Goal: Task Accomplishment & Management: Use online tool/utility

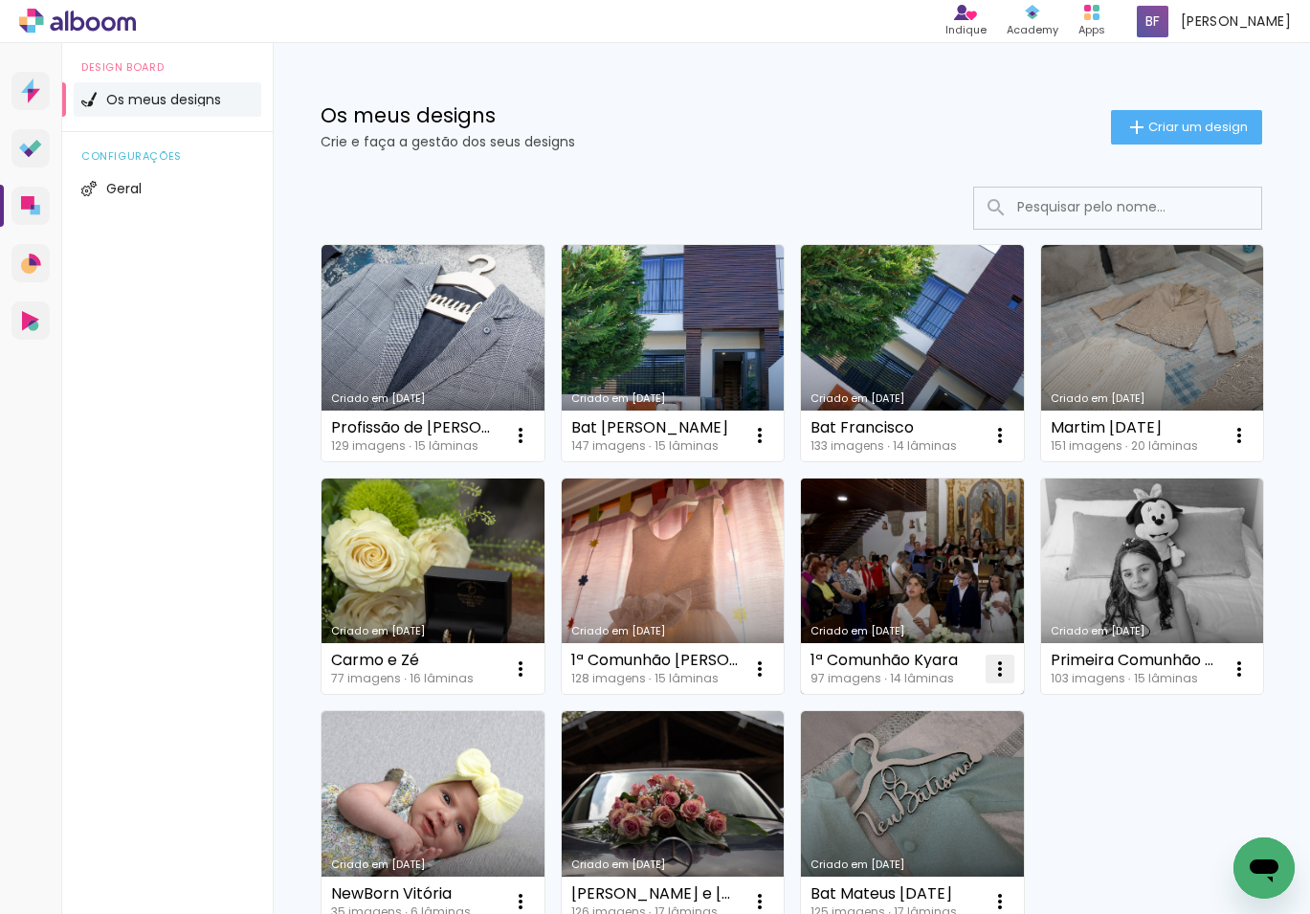
click at [532, 447] on iron-icon at bounding box center [520, 435] width 23 height 23
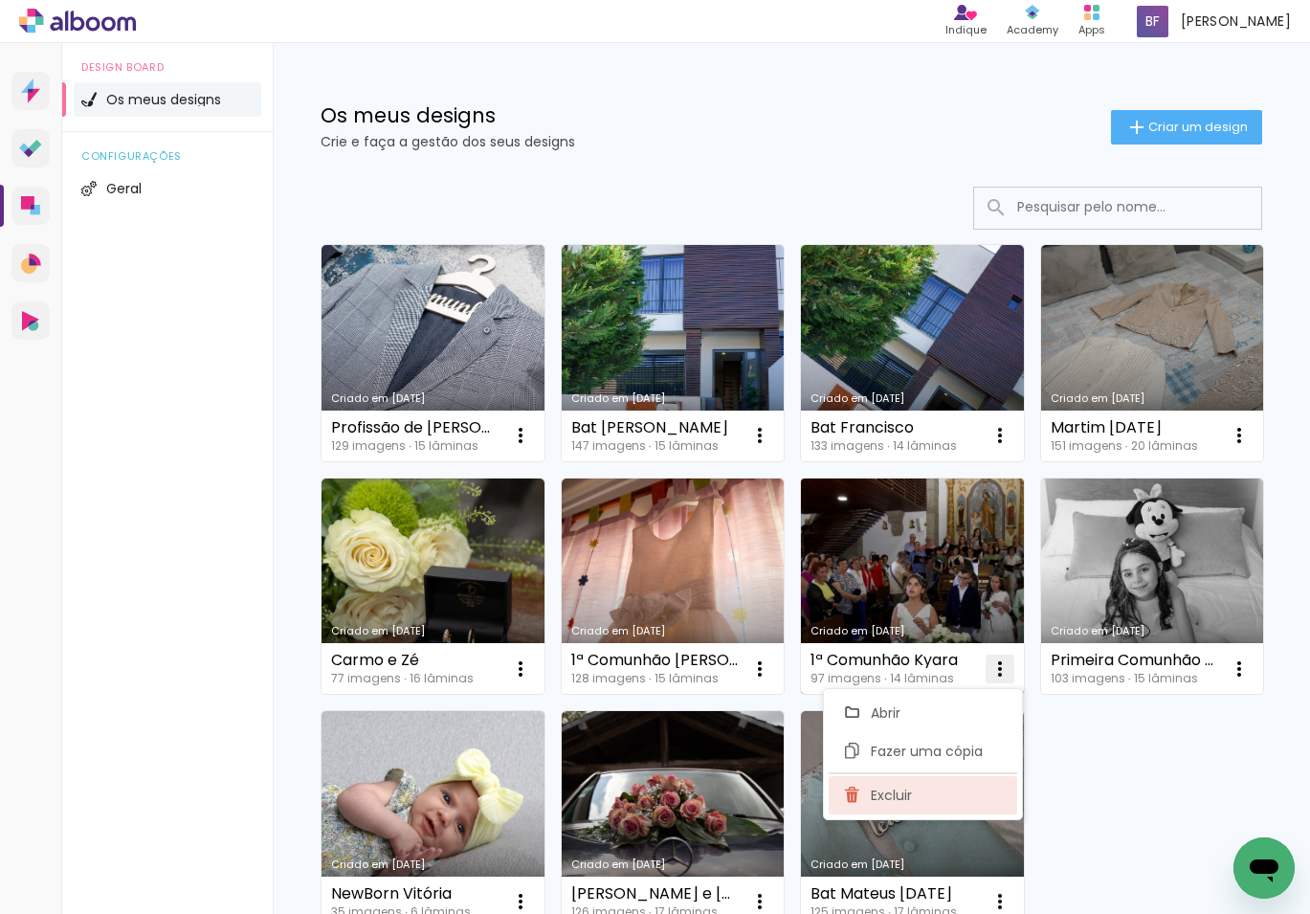
click at [897, 797] on span "Excluir" at bounding box center [891, 795] width 41 height 13
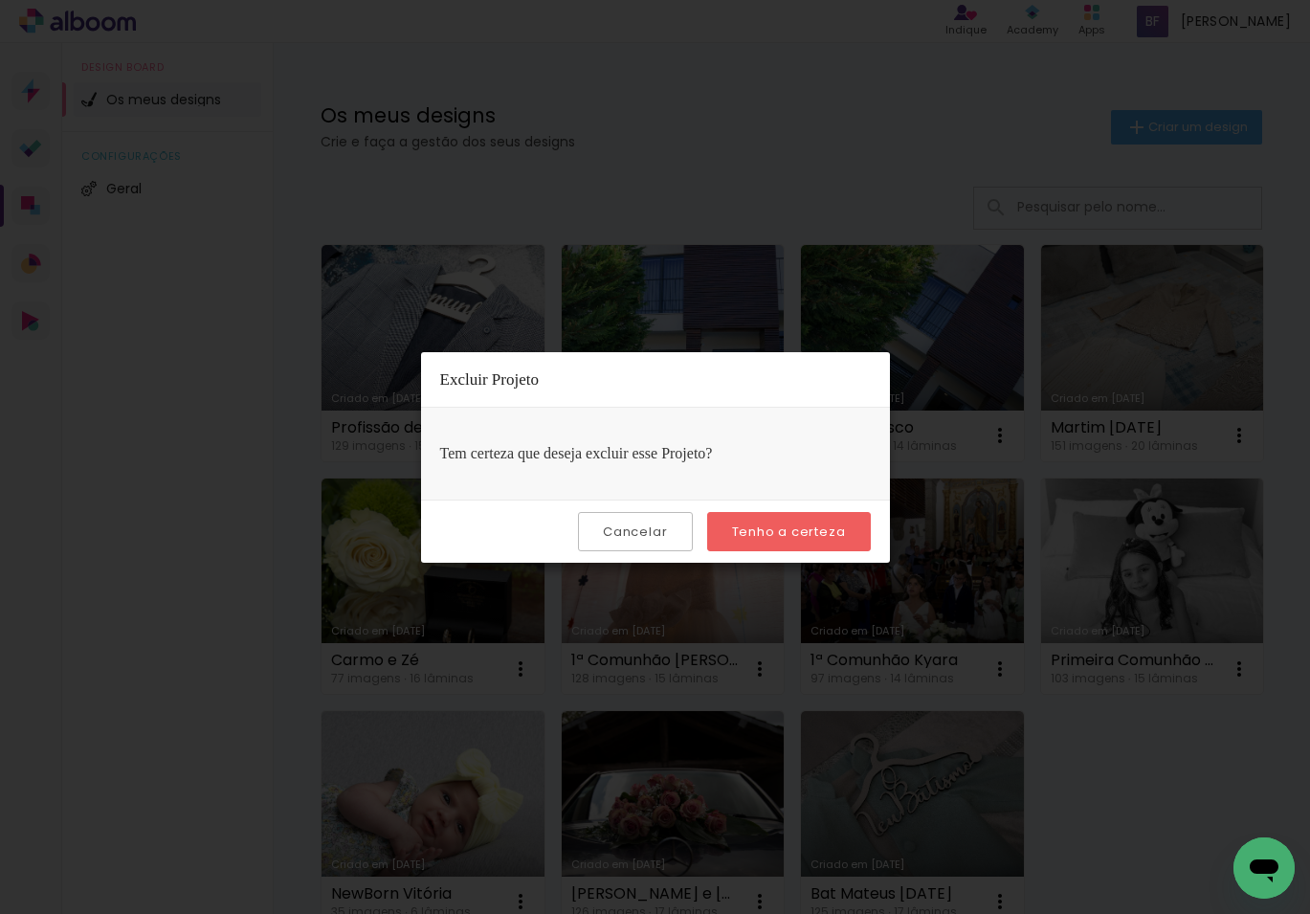
click at [0, 0] on slot "Tenho a certeza" at bounding box center [0, 0] width 0 height 0
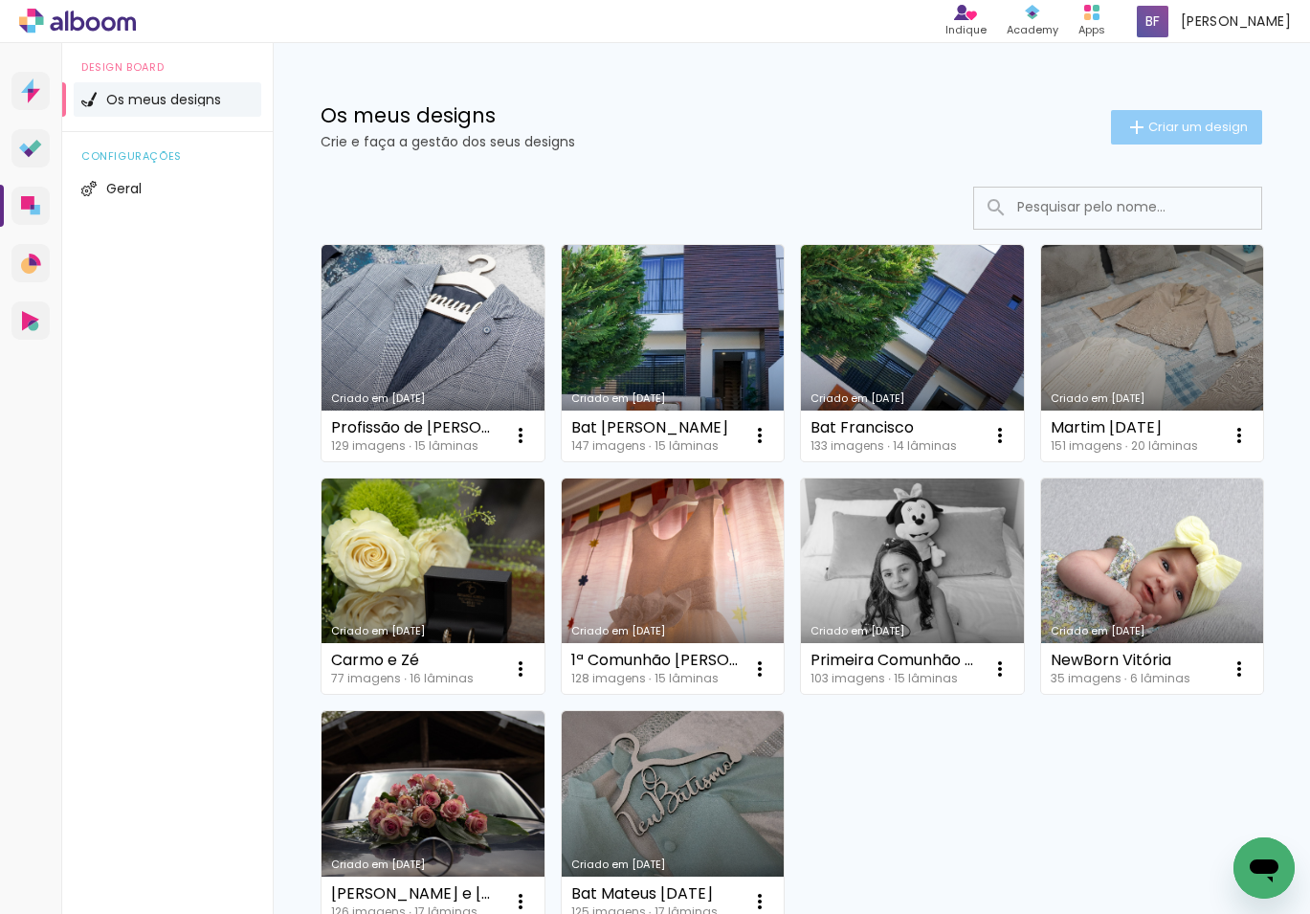
click at [1207, 123] on span "Criar um design" at bounding box center [1198, 127] width 100 height 12
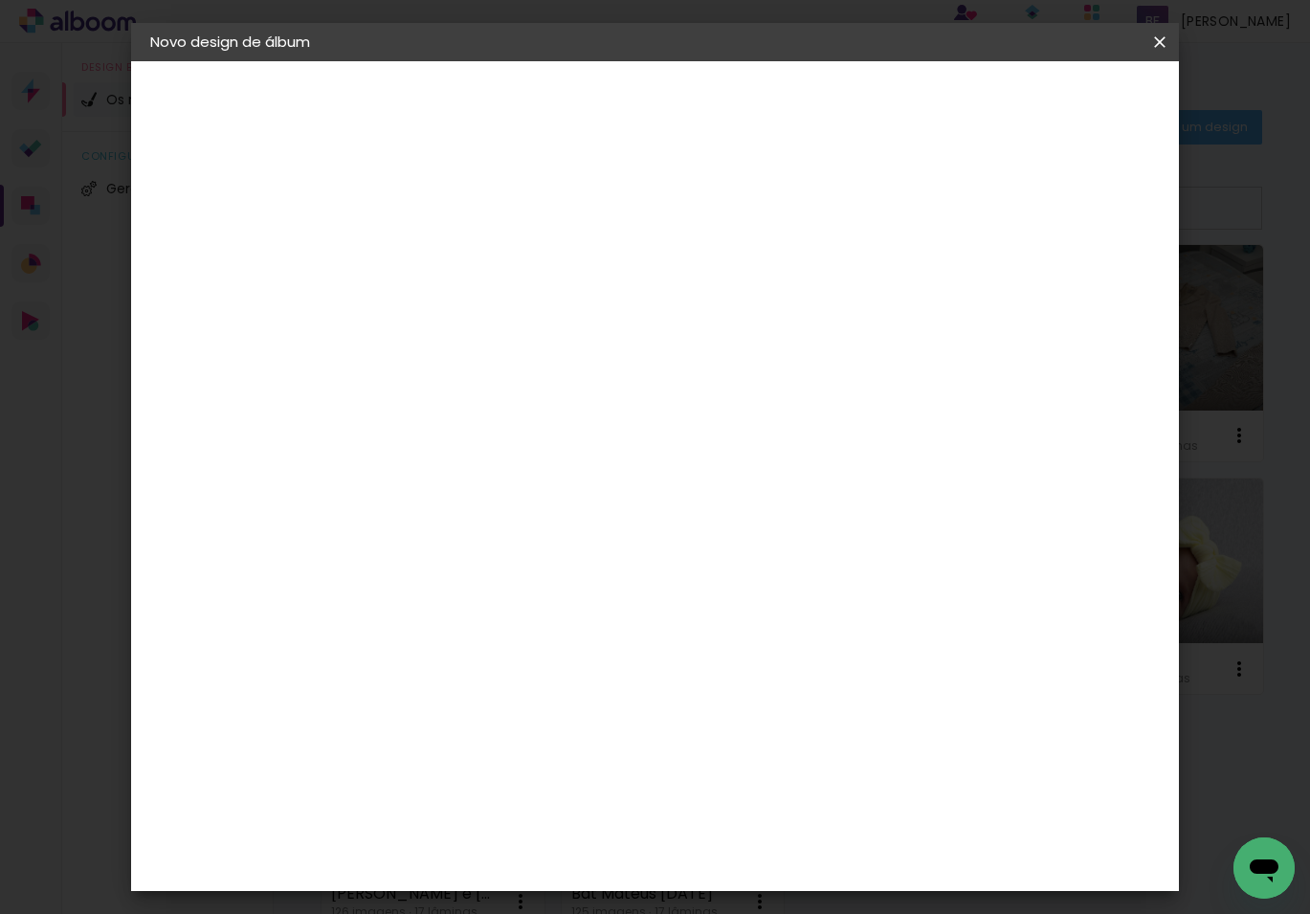
click at [463, 256] on input at bounding box center [463, 257] width 0 height 30
type input "Clara [DATE]"
type paper-input "Clara [DATE]"
click at [0, 0] on slot "Avançar" at bounding box center [0, 0] width 0 height 0
click at [744, 285] on paper-item "Tamanho Livre" at bounding box center [671, 295] width 145 height 50
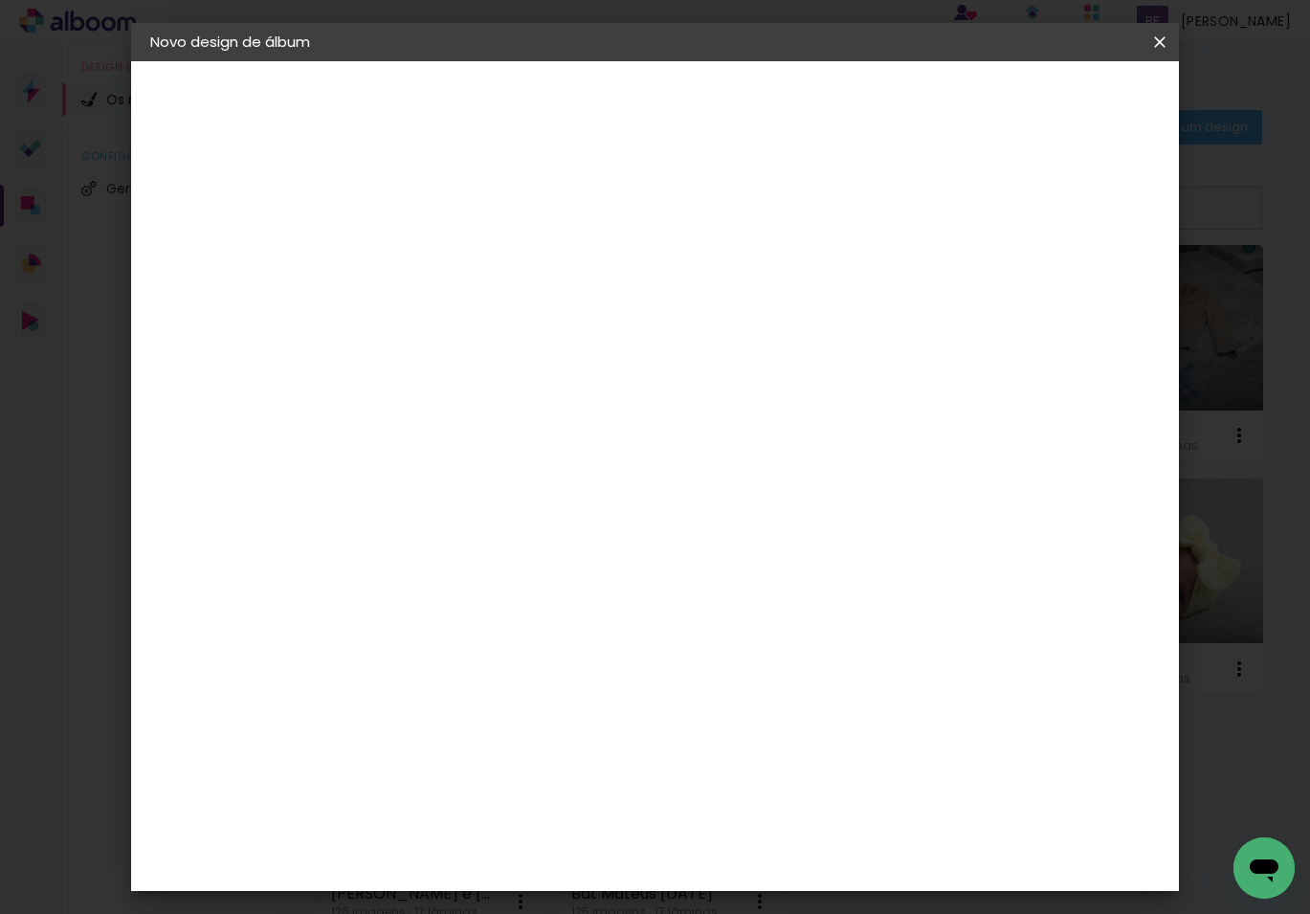
click at [0, 0] on slot "Avançar" at bounding box center [0, 0] width 0 height 0
click at [784, 702] on input "60" at bounding box center [769, 707] width 50 height 29
click at [765, 708] on input "60" at bounding box center [769, 707] width 50 height 29
type input "50"
type paper-input "50"
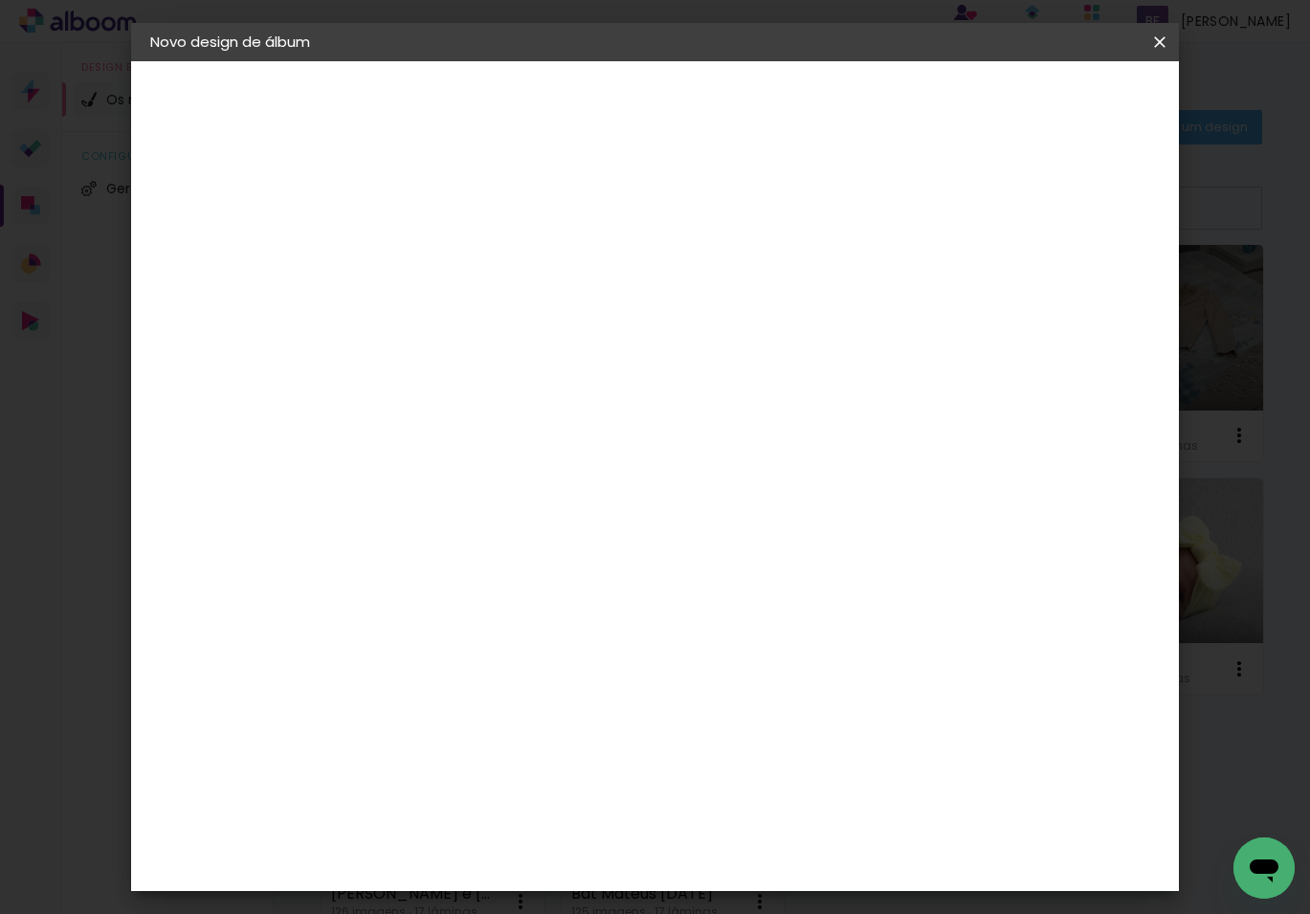
click at [418, 532] on input "30" at bounding box center [403, 527] width 50 height 29
drag, startPoint x: 425, startPoint y: 527, endPoint x: 382, endPoint y: 528, distance: 43.1
click at [382, 528] on input "30" at bounding box center [403, 527] width 50 height 29
type input "25"
type paper-input "25"
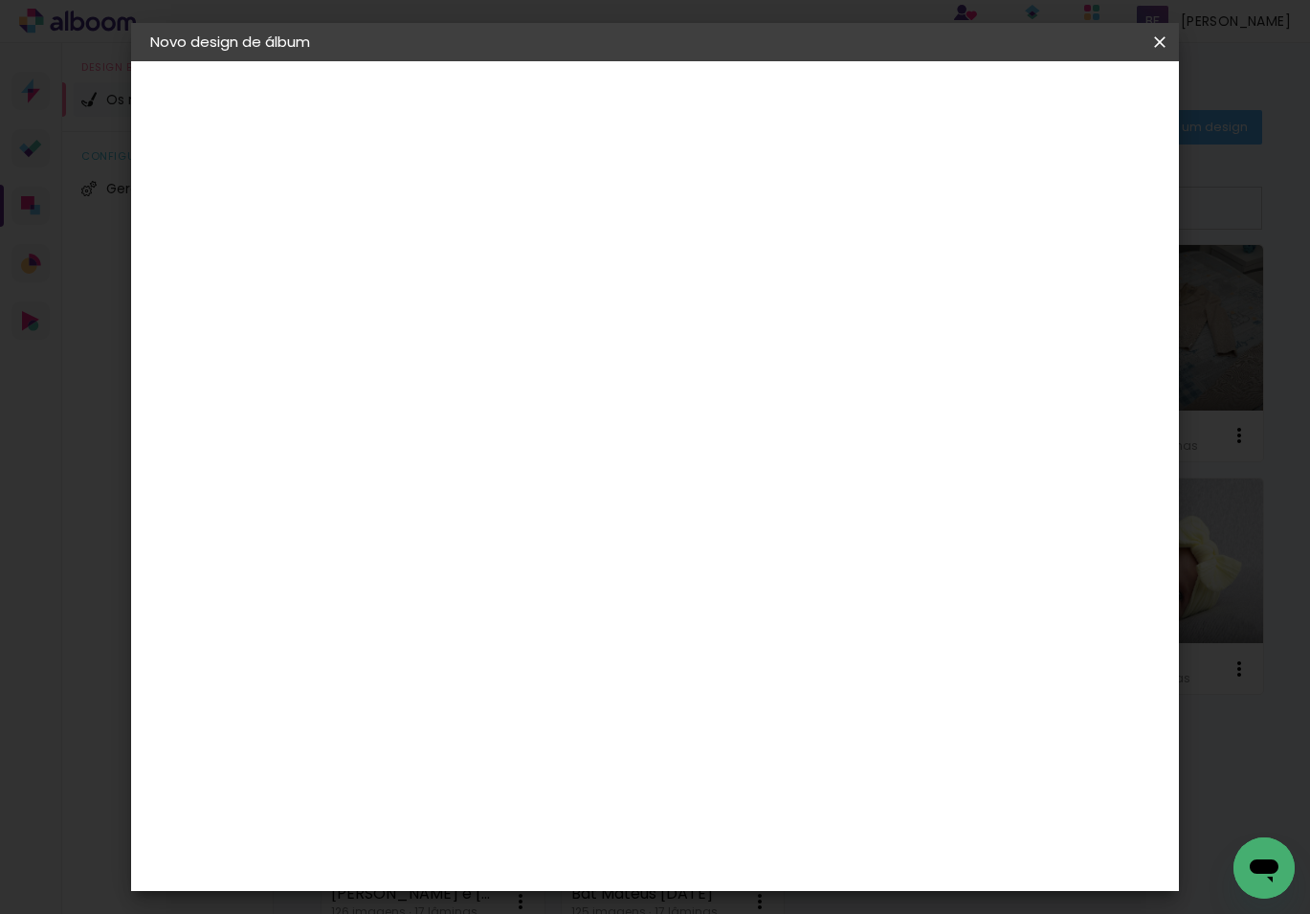
drag, startPoint x: 1088, startPoint y: 106, endPoint x: 1078, endPoint y: 104, distance: 10.7
click at [1055, 106] on span "Iniciar design" at bounding box center [1011, 101] width 87 height 13
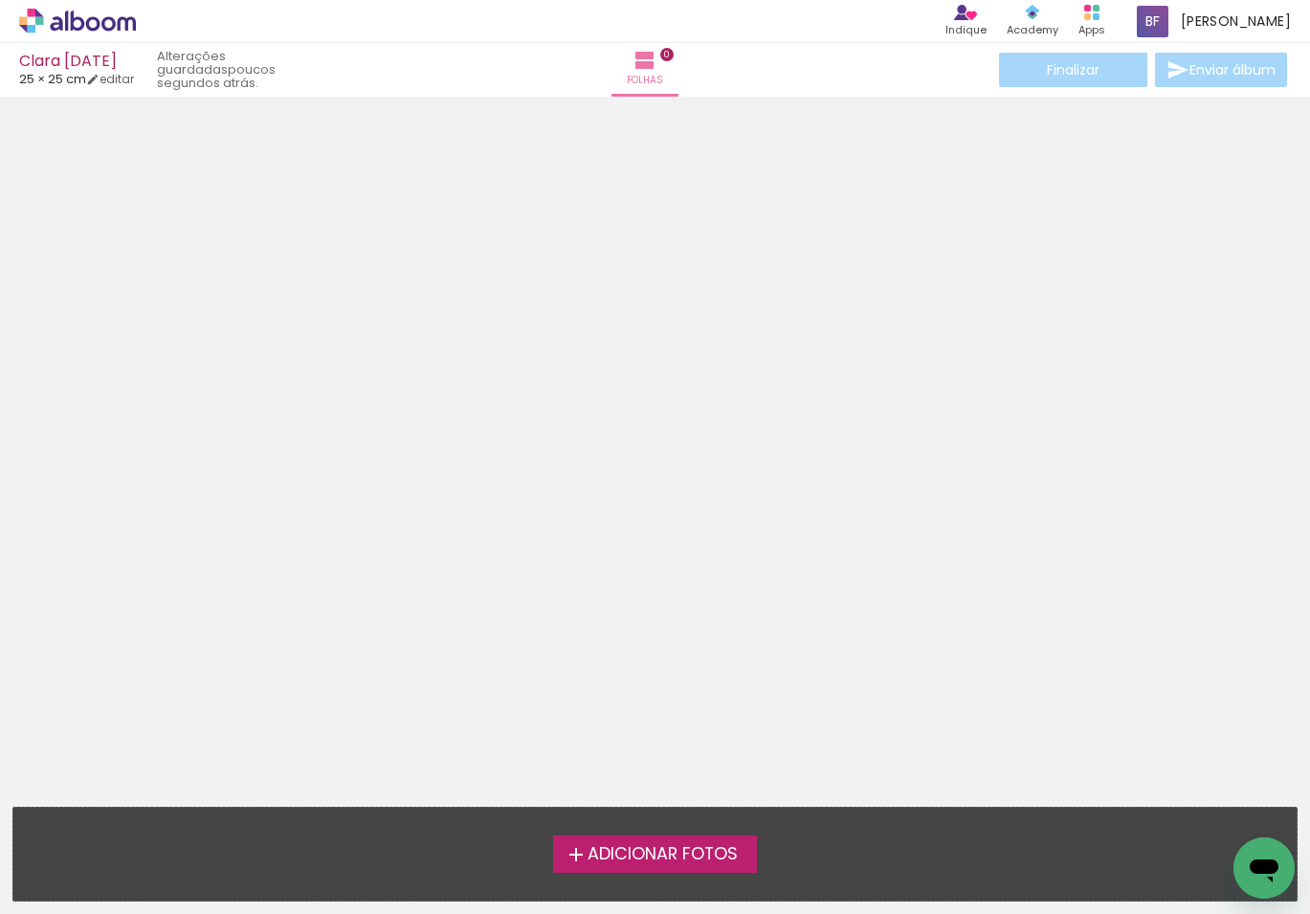
click at [623, 848] on span "Adicionar Fotos" at bounding box center [663, 854] width 150 height 17
click at [0, 0] on input "file" at bounding box center [0, 0] width 0 height 0
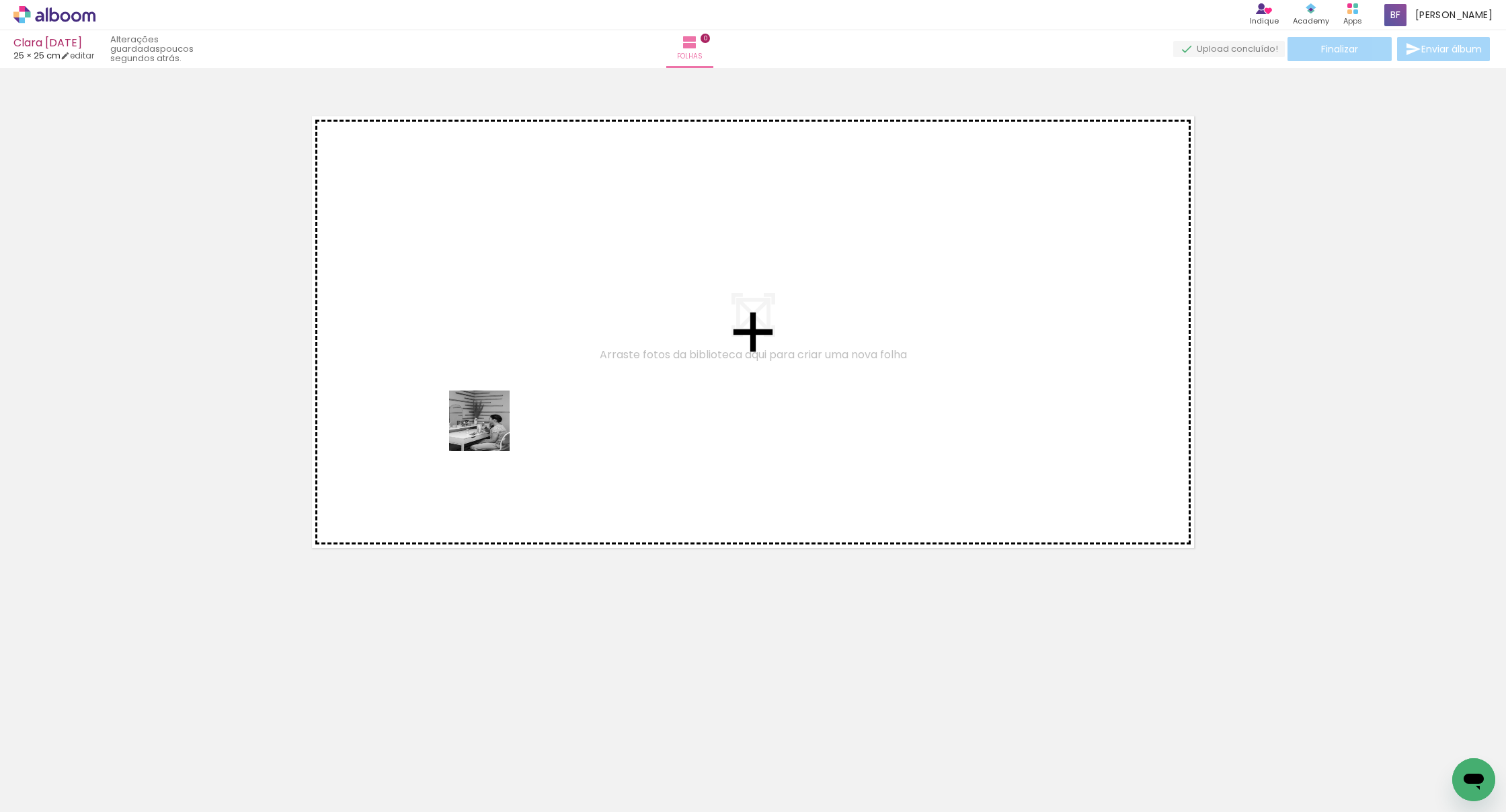
drag, startPoint x: 178, startPoint y: 736, endPoint x: 511, endPoint y: 405, distance: 469.5
click at [511, 405] on quentale-workspace at bounding box center [753, 406] width 1506 height 812
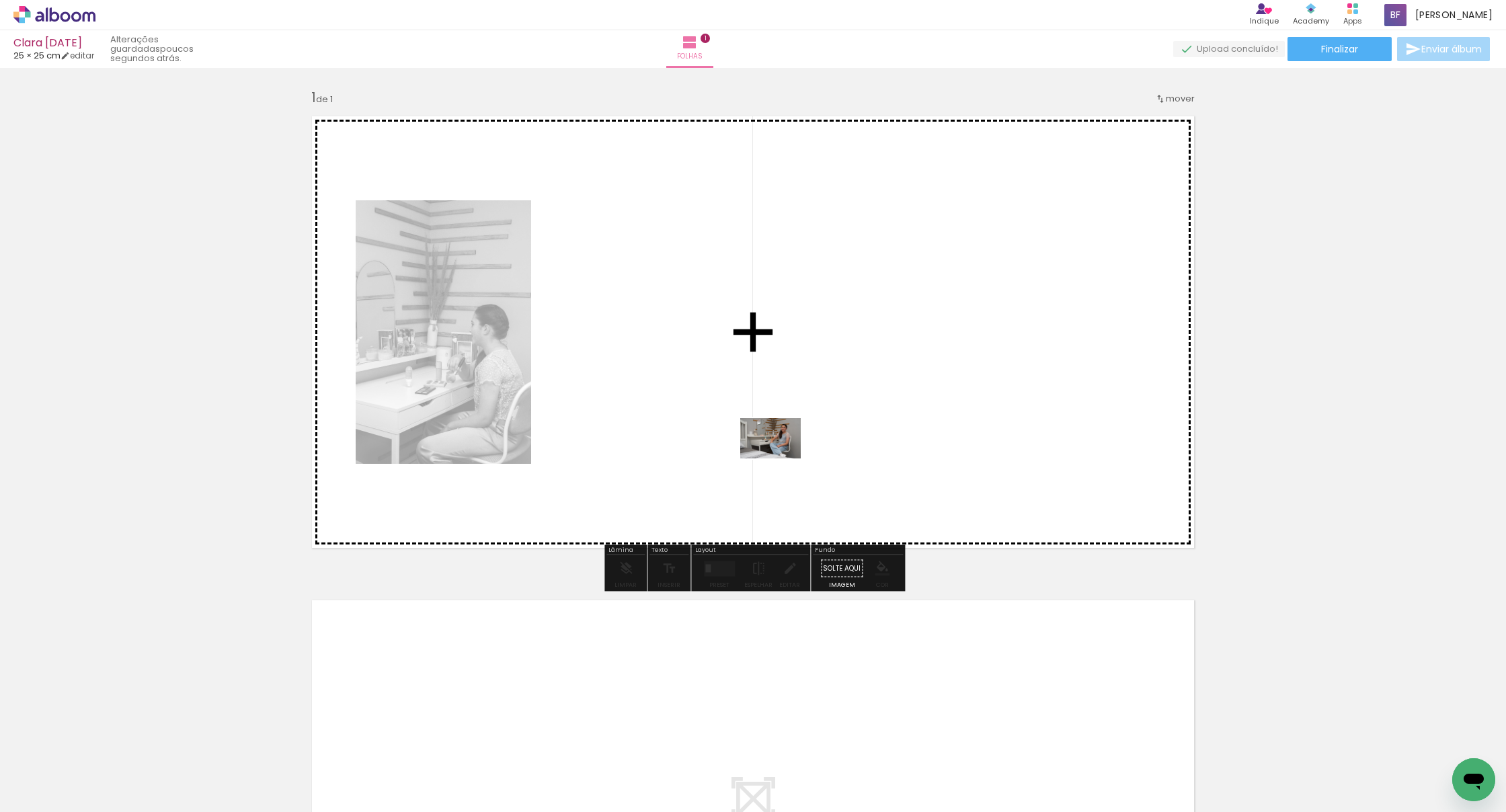
drag, startPoint x: 336, startPoint y: 731, endPoint x: 781, endPoint y: 439, distance: 532.2
click at [781, 439] on quentale-workspace at bounding box center [753, 406] width 1506 height 812
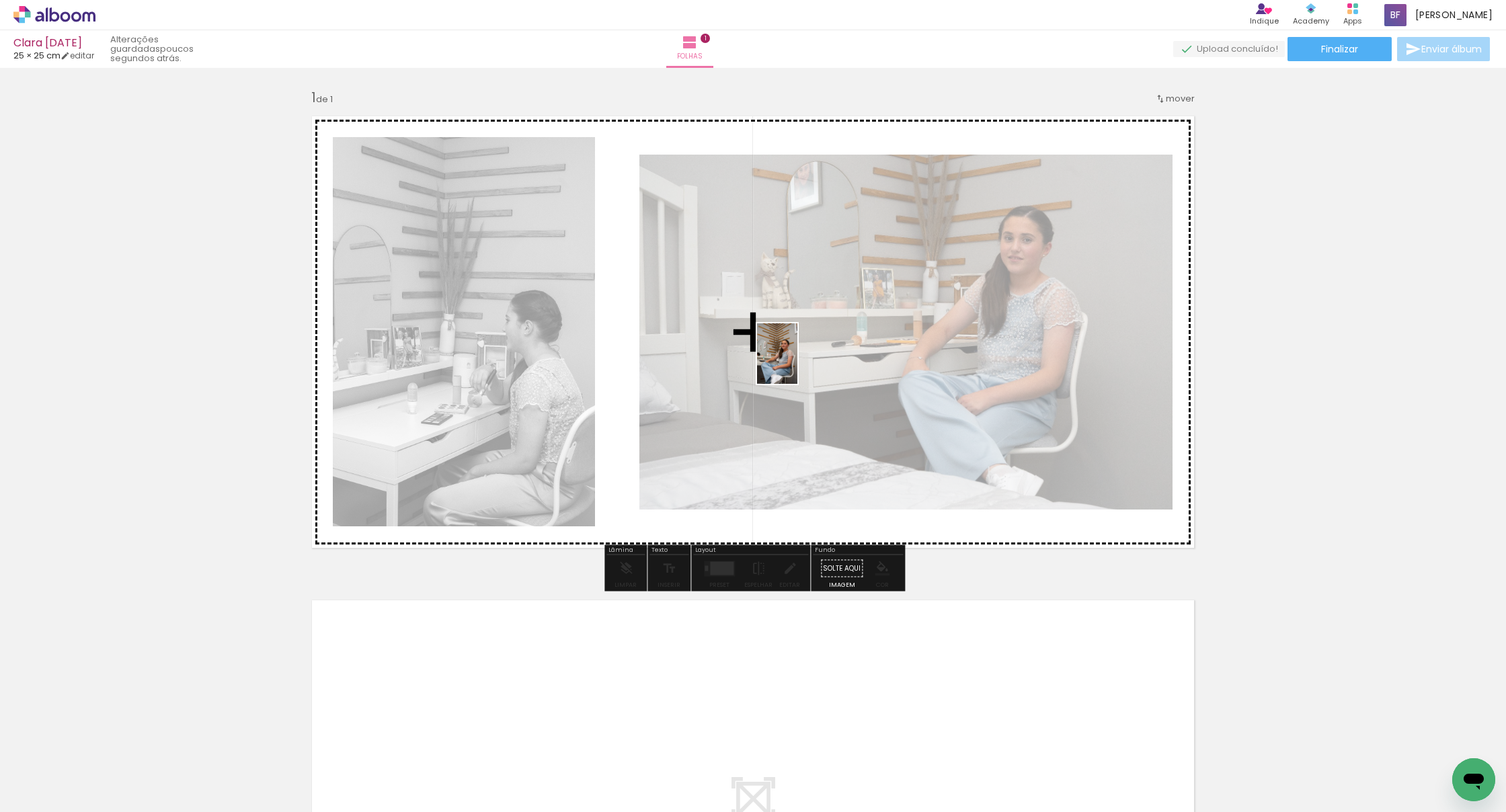
drag, startPoint x: 367, startPoint y: 766, endPoint x: 814, endPoint y: 345, distance: 614.0
click at [814, 345] on quentale-workspace at bounding box center [753, 406] width 1506 height 812
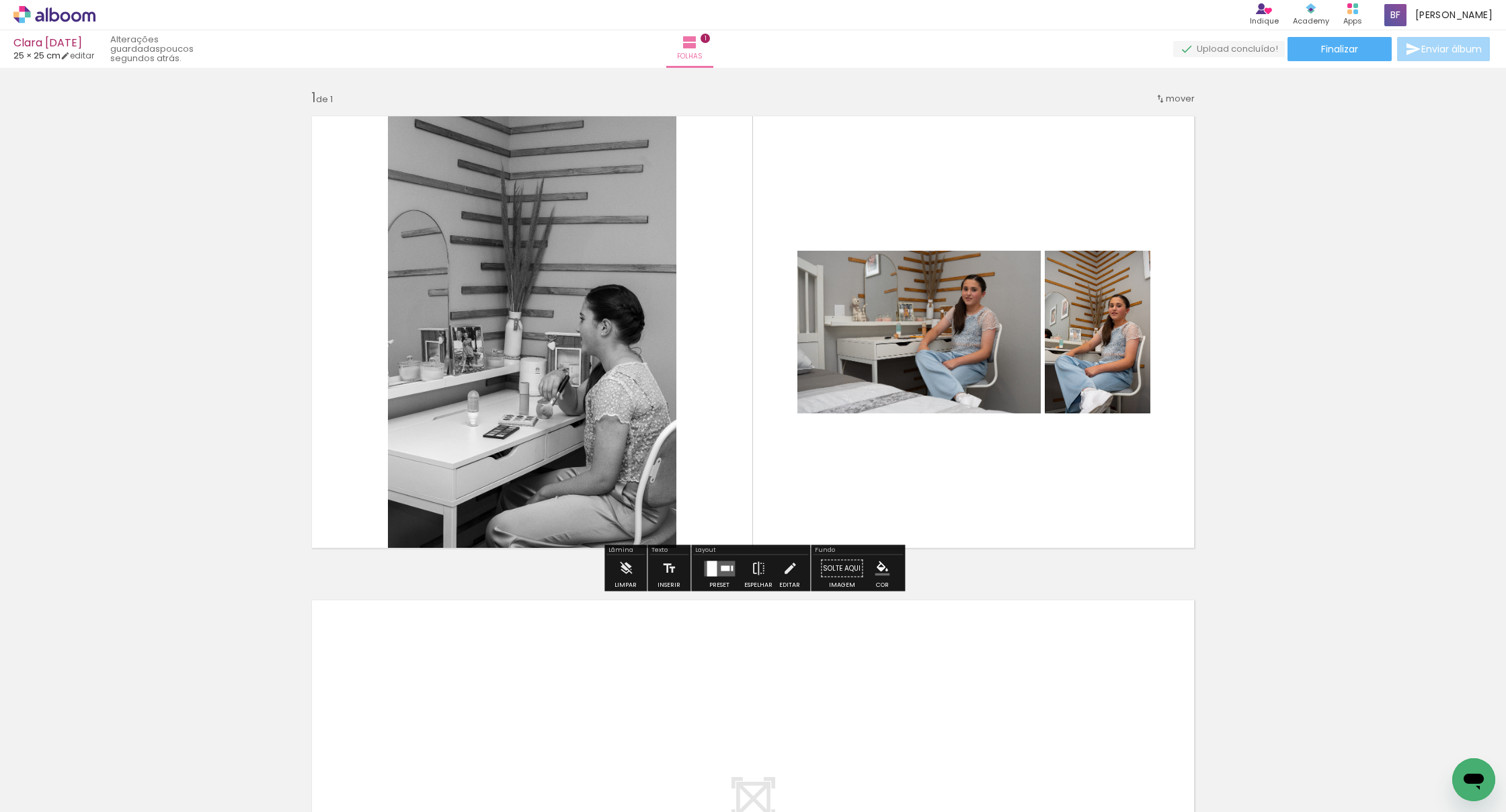
click at [712, 567] on div at bounding box center [712, 568] width 10 height 15
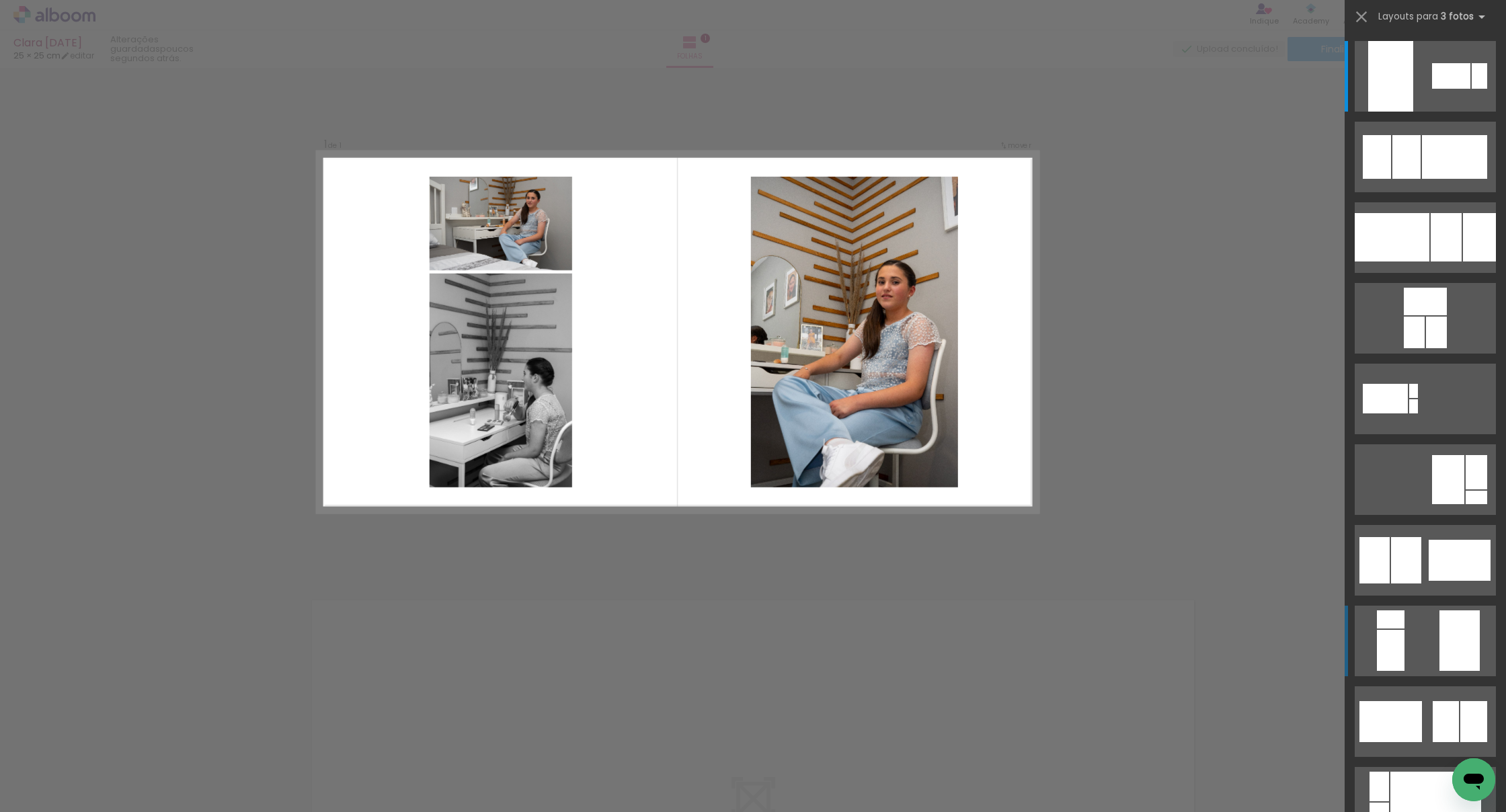
click at [919, 89] on div at bounding box center [1479, 76] width 15 height 25
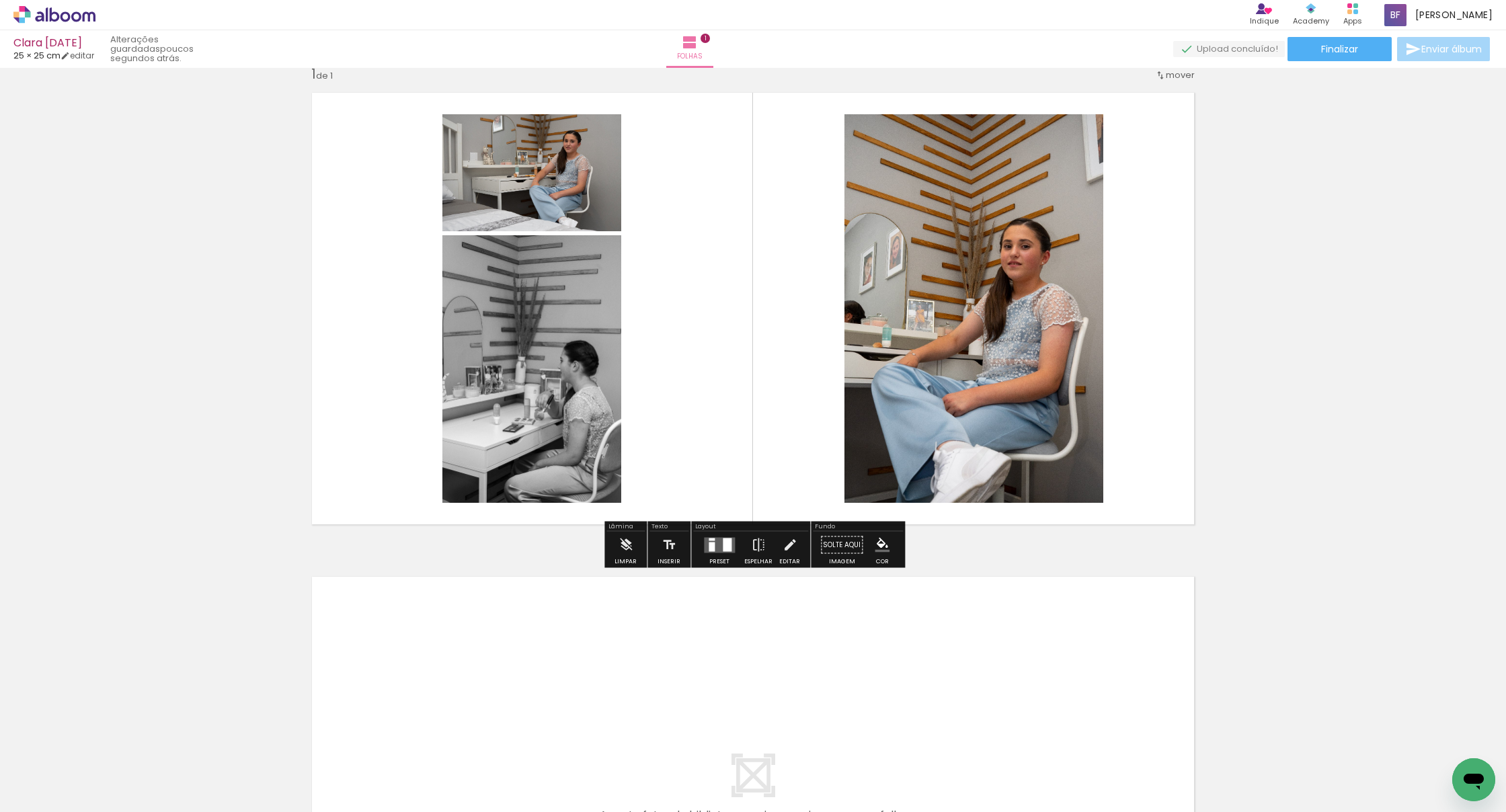
scroll to position [23, 0]
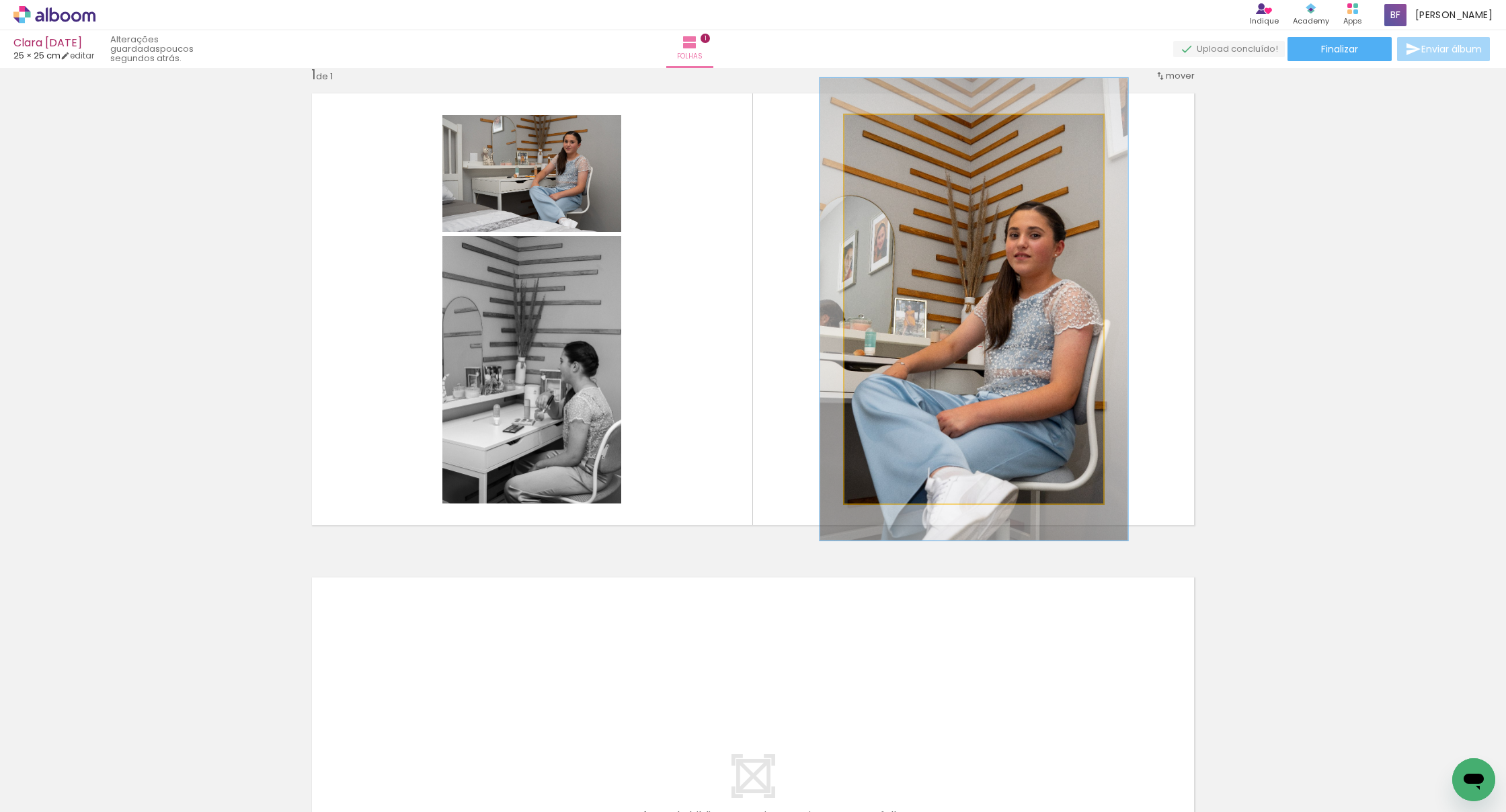
type paper-slider "117"
click at [884, 129] on div at bounding box center [884, 129] width 12 height 12
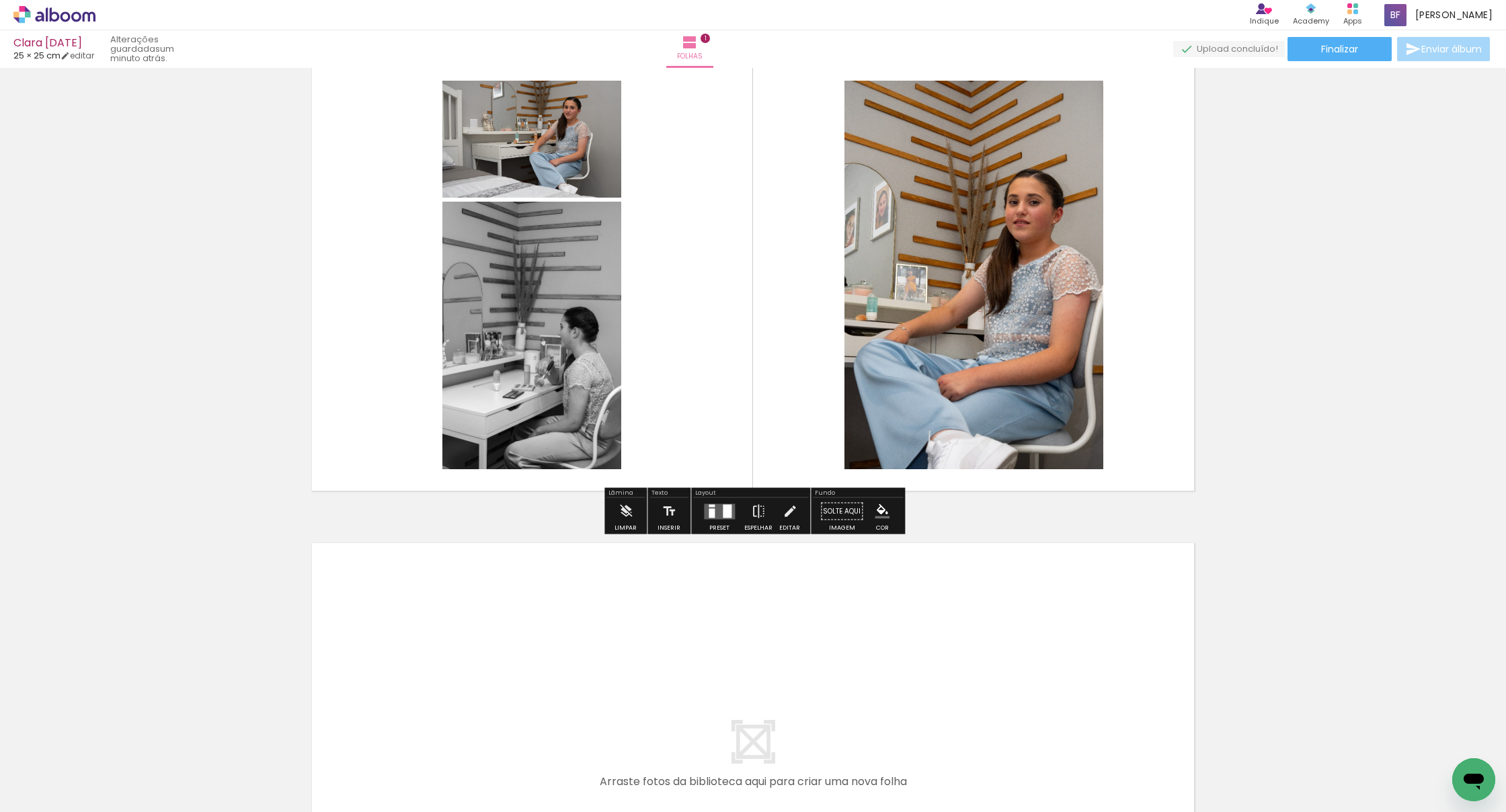
scroll to position [58, 0]
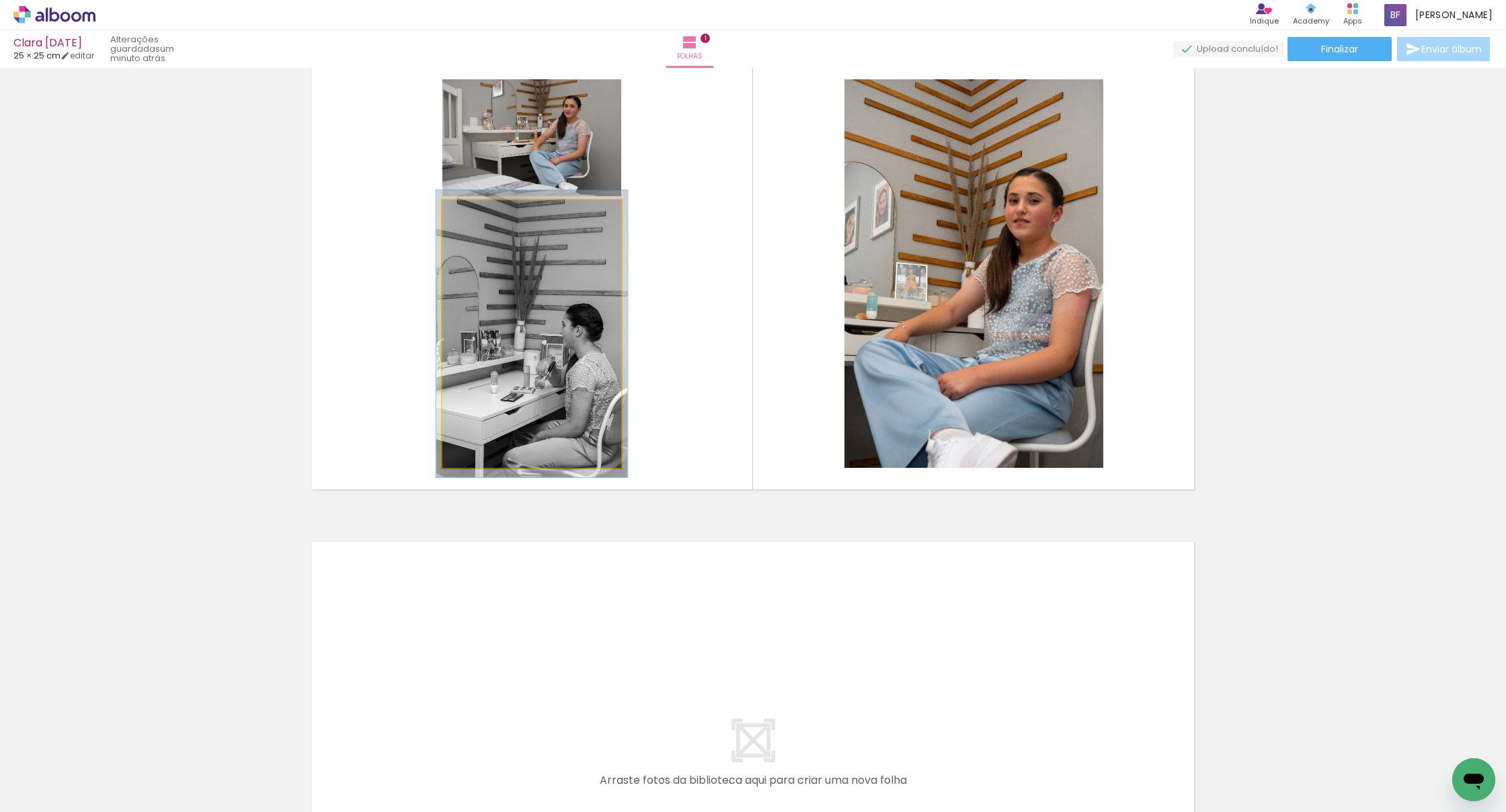
type paper-slider "107"
click at [477, 216] on div at bounding box center [477, 214] width 12 height 12
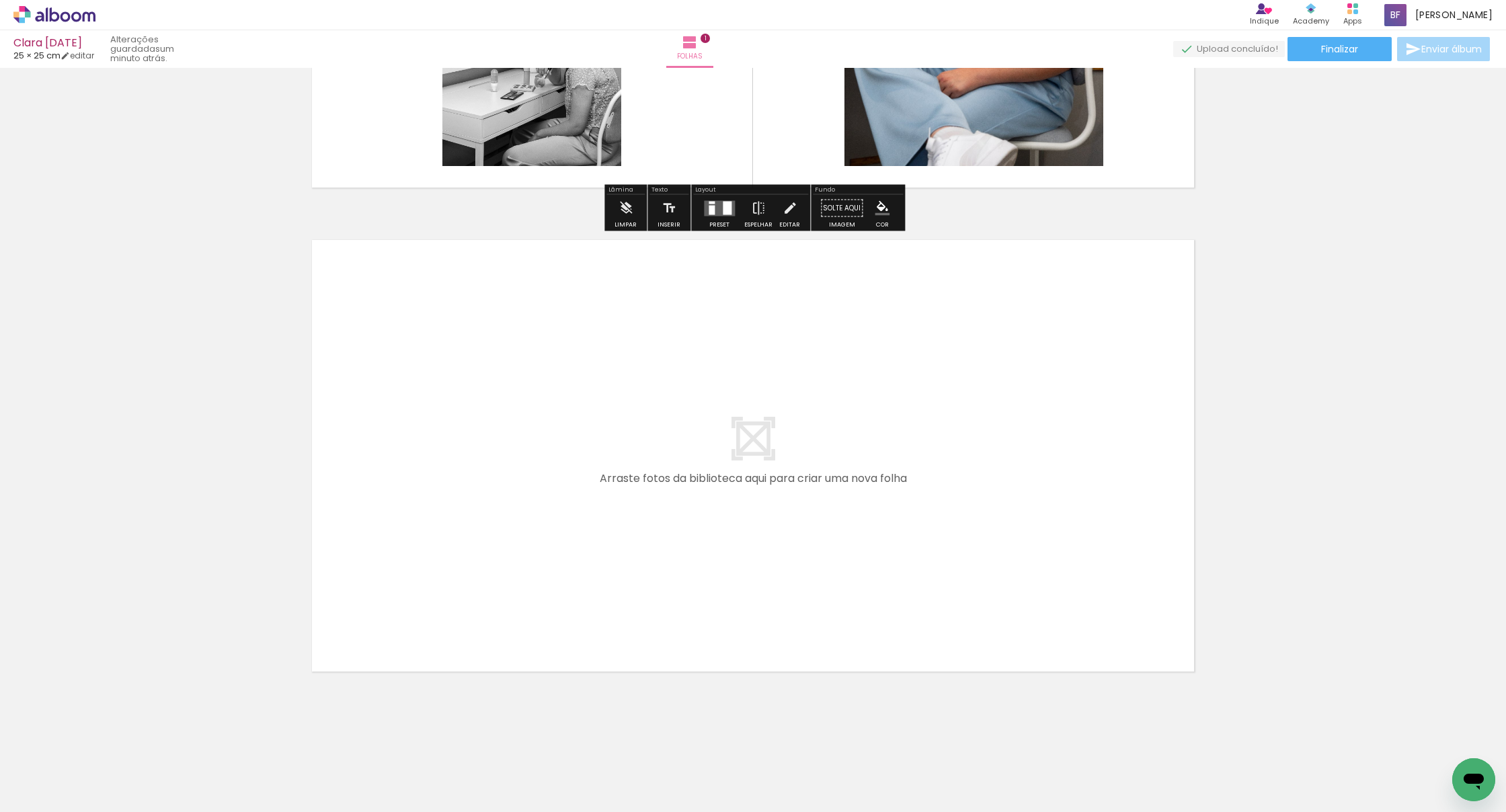
scroll to position [360, 0]
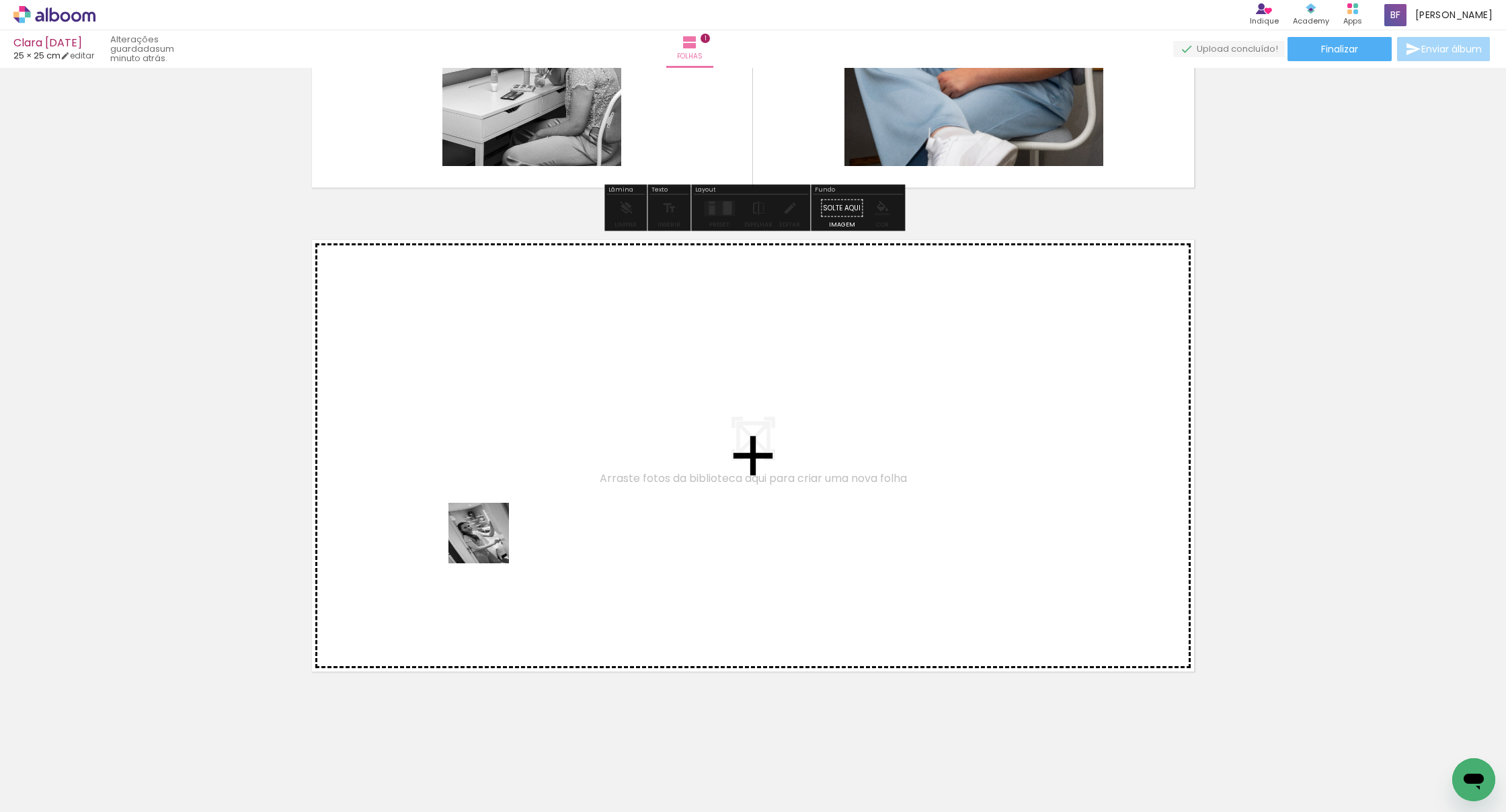
drag, startPoint x: 489, startPoint y: 543, endPoint x: 492, endPoint y: 485, distance: 58.1
click at [492, 485] on quentale-workspace at bounding box center [753, 406] width 1506 height 812
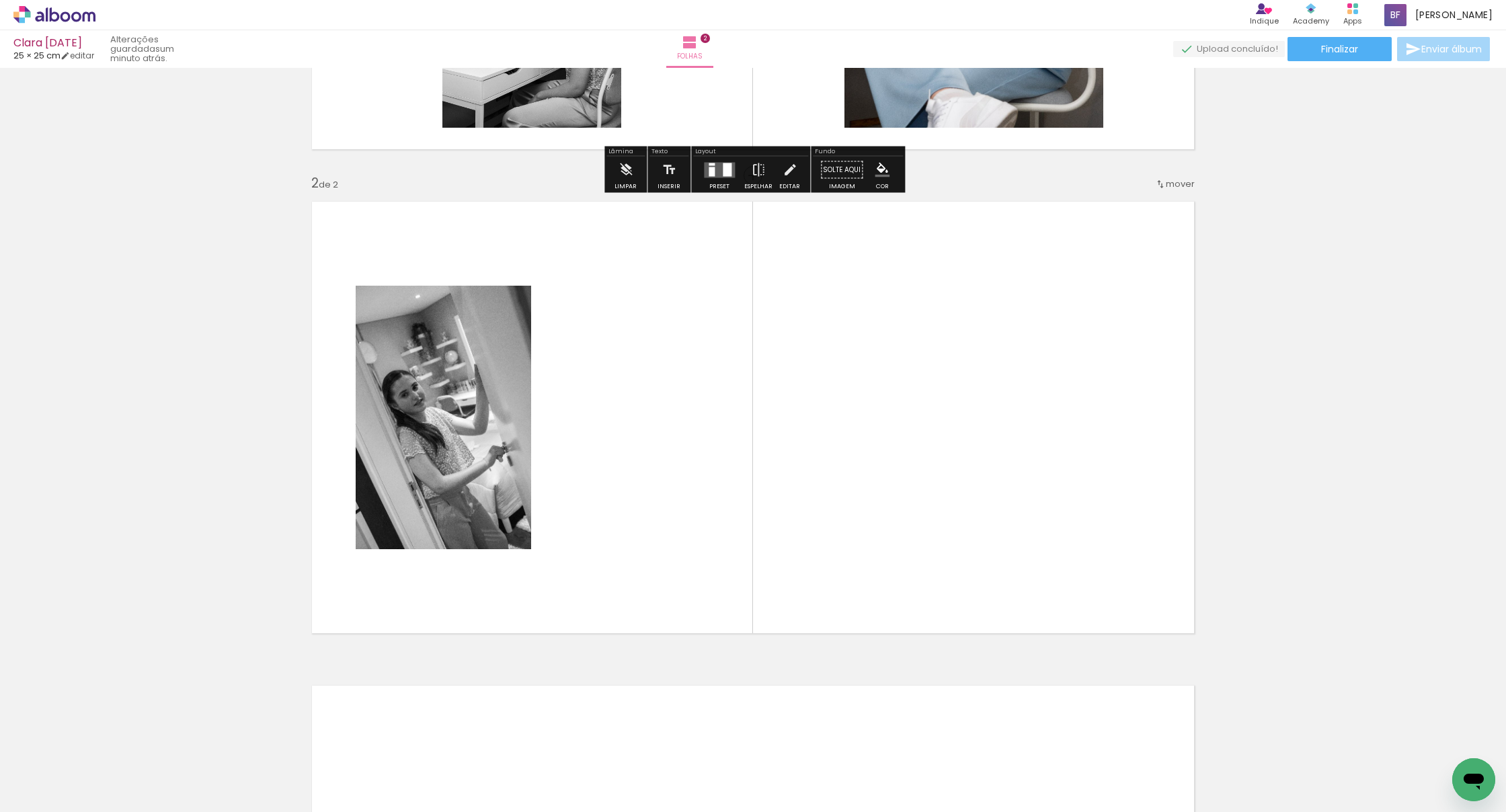
scroll to position [418, 0]
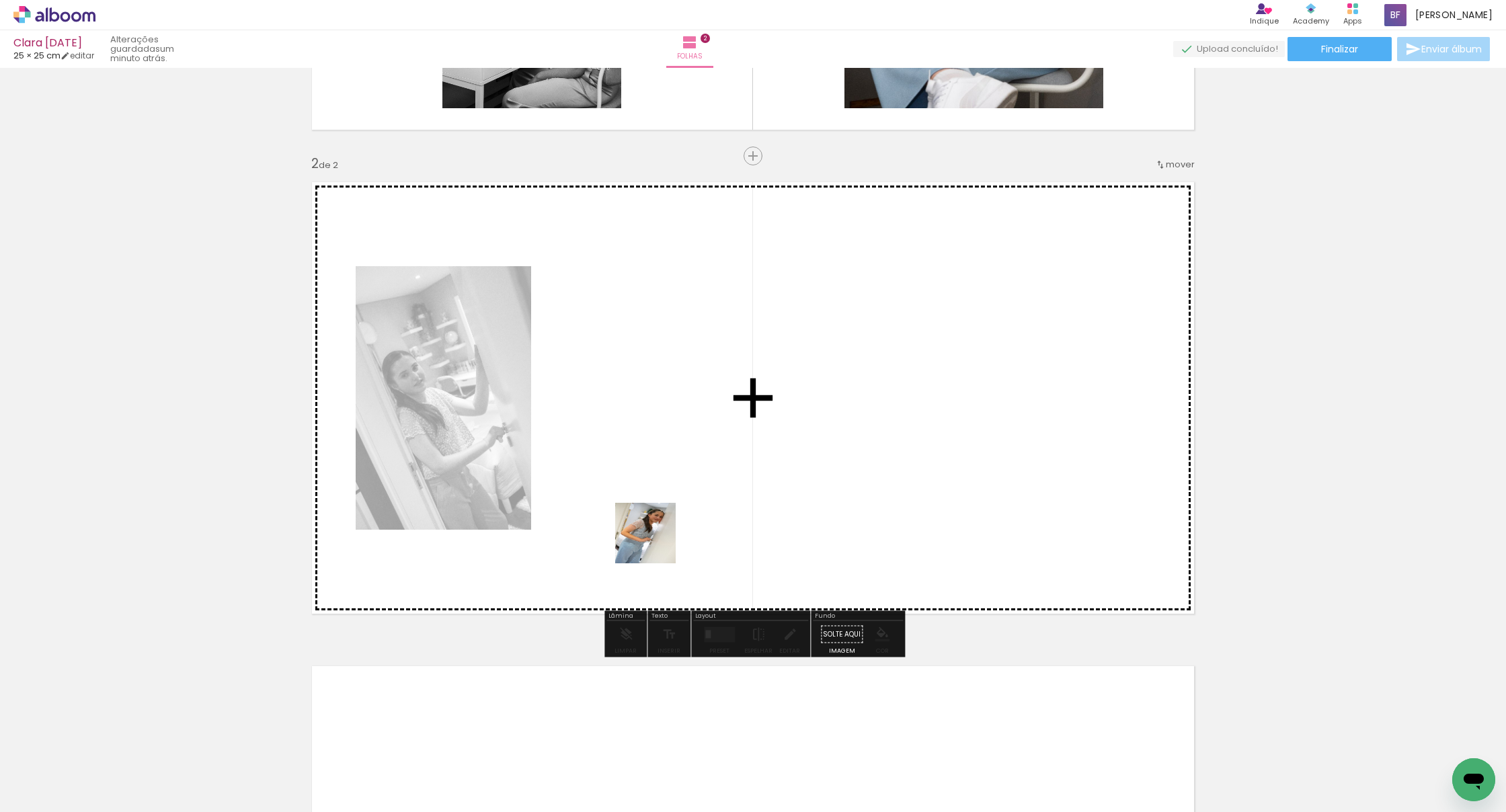
drag, startPoint x: 519, startPoint y: 771, endPoint x: 695, endPoint y: 454, distance: 362.6
click at [695, 454] on quentale-workspace at bounding box center [753, 406] width 1506 height 812
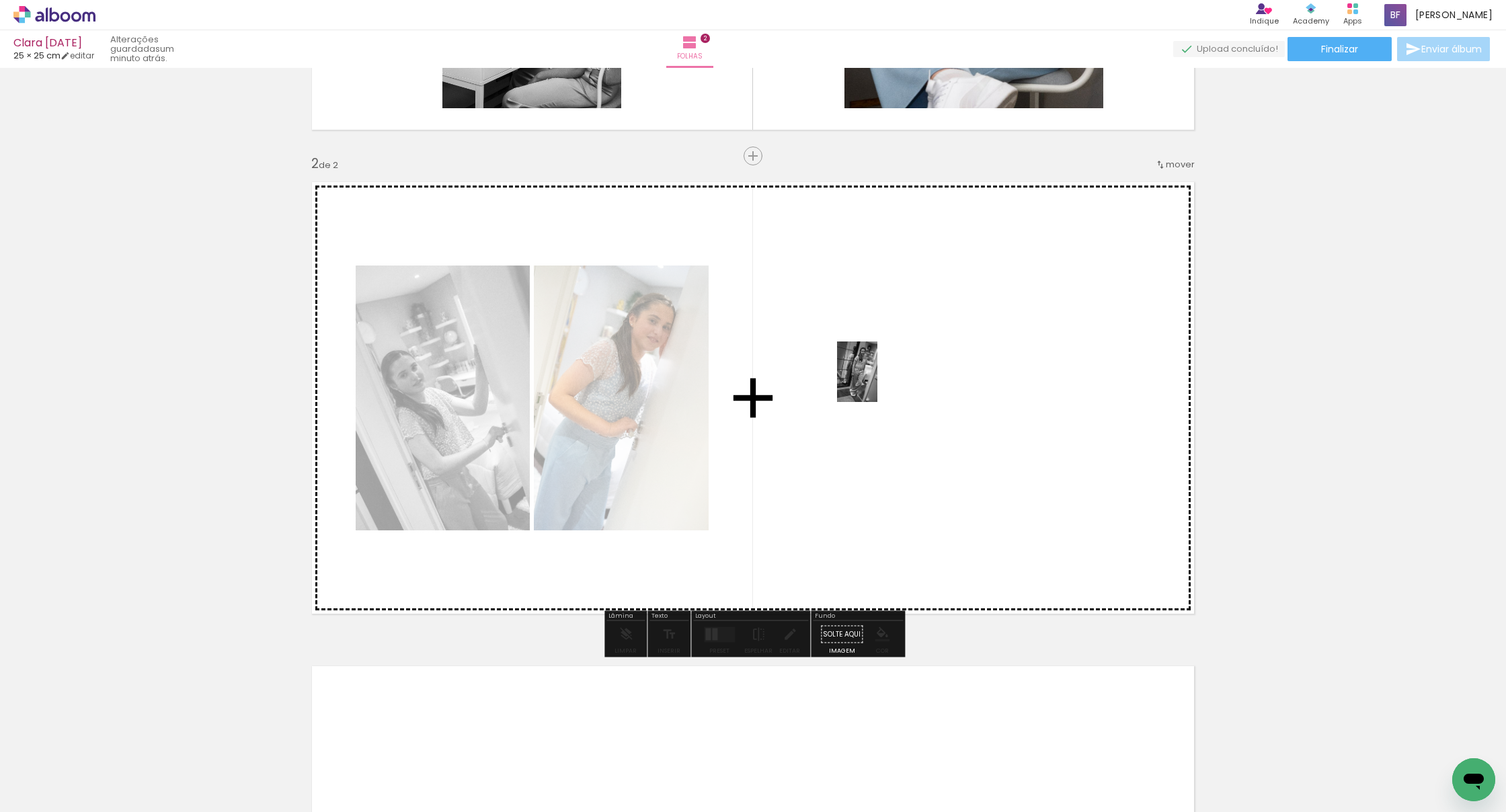
drag, startPoint x: 604, startPoint y: 756, endPoint x: 877, endPoint y: 382, distance: 463.0
click at [877, 382] on quentale-workspace at bounding box center [753, 406] width 1506 height 812
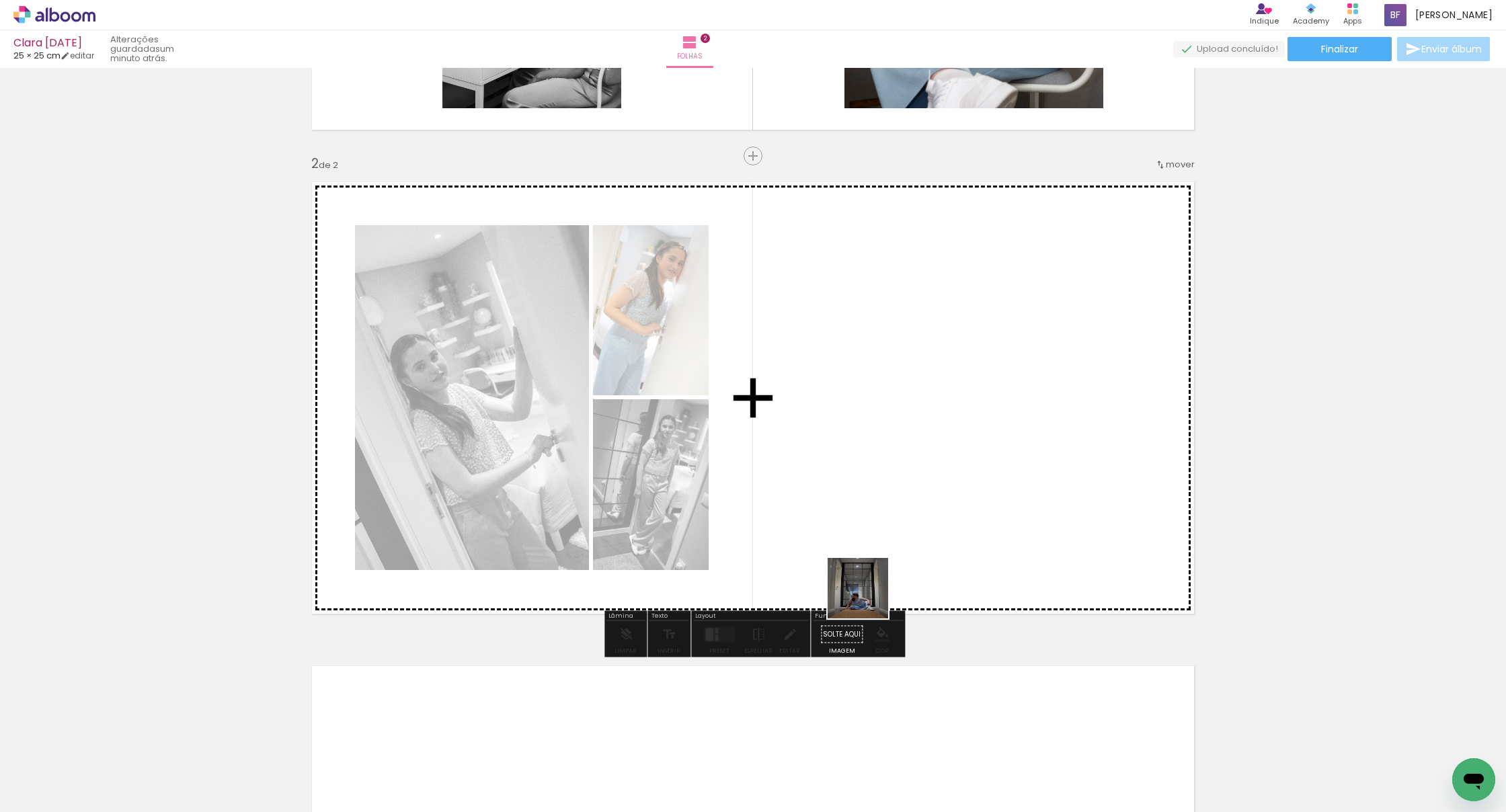
drag, startPoint x: 858, startPoint y: 606, endPoint x: 941, endPoint y: 509, distance: 127.7
click at [919, 506] on quentale-workspace at bounding box center [753, 406] width 1506 height 812
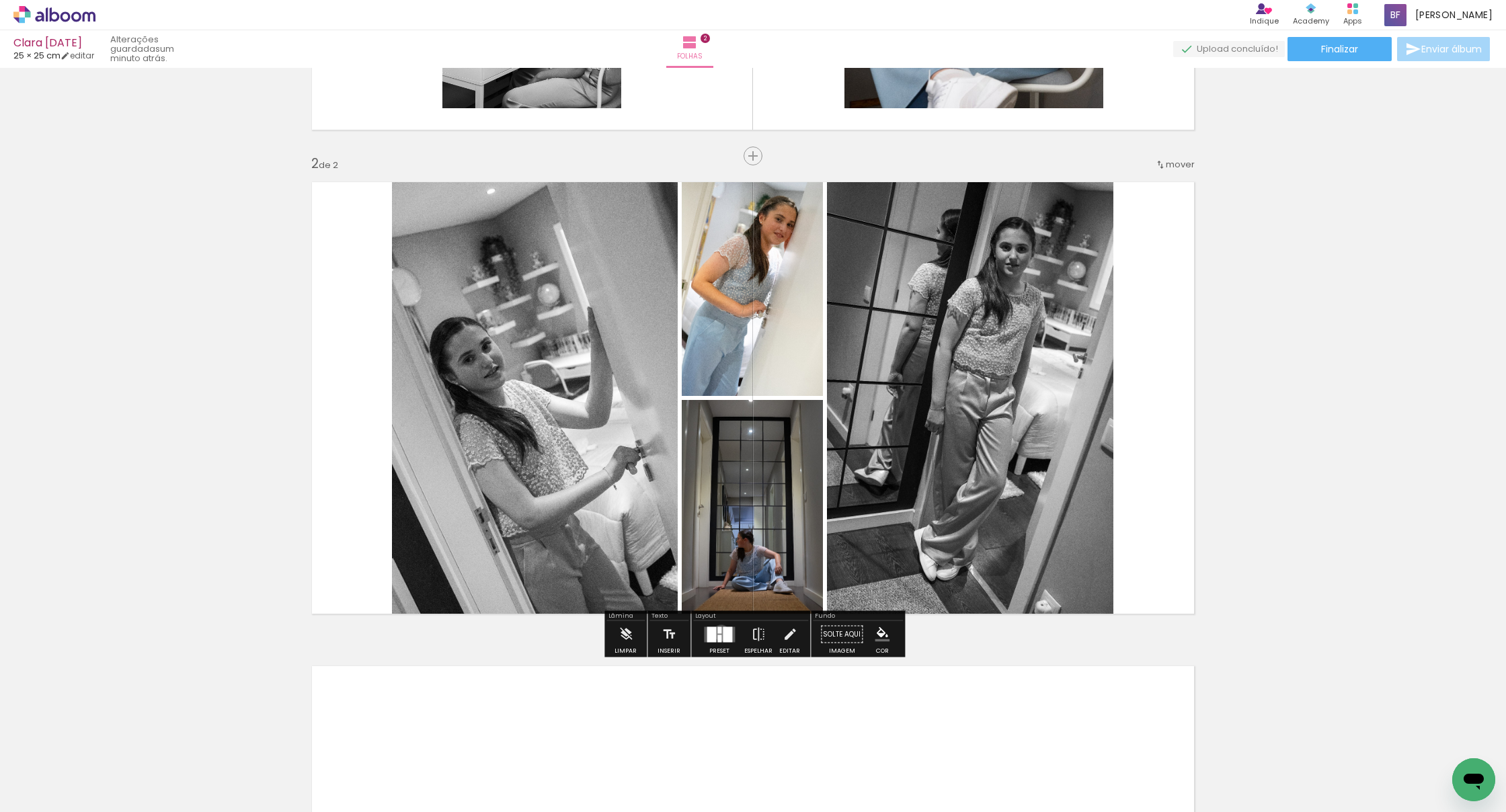
click at [718, 633] on div at bounding box center [719, 630] width 4 height 7
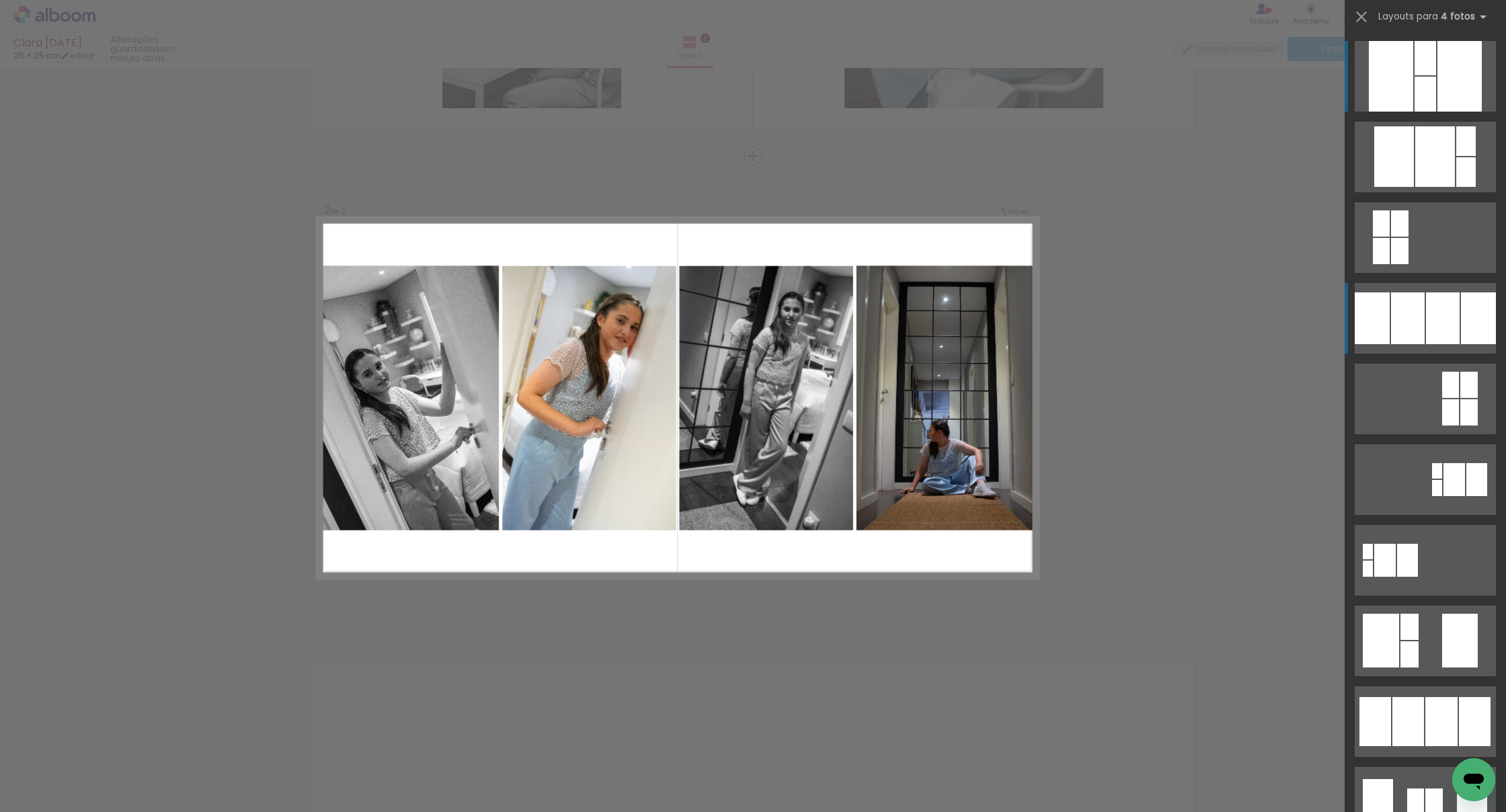
click at [919, 75] on div at bounding box center [1425, 58] width 22 height 34
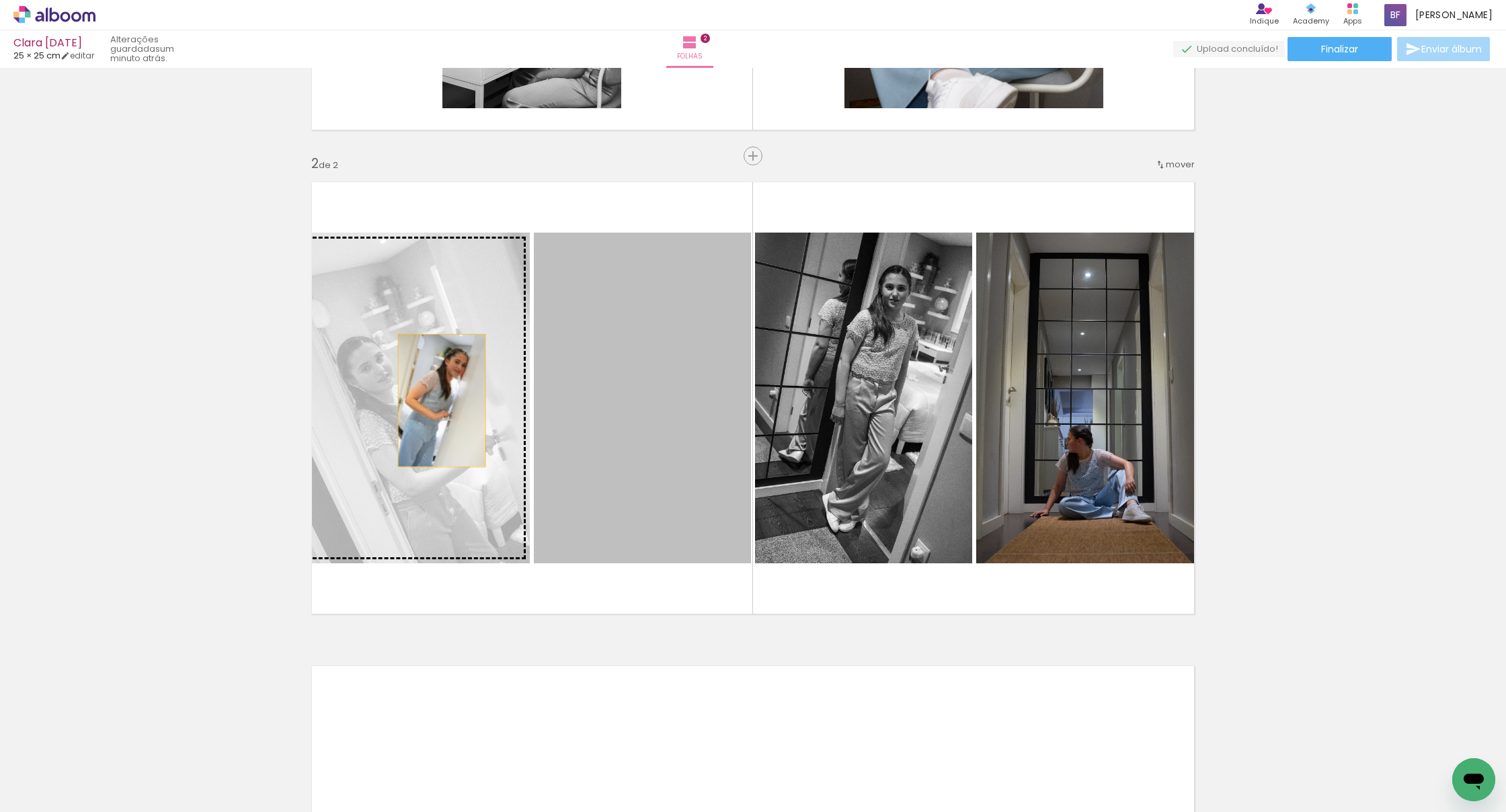
drag, startPoint x: 676, startPoint y: 406, endPoint x: 440, endPoint y: 400, distance: 236.1
click at [0, 0] on slot at bounding box center [0, 0] width 0 height 0
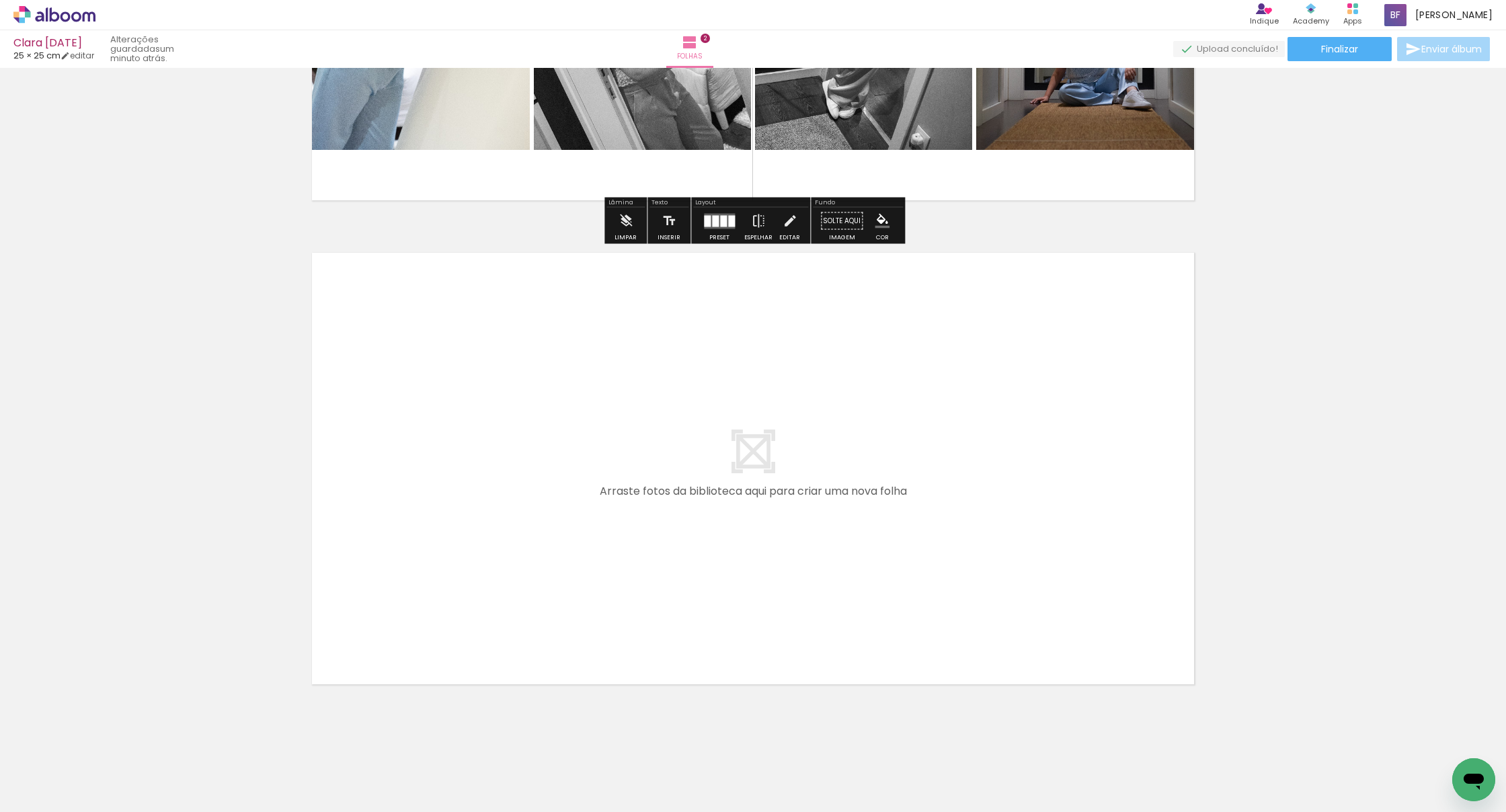
scroll to position [834, 0]
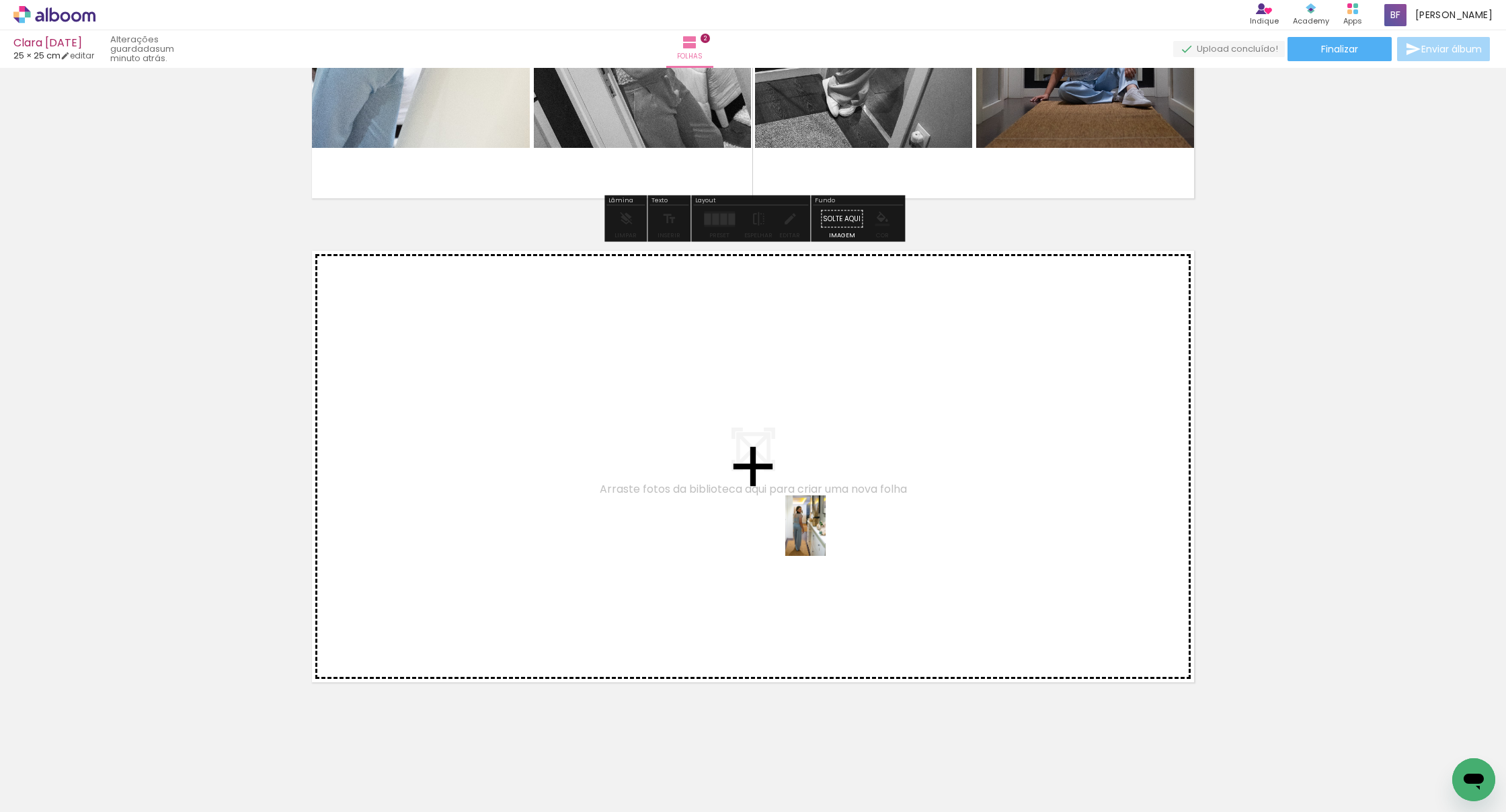
click at [825, 536] on quentale-workspace at bounding box center [753, 406] width 1506 height 812
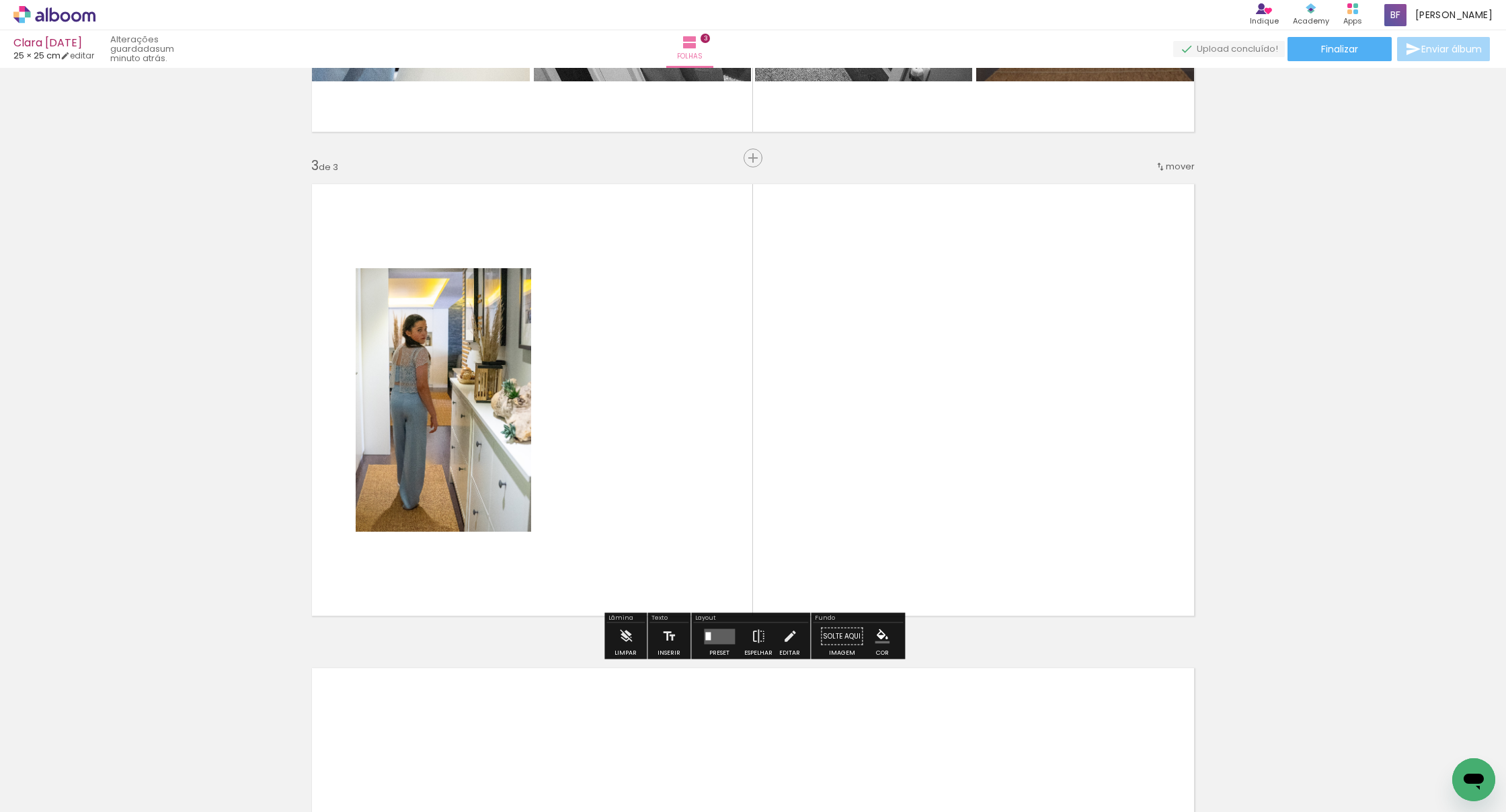
scroll to position [902, 0]
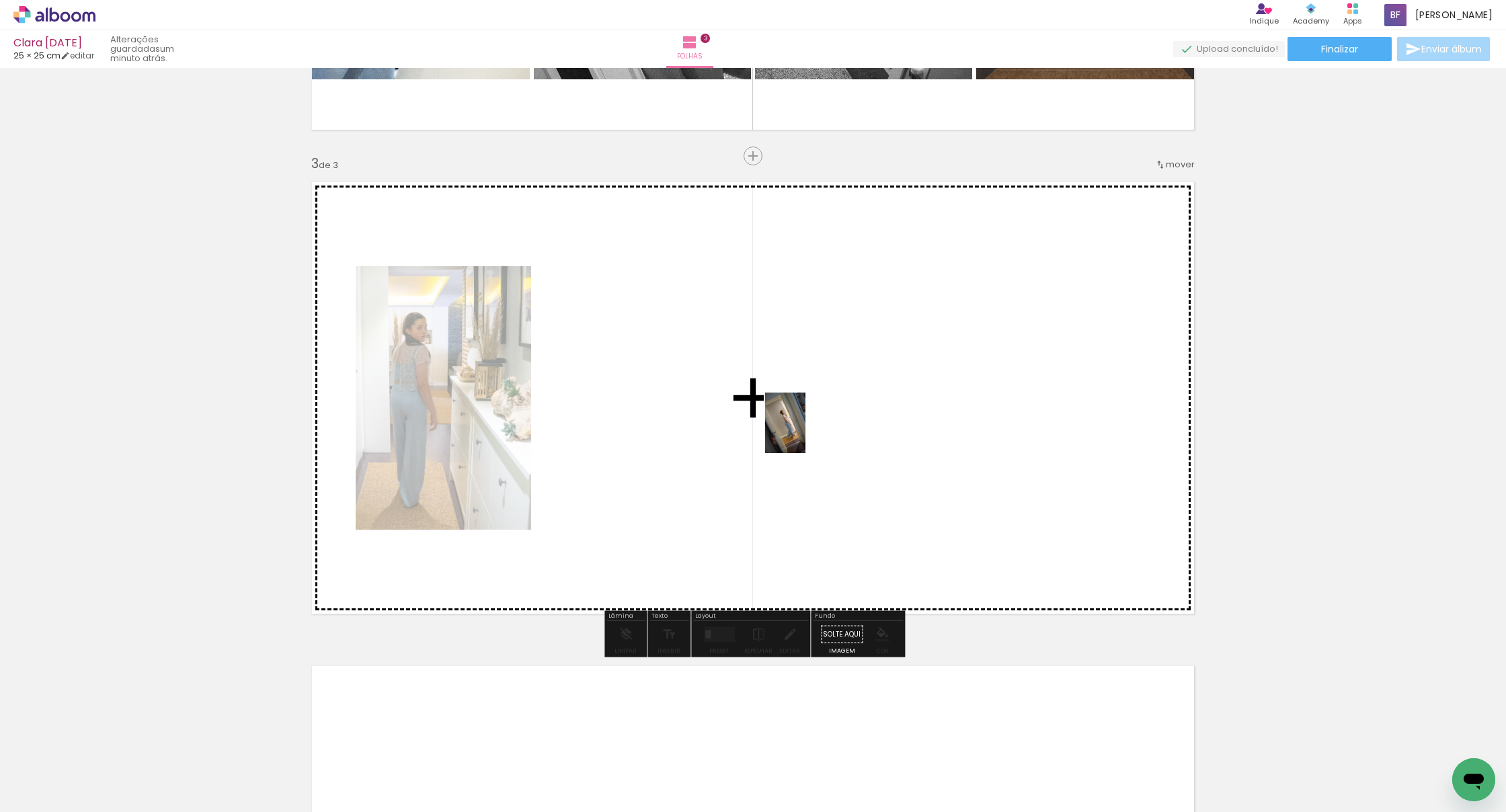
drag, startPoint x: 964, startPoint y: 754, endPoint x: 850, endPoint y: 479, distance: 297.7
click at [806, 435] on quentale-workspace at bounding box center [753, 406] width 1506 height 812
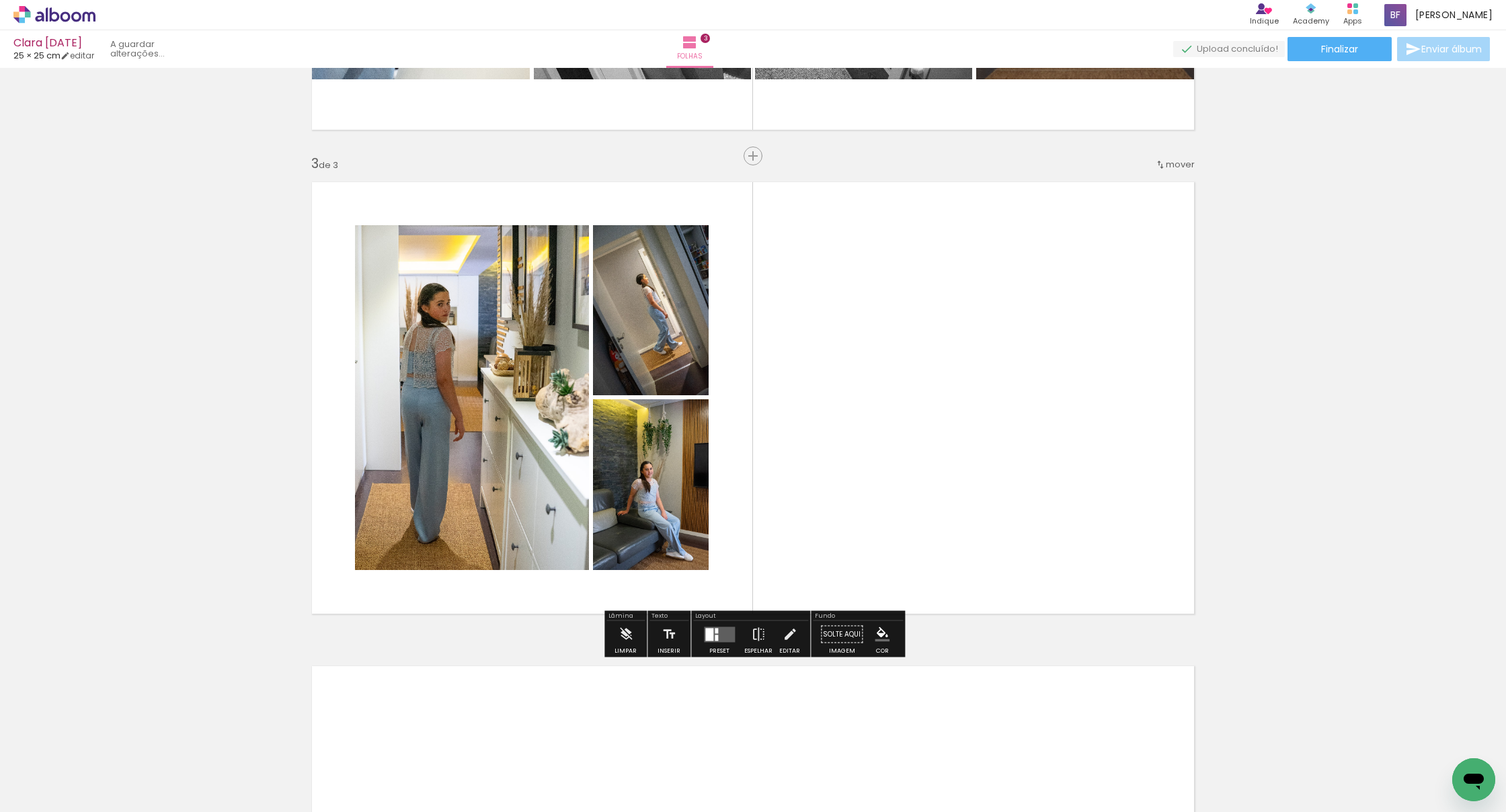
drag, startPoint x: 994, startPoint y: 575, endPoint x: 919, endPoint y: 453, distance: 143.2
click at [919, 453] on quentale-workspace at bounding box center [753, 406] width 1506 height 812
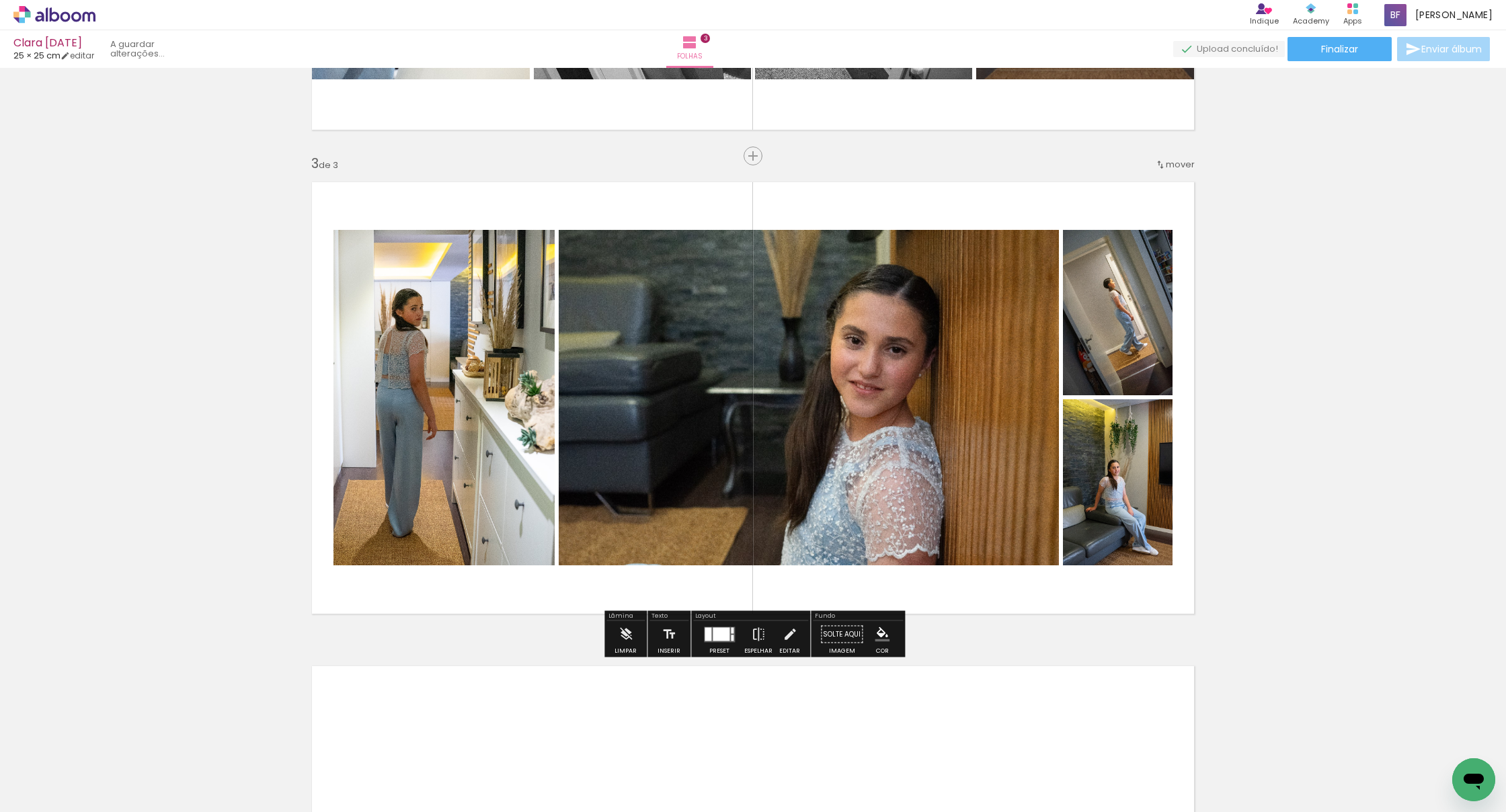
drag, startPoint x: 1196, startPoint y: 768, endPoint x: 1048, endPoint y: 491, distance: 314.1
click at [919, 491] on quentale-workspace at bounding box center [753, 406] width 1506 height 812
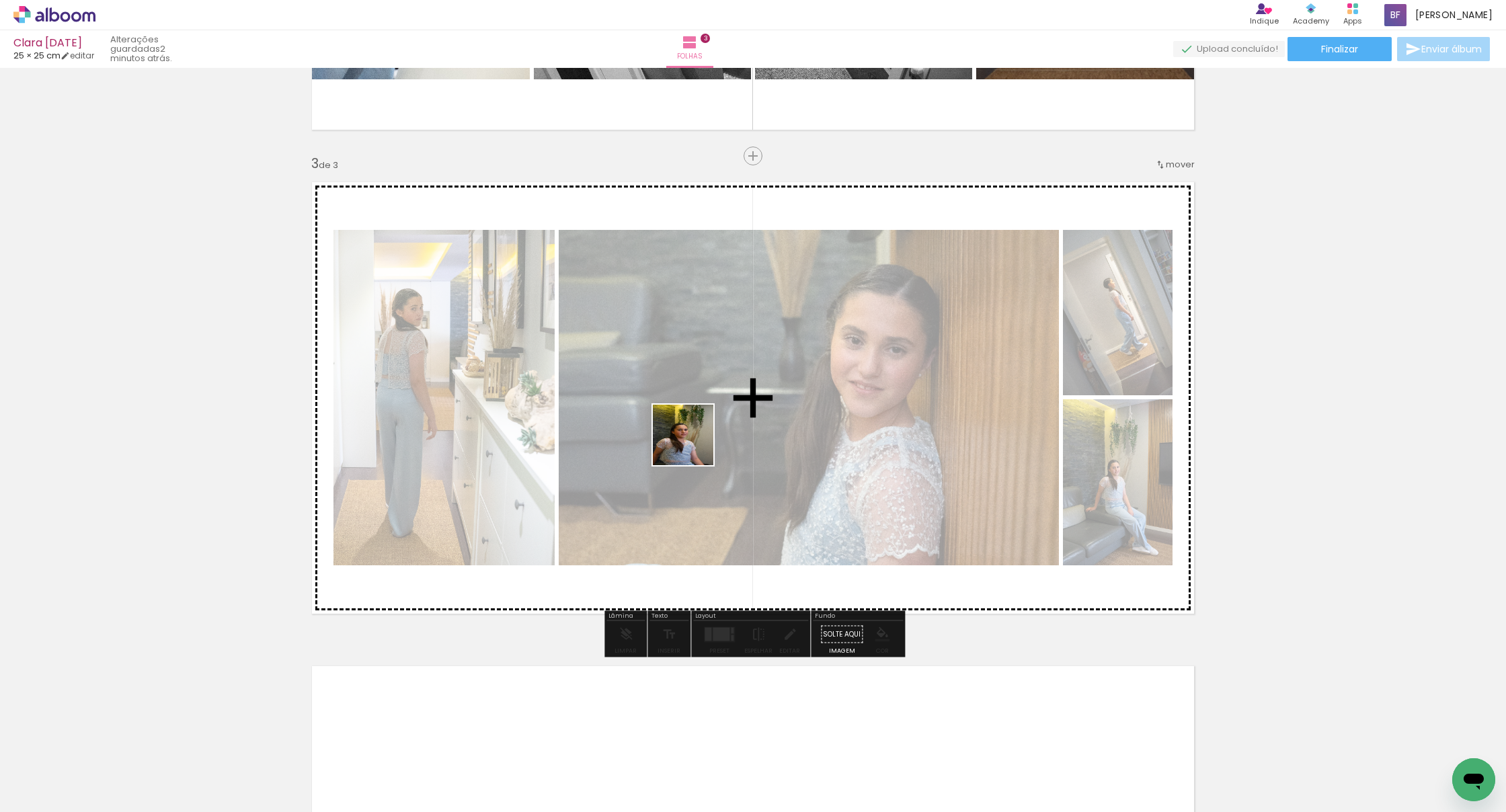
drag, startPoint x: 1115, startPoint y: 764, endPoint x: 690, endPoint y: 444, distance: 532.0
click at [690, 444] on quentale-workspace at bounding box center [753, 406] width 1506 height 812
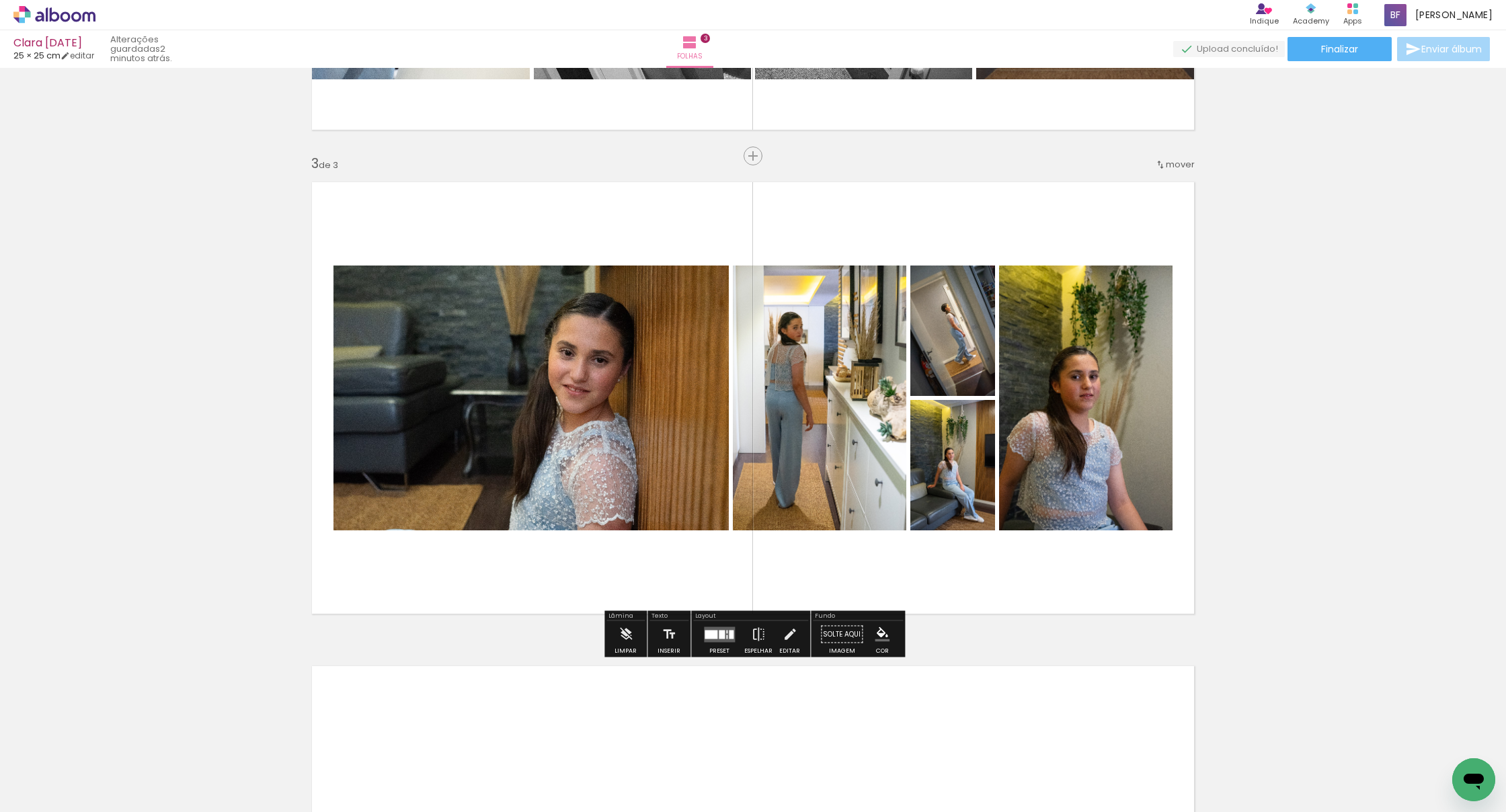
drag, startPoint x: 724, startPoint y: 641, endPoint x: 716, endPoint y: 631, distance: 12.8
click at [724, 641] on quentale-layouter at bounding box center [719, 634] width 31 height 15
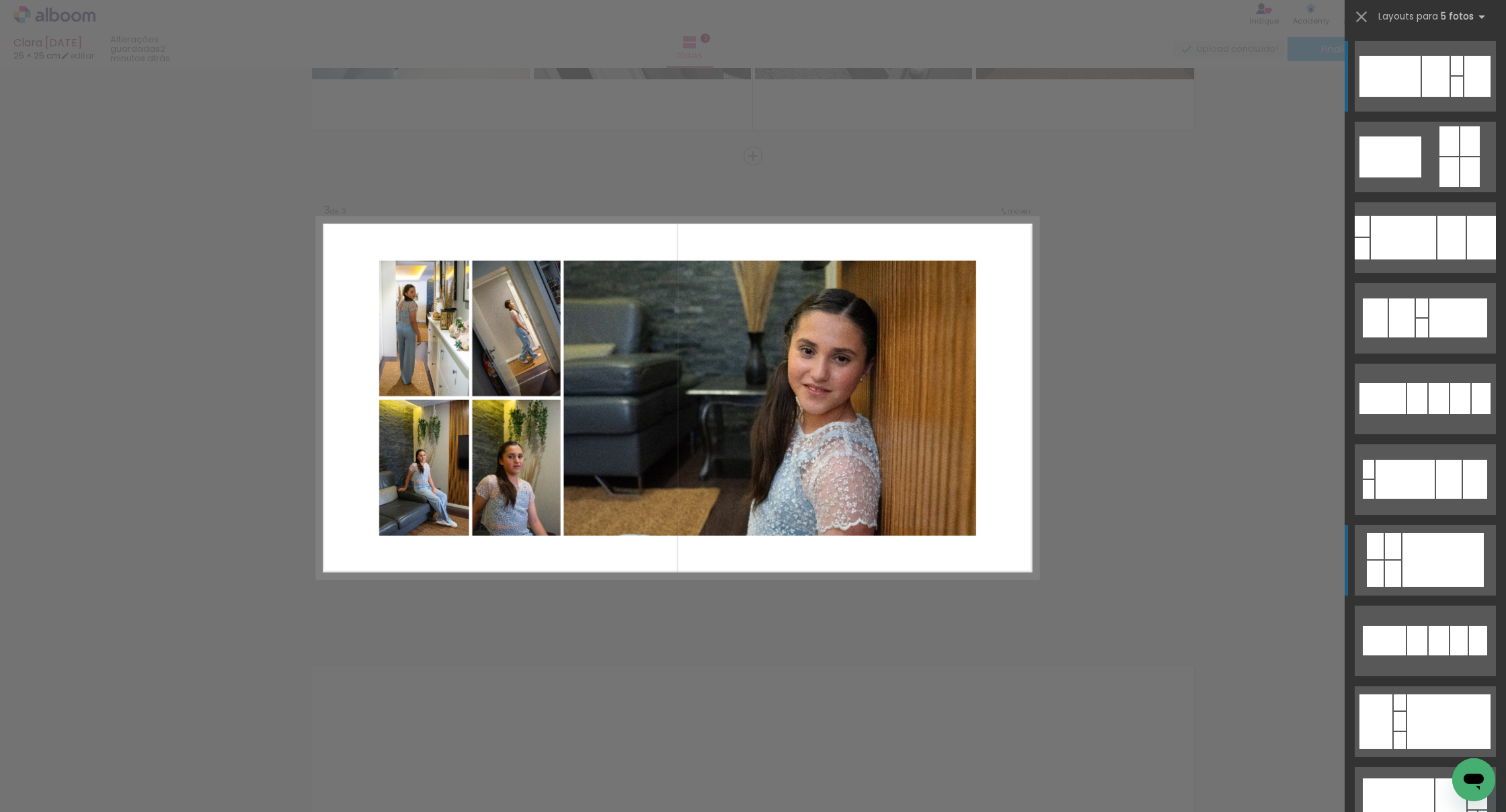
scroll to position [1, 0]
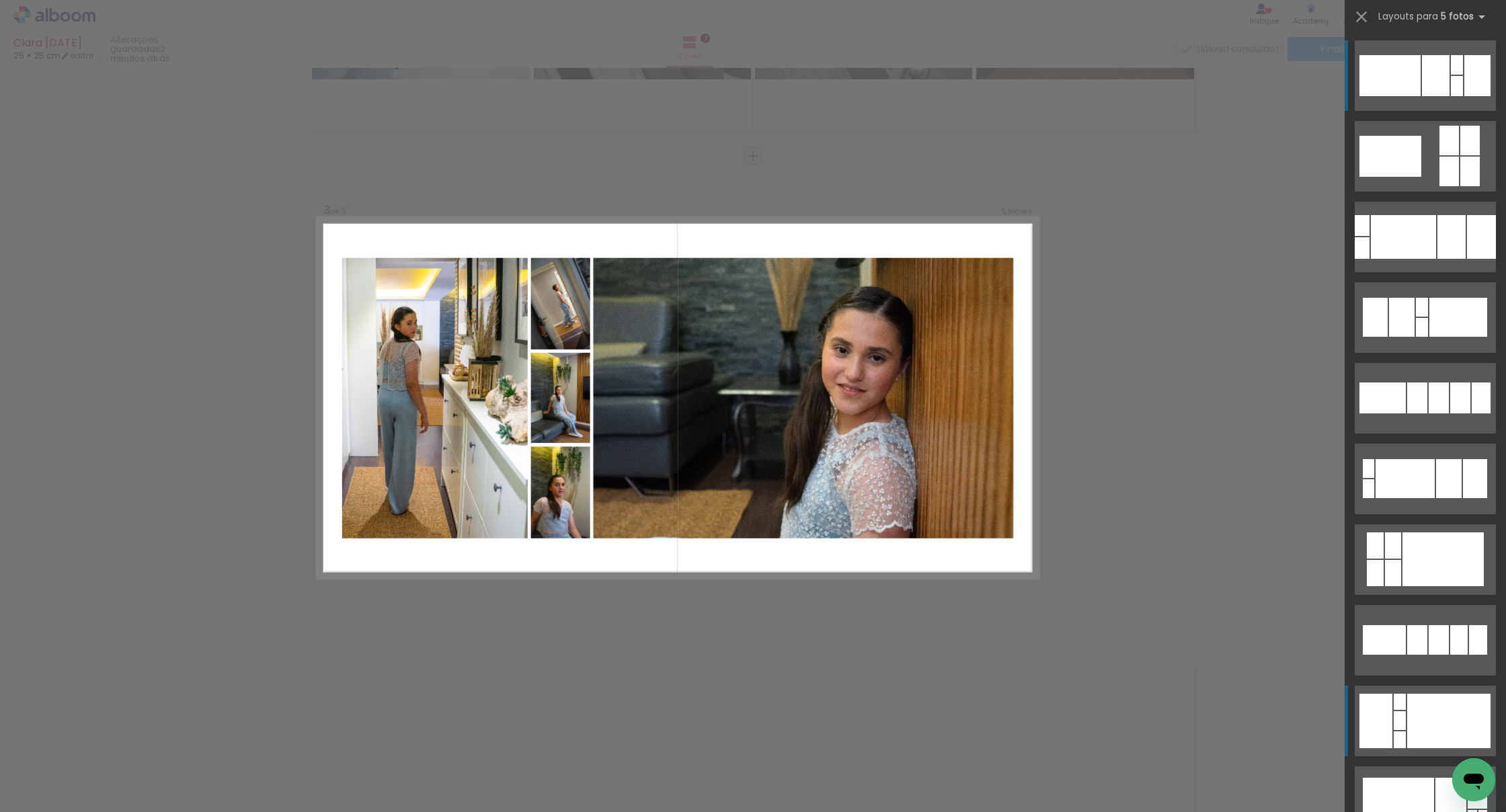
click at [919, 587] on div at bounding box center [1443, 559] width 81 height 54
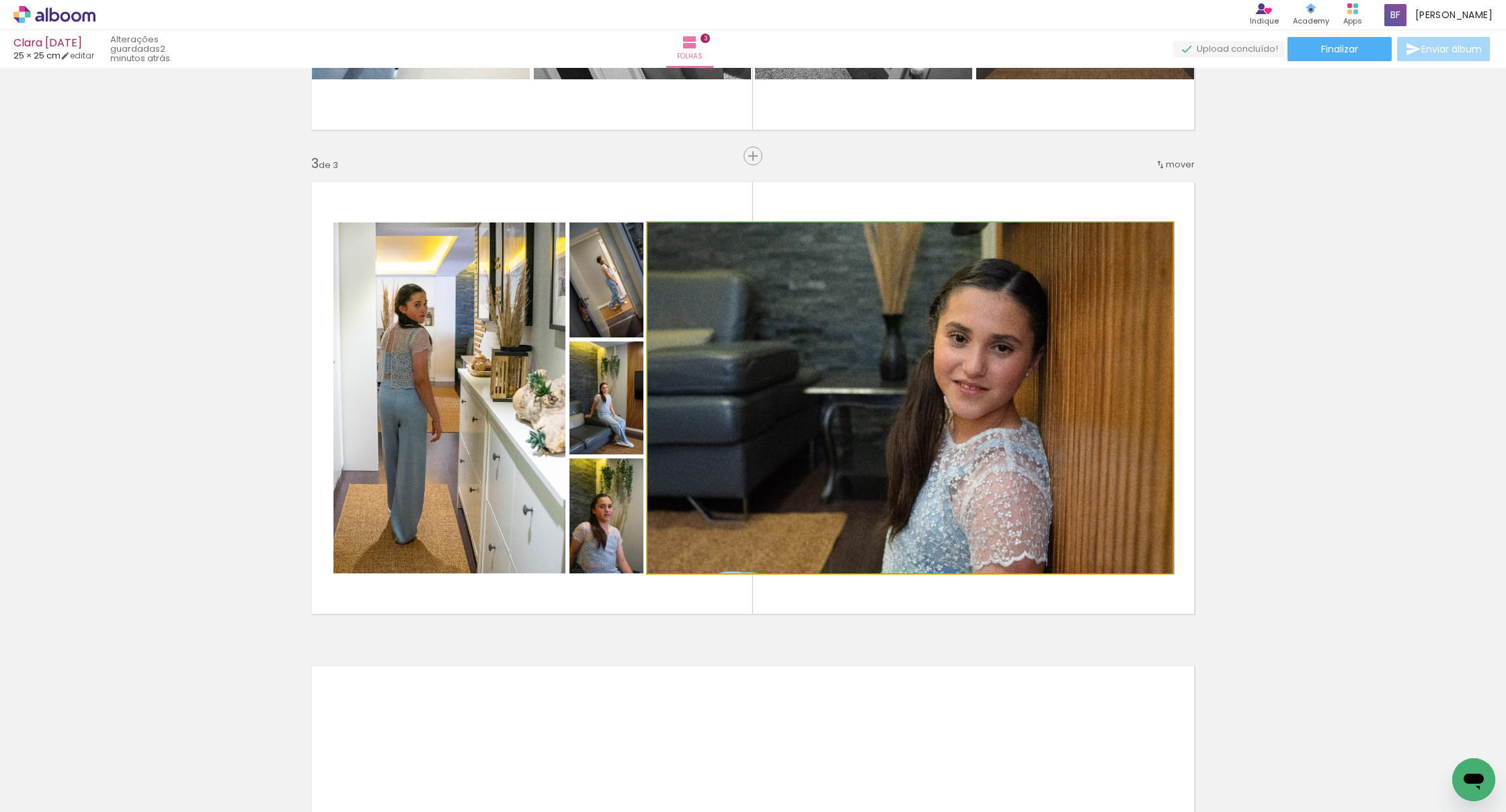
drag, startPoint x: 1076, startPoint y: 471, endPoint x: 1078, endPoint y: 447, distance: 24.1
click at [919, 447] on div at bounding box center [910, 398] width 526 height 351
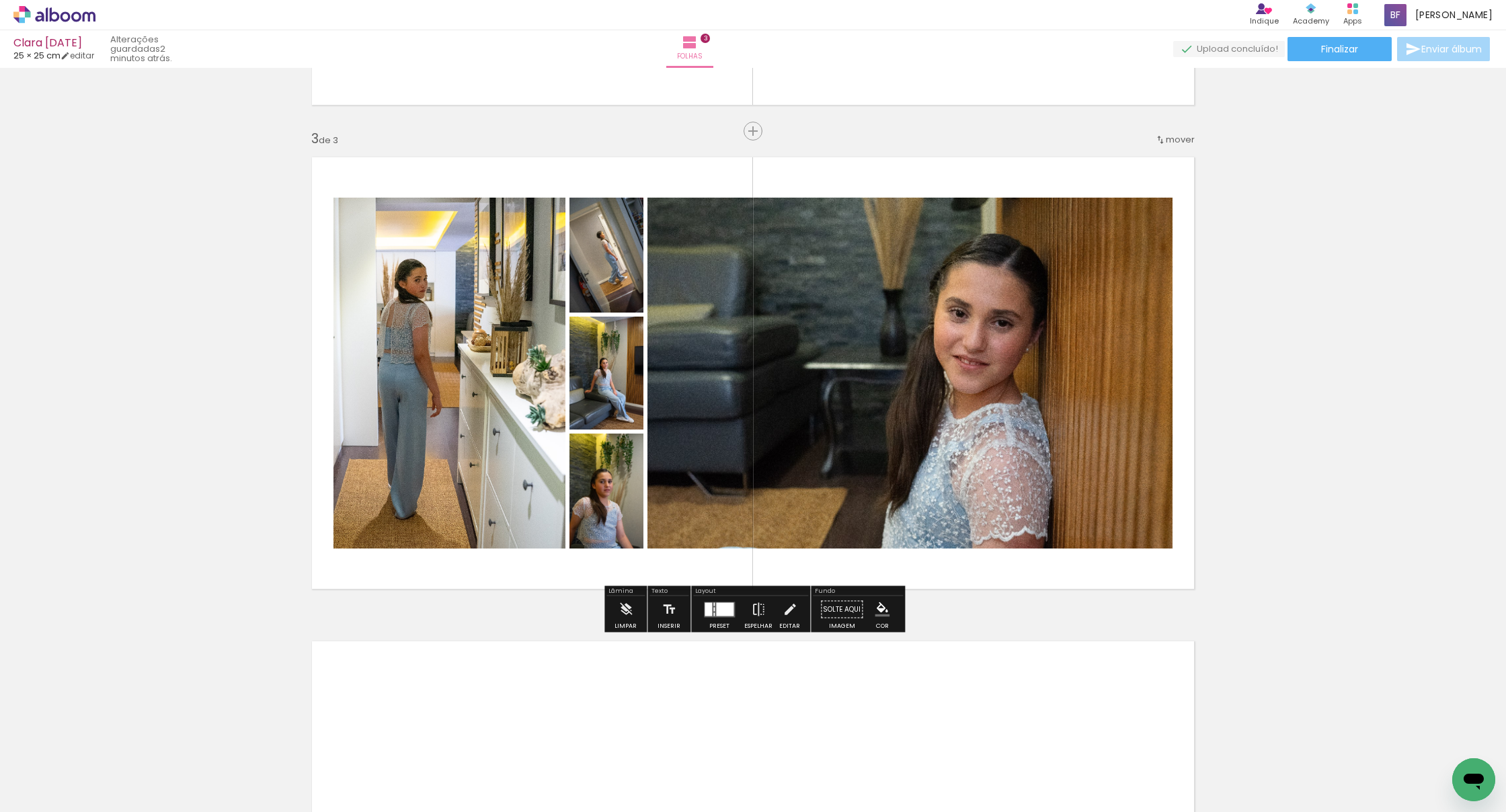
scroll to position [926, 0]
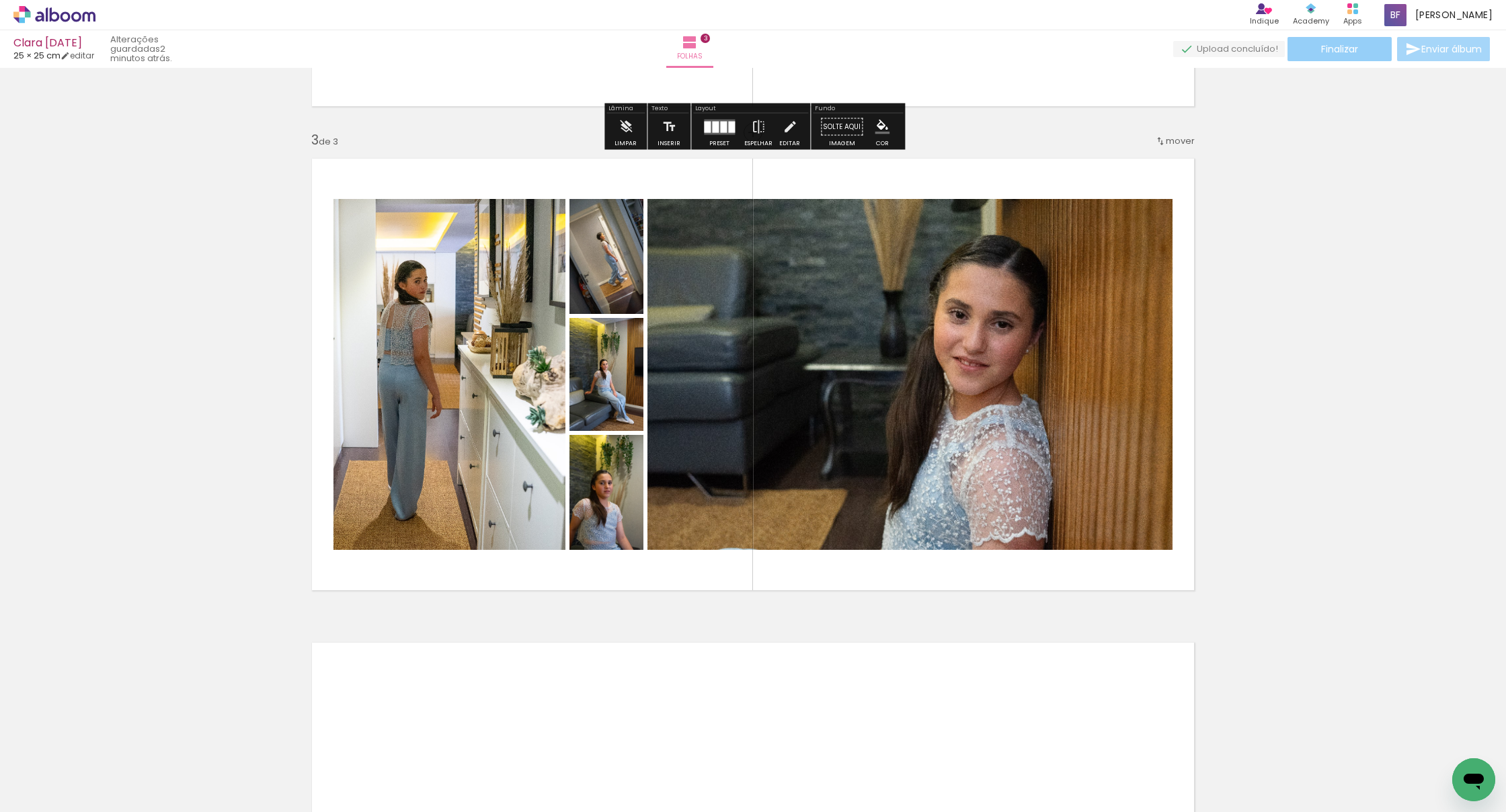
click at [919, 48] on span "Finalizar" at bounding box center [1340, 48] width 37 height 9
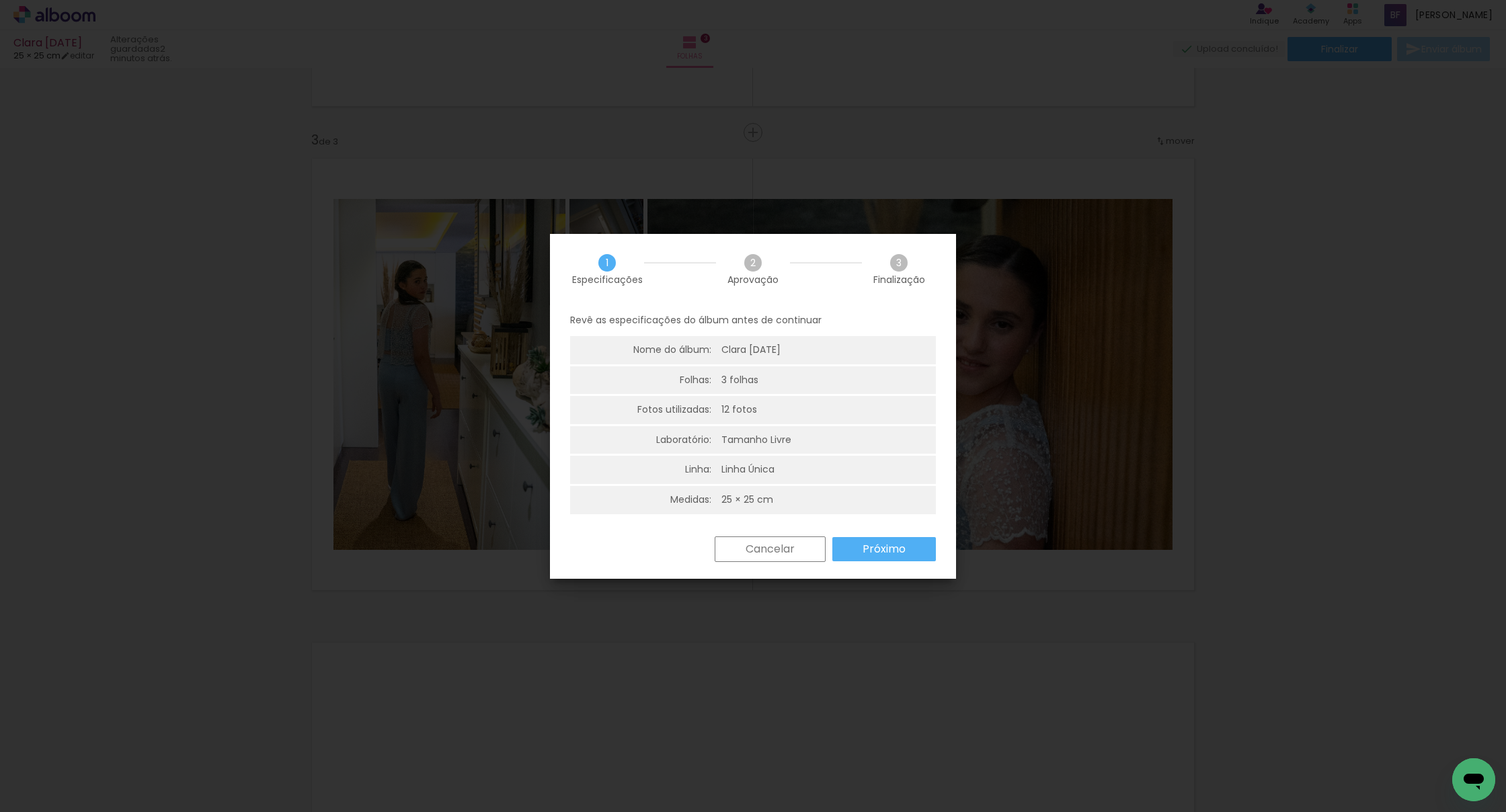
click at [0, 0] on slot "Próximo" at bounding box center [0, 0] width 0 height 0
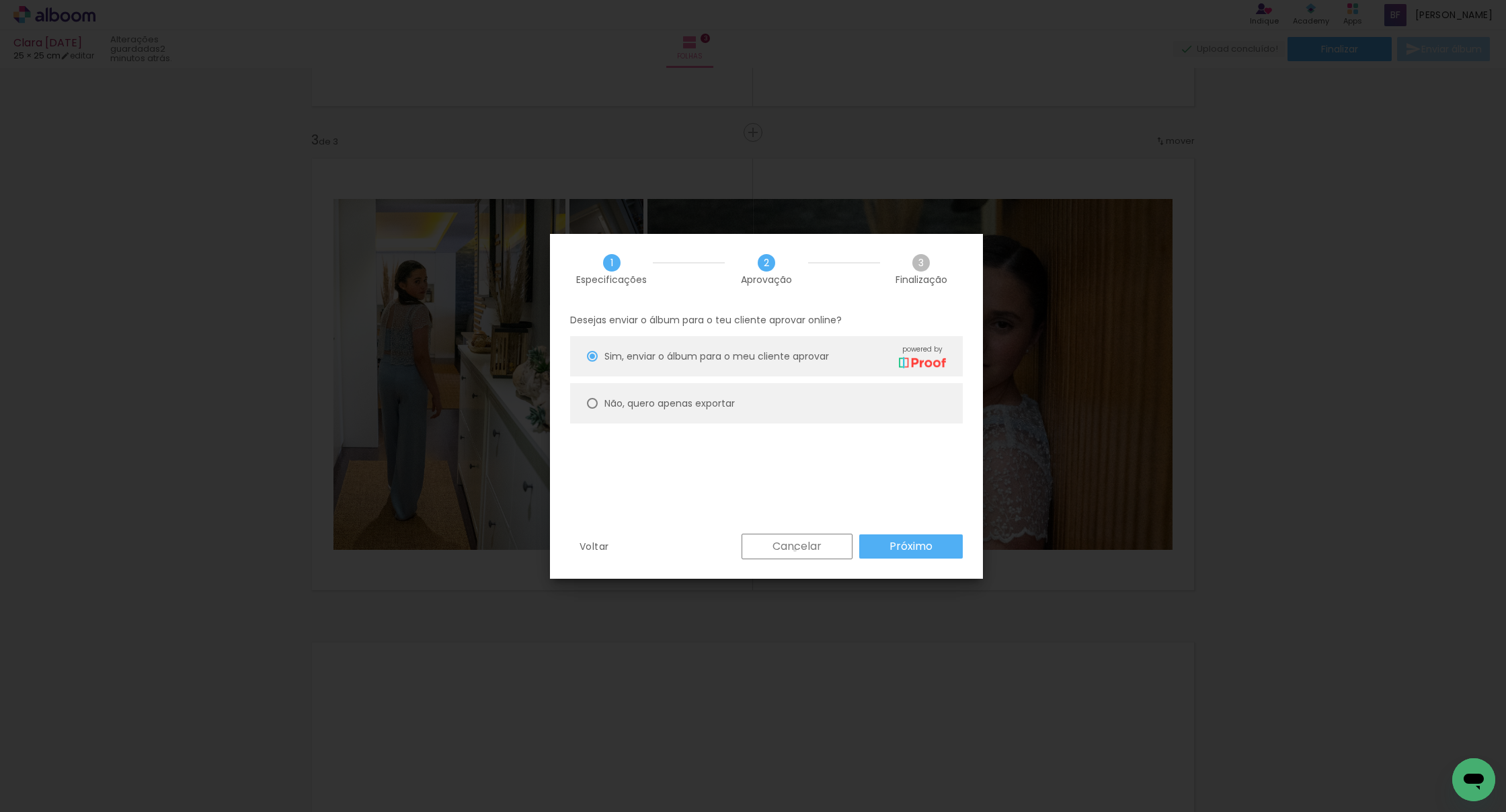
drag, startPoint x: 794, startPoint y: 550, endPoint x: 796, endPoint y: 542, distance: 8.2
click at [0, 0] on slot "Cancelar" at bounding box center [0, 0] width 0 height 0
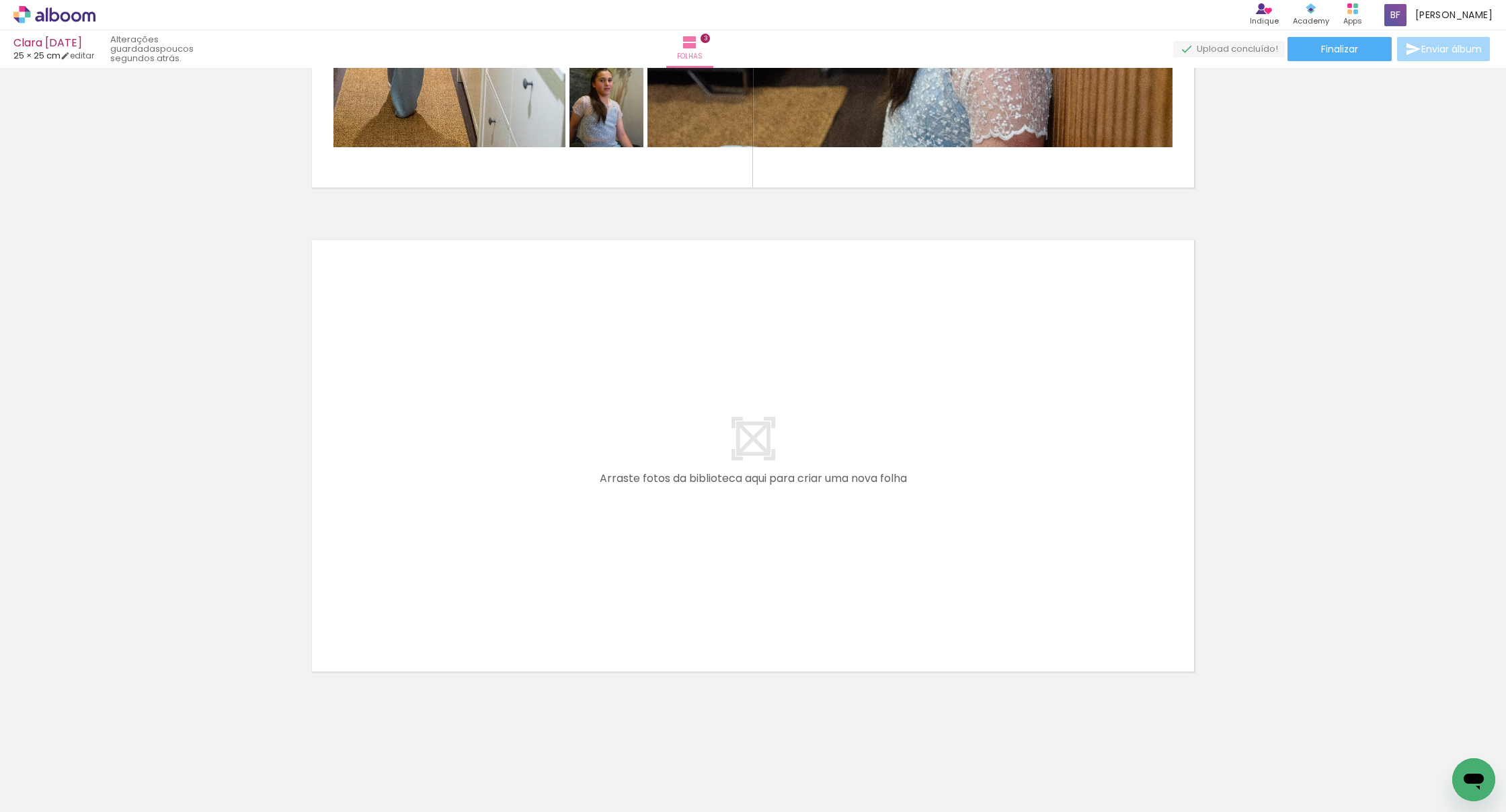
scroll to position [0, 657]
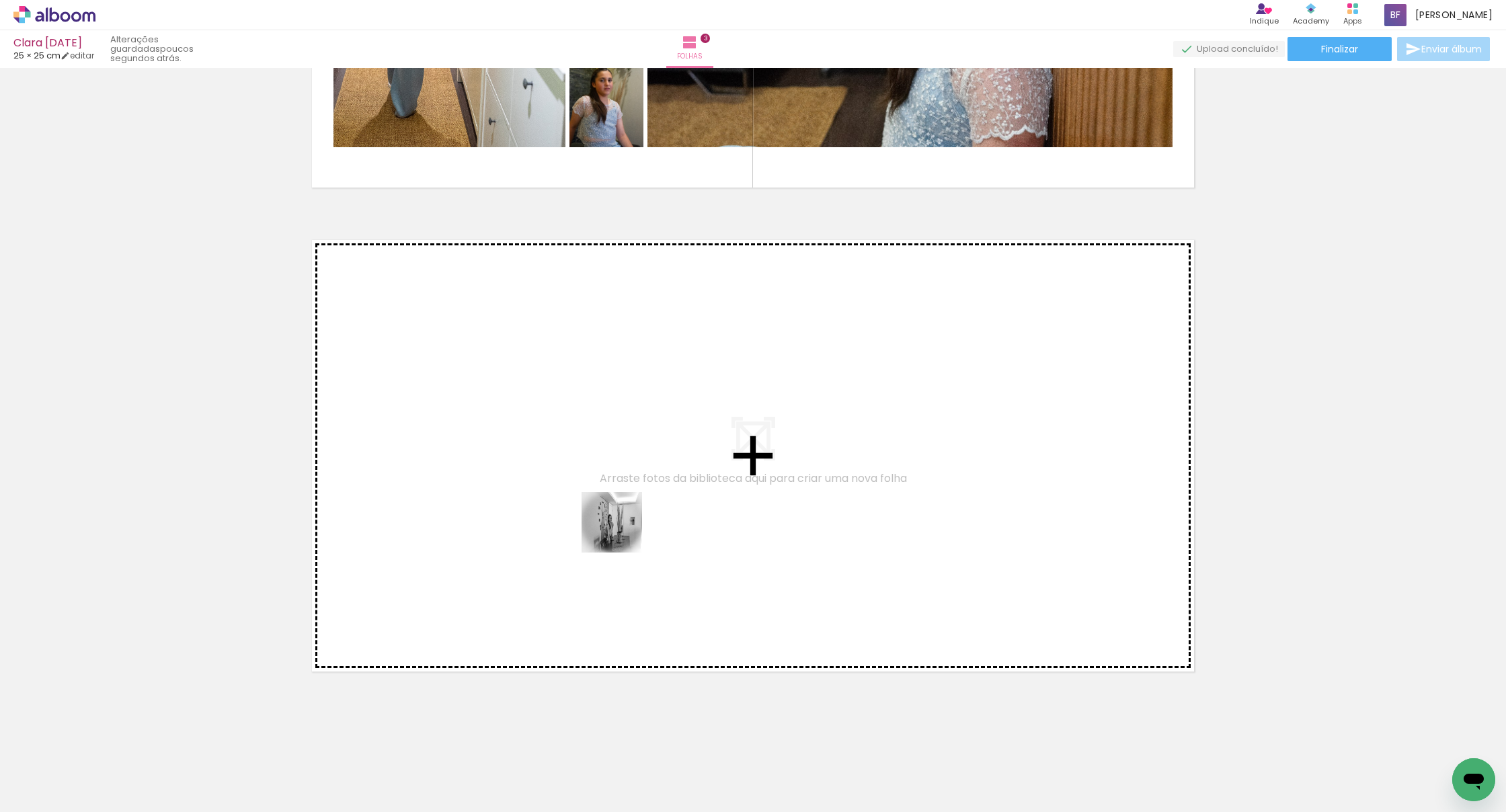
drag, startPoint x: 679, startPoint y: 741, endPoint x: 594, endPoint y: 490, distance: 265.0
click at [594, 490] on quentale-workspace at bounding box center [753, 406] width 1506 height 812
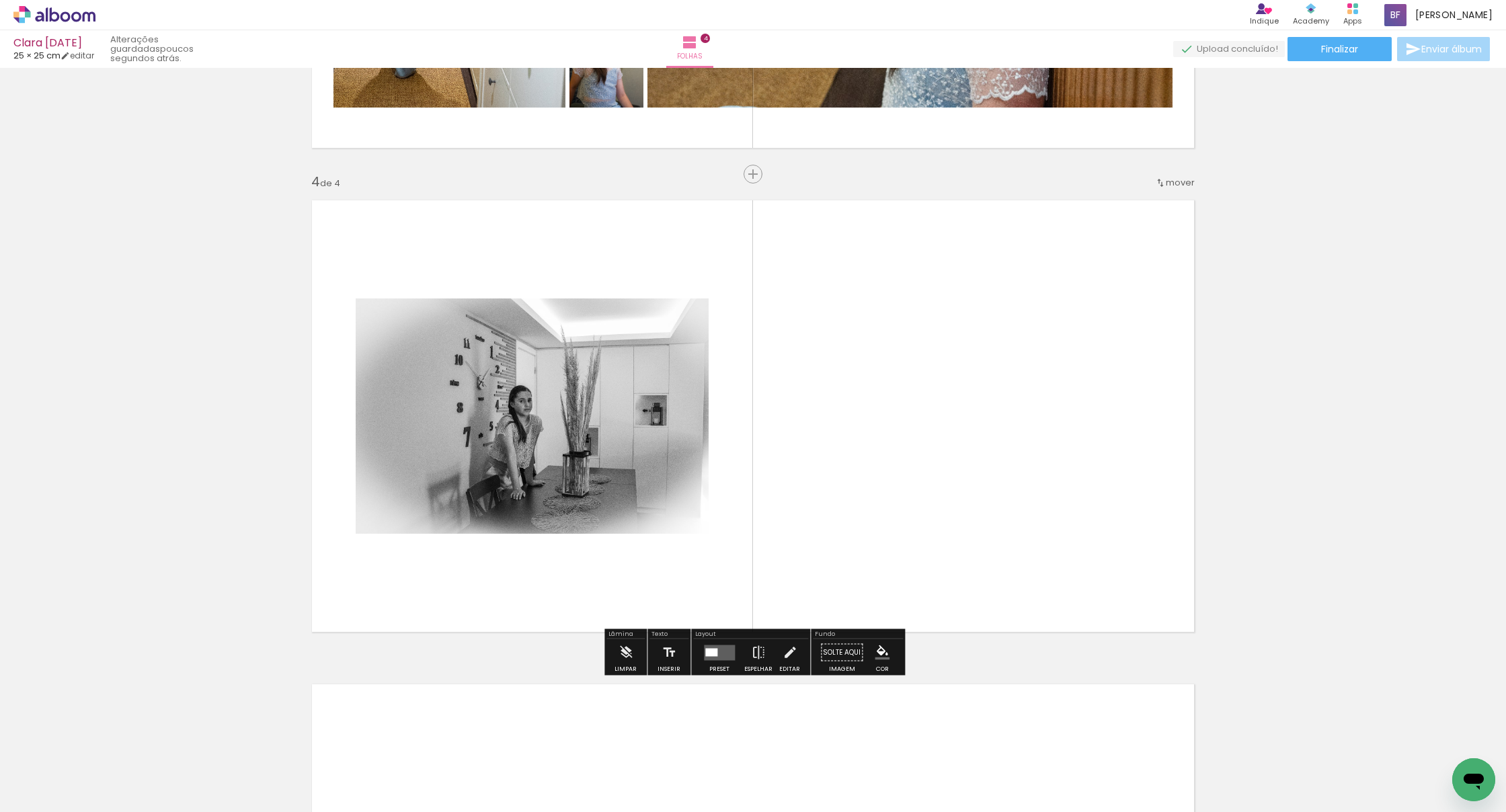
scroll to position [1386, 0]
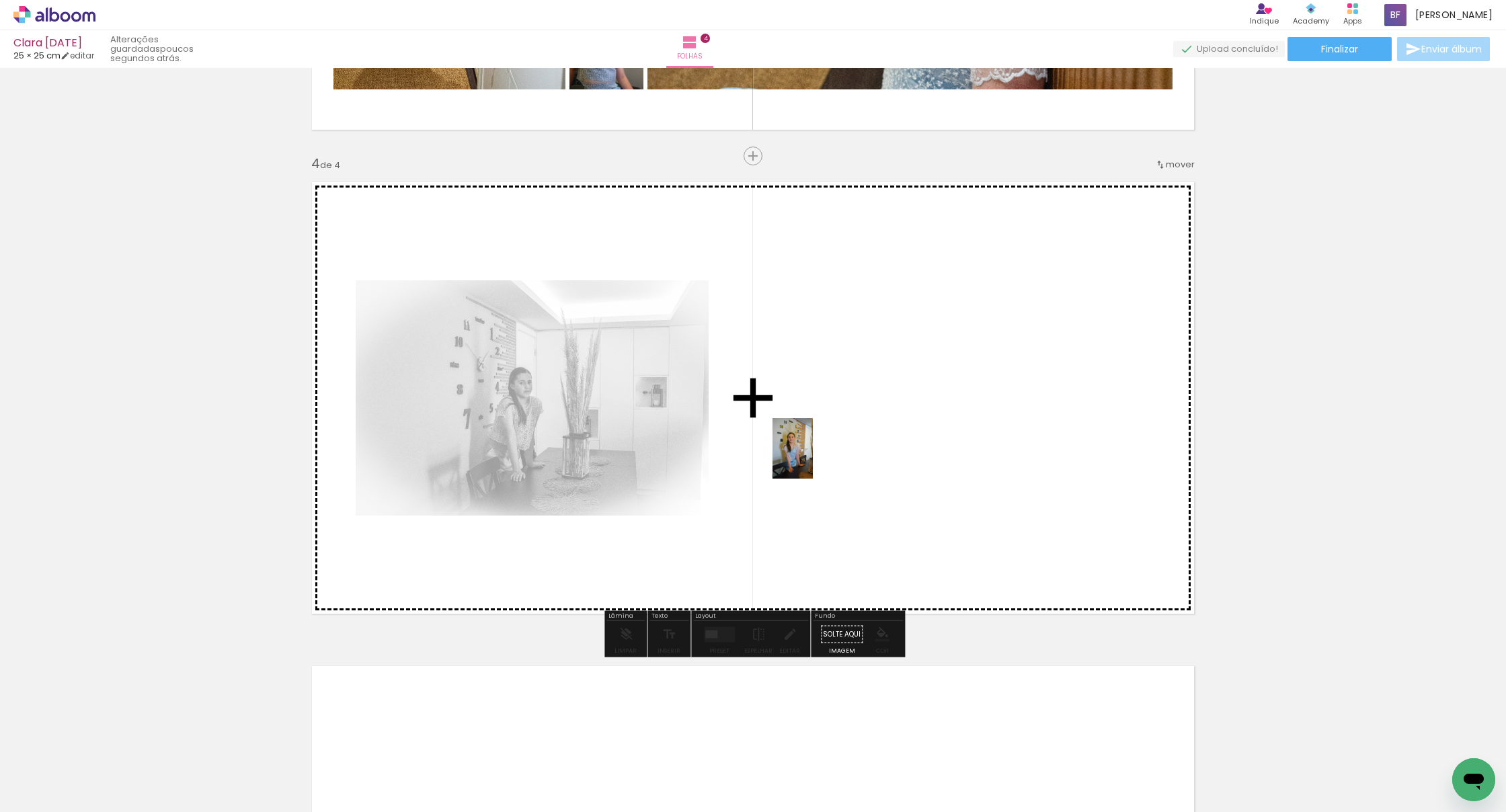
drag, startPoint x: 764, startPoint y: 771, endPoint x: 813, endPoint y: 456, distance: 318.8
click at [813, 456] on quentale-workspace at bounding box center [753, 406] width 1506 height 812
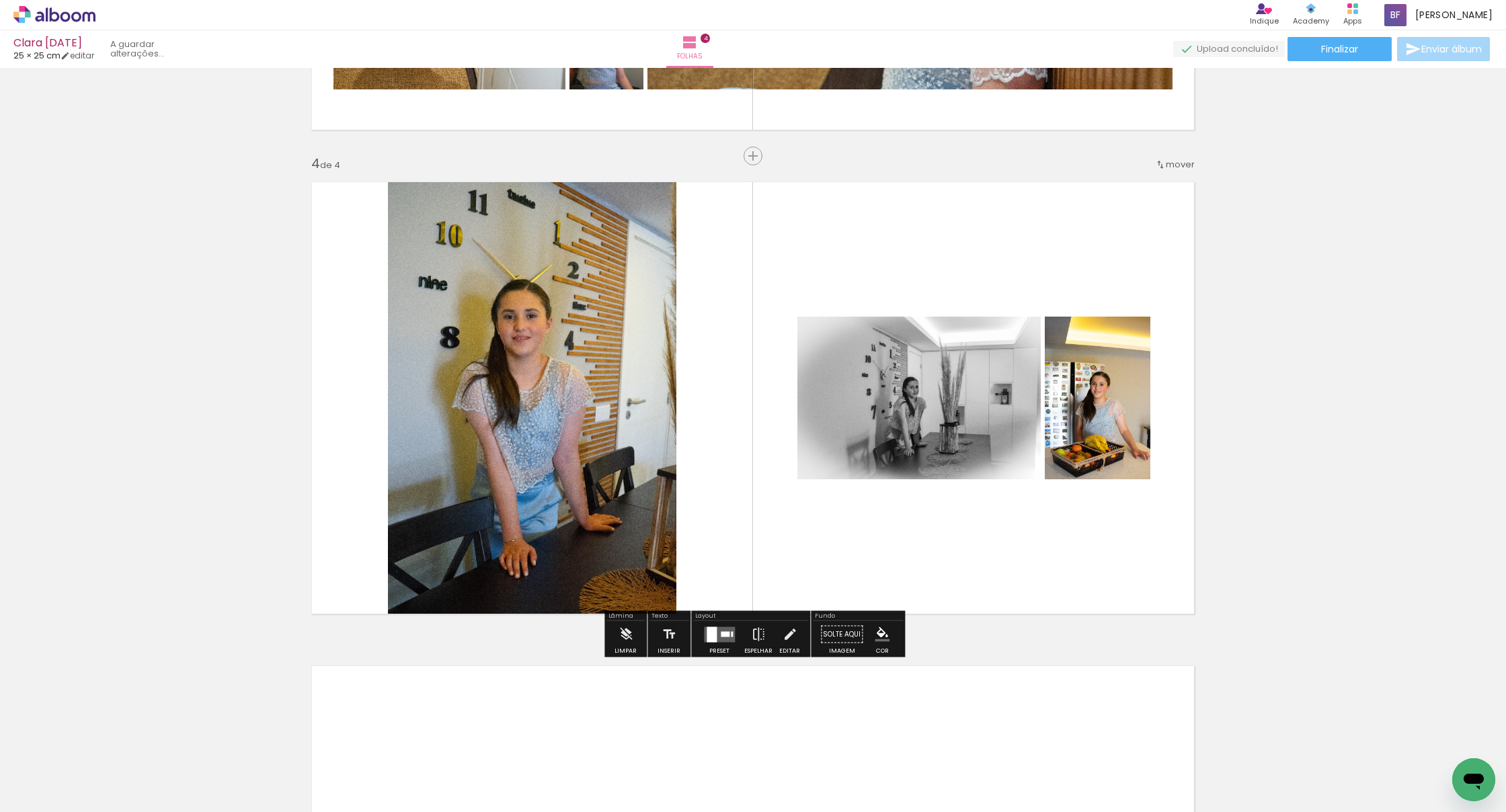
drag, startPoint x: 831, startPoint y: 742, endPoint x: 781, endPoint y: 421, distance: 324.9
click at [781, 421] on quentale-workspace at bounding box center [753, 406] width 1506 height 812
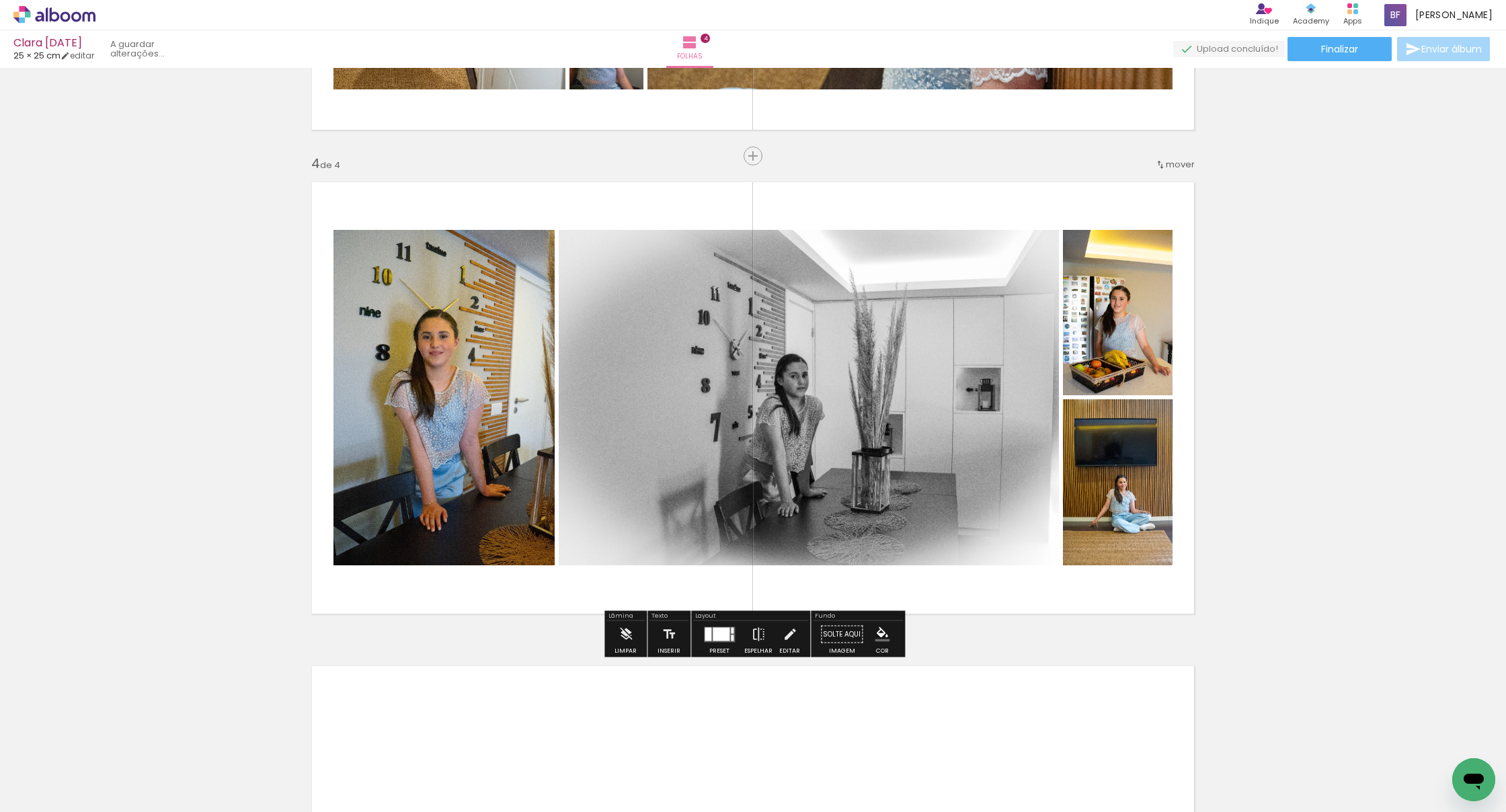
drag, startPoint x: 618, startPoint y: 758, endPoint x: 714, endPoint y: 482, distance: 292.2
click at [714, 482] on quentale-workspace at bounding box center [753, 406] width 1506 height 812
click at [714, 635] on div at bounding box center [721, 634] width 17 height 13
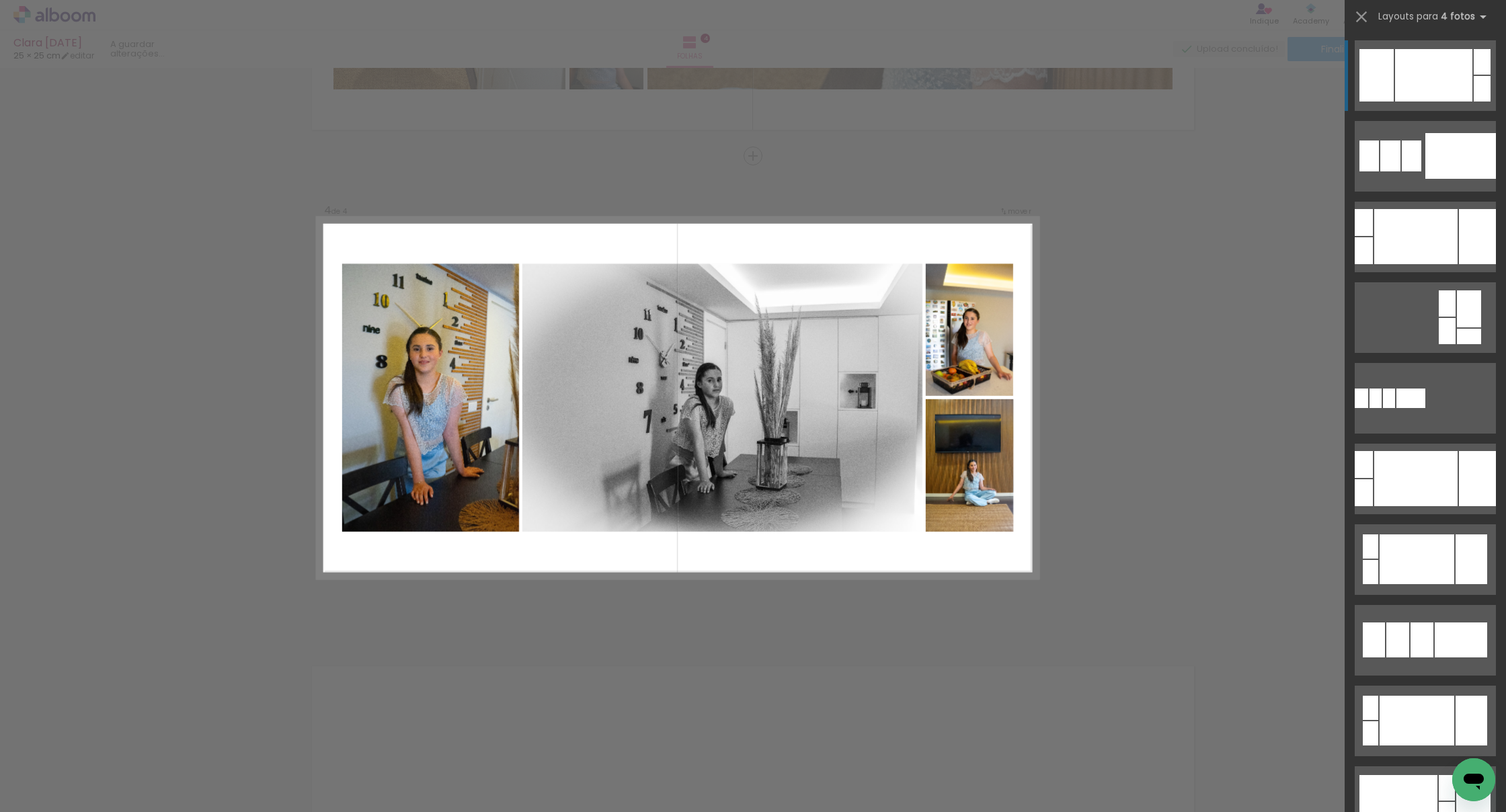
scroll to position [0, 0]
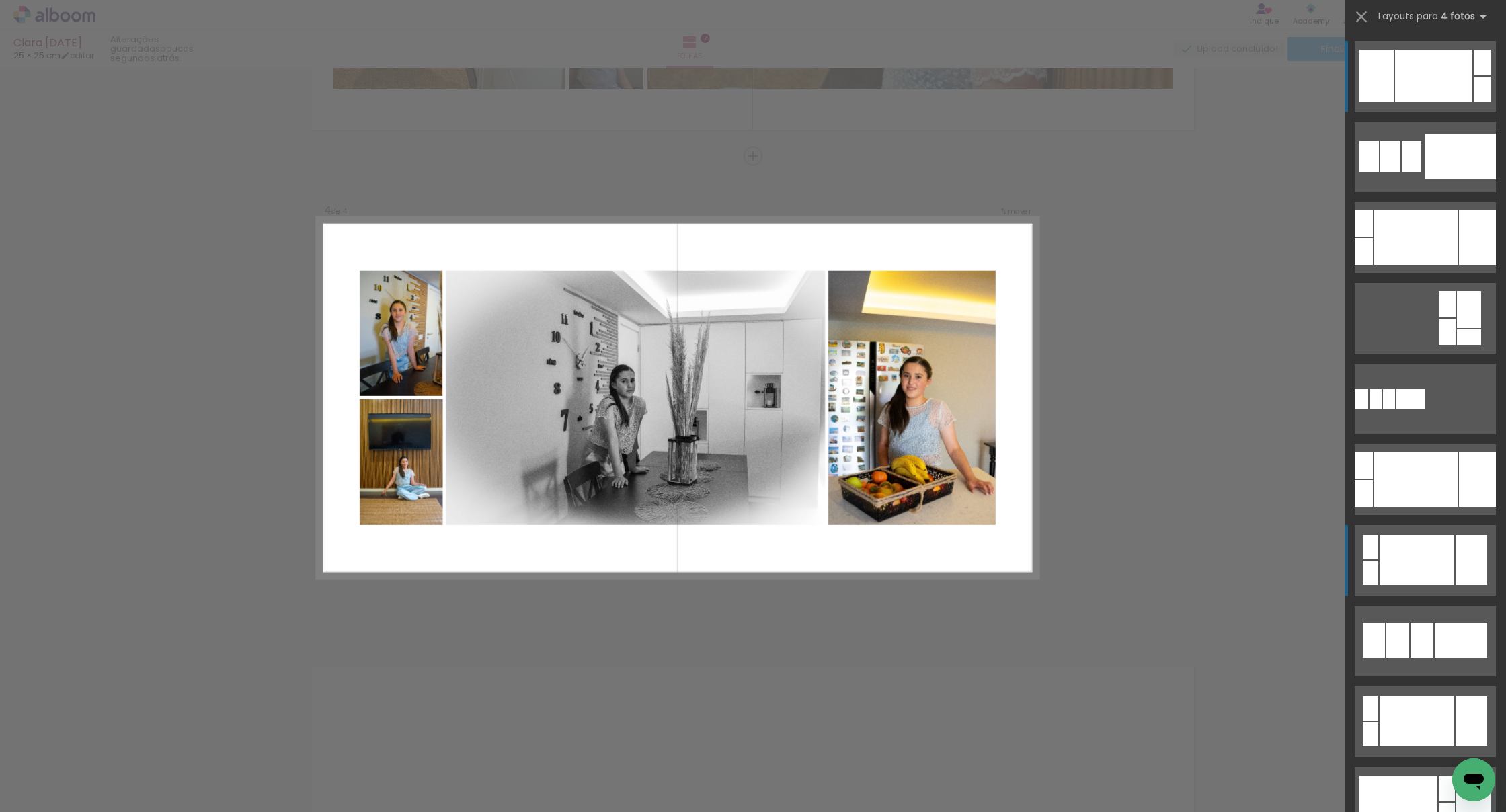
click at [919, 102] on div at bounding box center [1434, 76] width 77 height 53
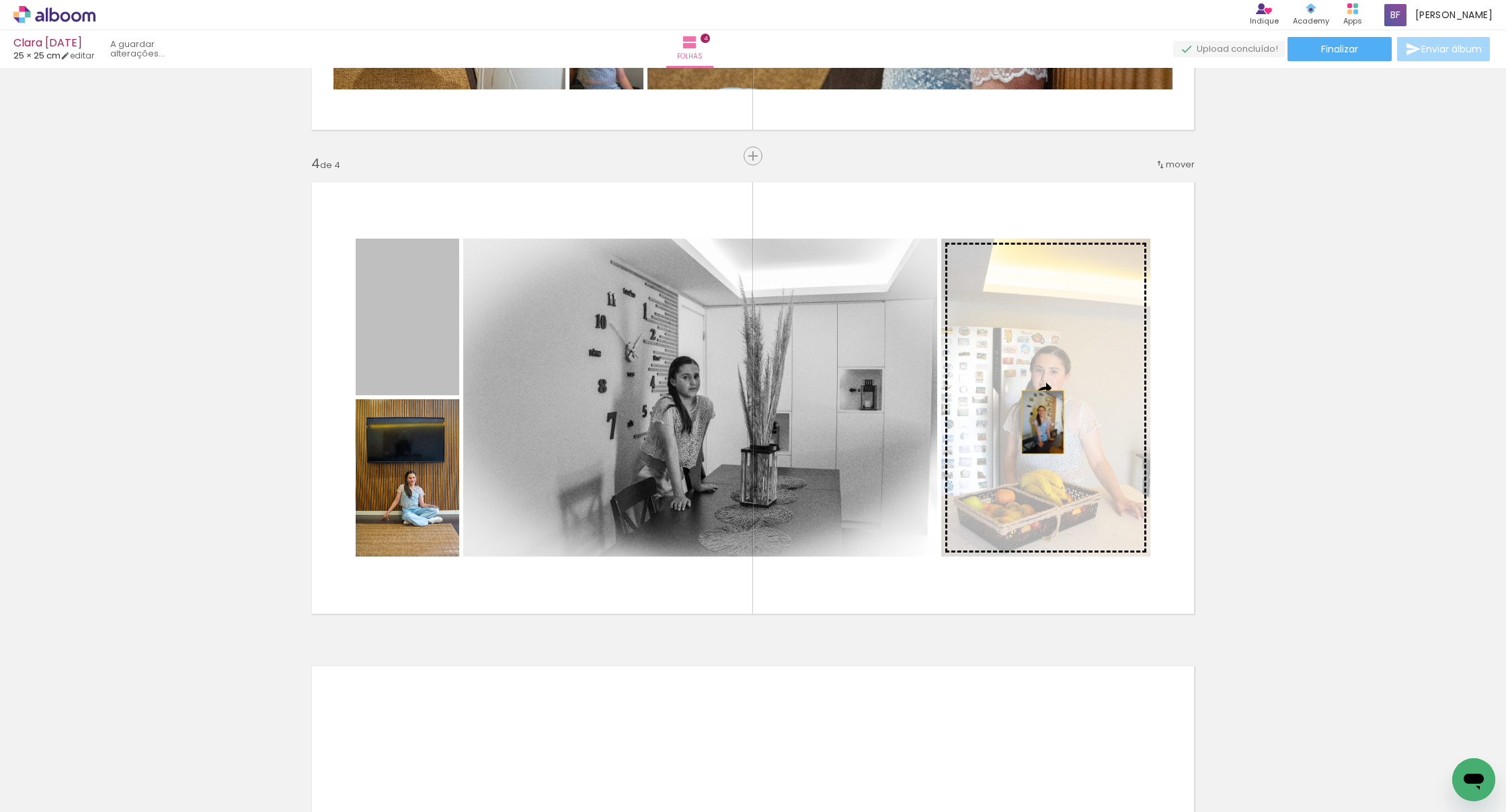
drag, startPoint x: 393, startPoint y: 327, endPoint x: 1043, endPoint y: 422, distance: 656.9
click at [0, 0] on slot at bounding box center [0, 0] width 0 height 0
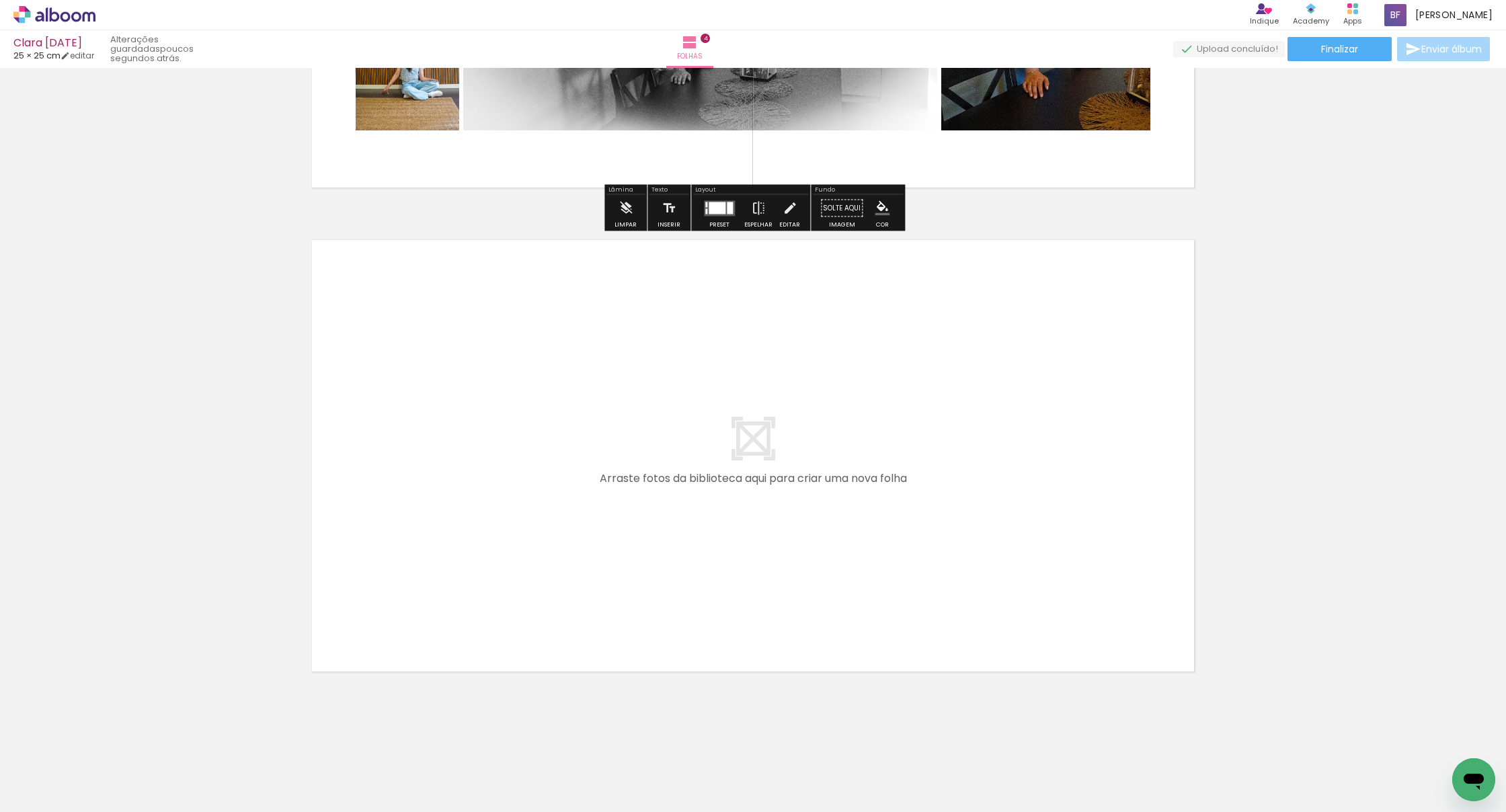
scroll to position [1812, 0]
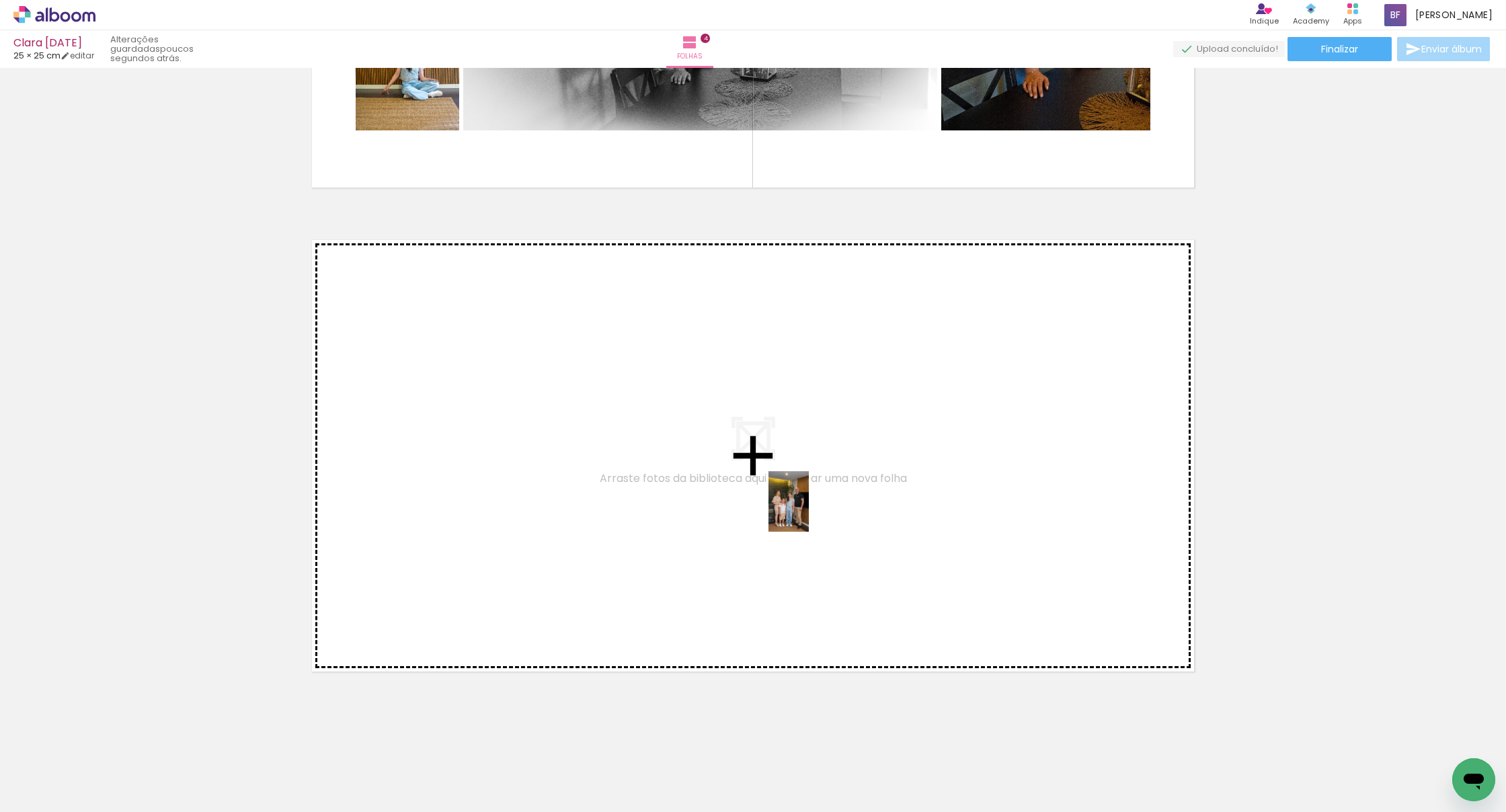
click at [808, 511] on quentale-workspace at bounding box center [753, 406] width 1506 height 812
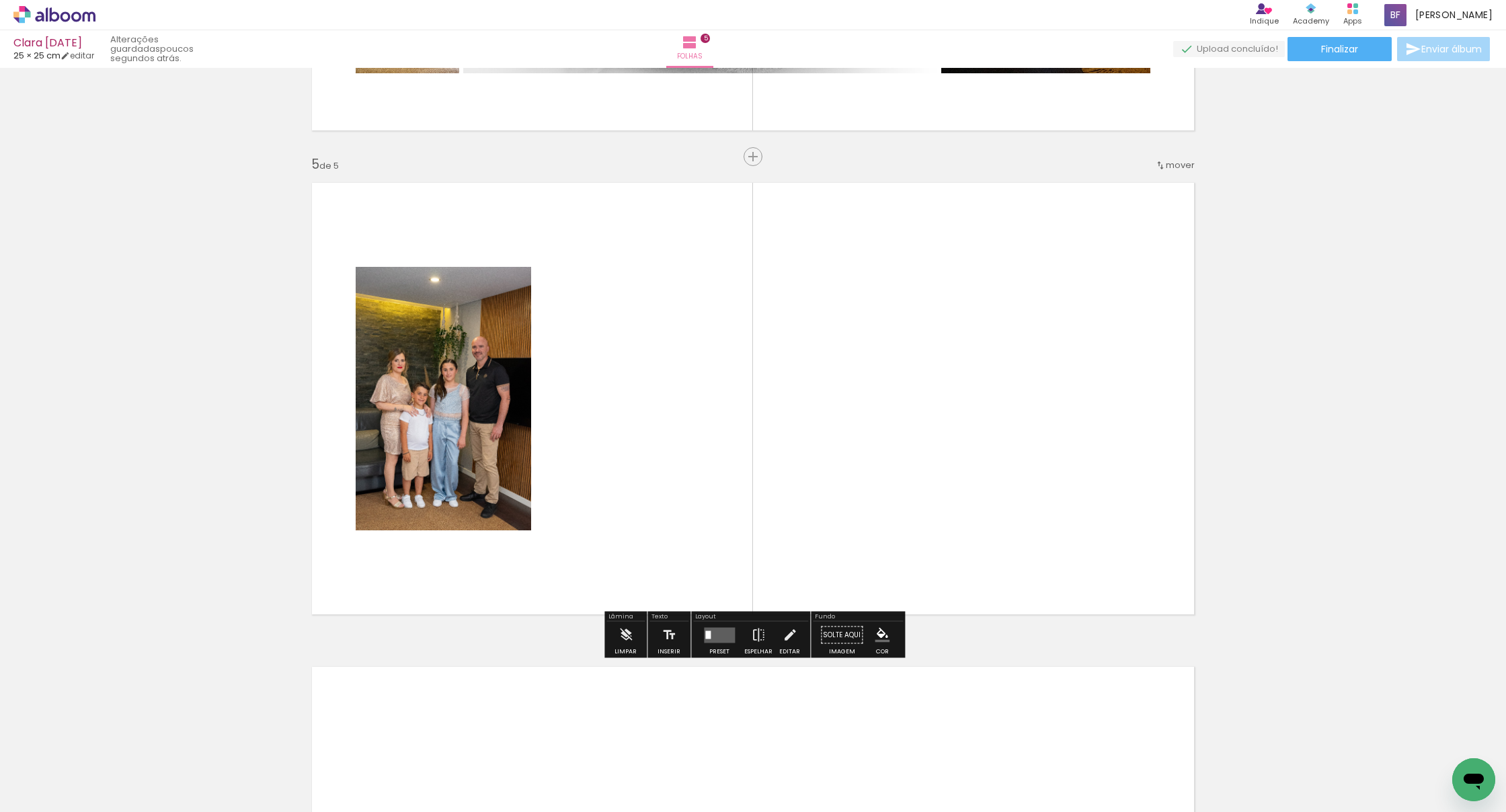
scroll to position [1871, 0]
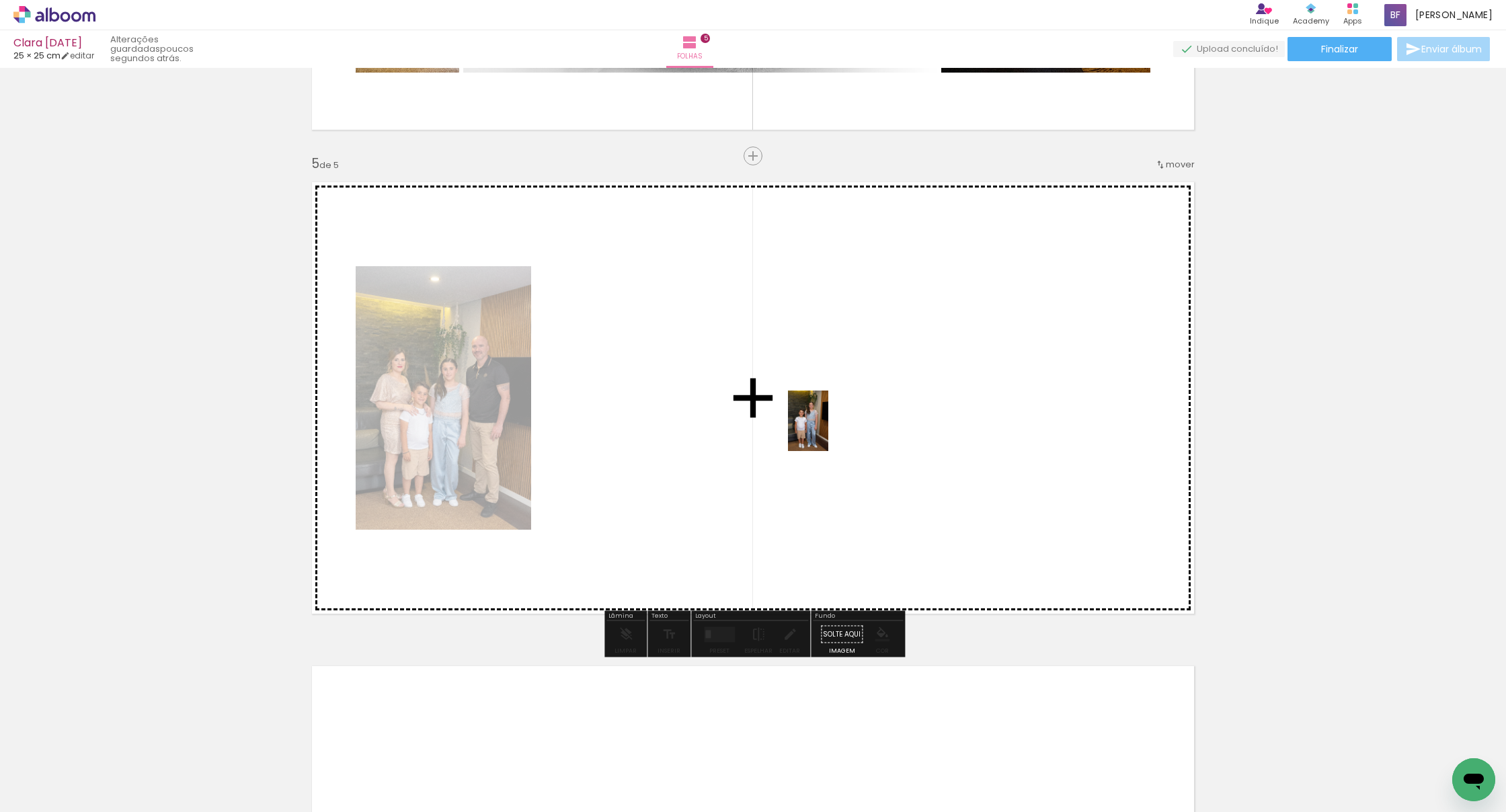
drag, startPoint x: 986, startPoint y: 770, endPoint x: 829, endPoint y: 432, distance: 372.7
click at [829, 432] on quentale-workspace at bounding box center [753, 406] width 1506 height 812
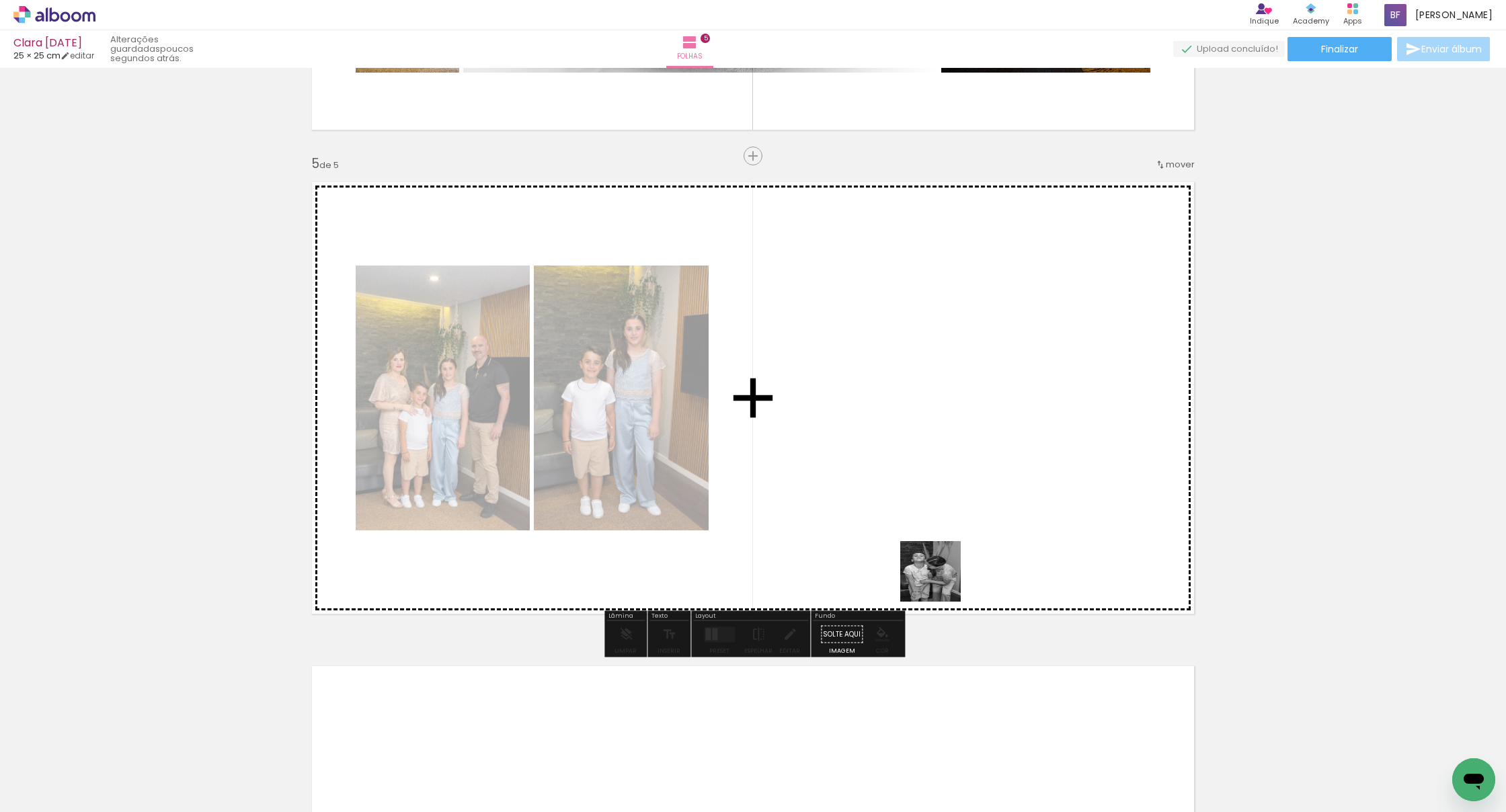
drag, startPoint x: 941, startPoint y: 582, endPoint x: 891, endPoint y: 492, distance: 103.0
click at [891, 492] on quentale-workspace at bounding box center [753, 406] width 1506 height 812
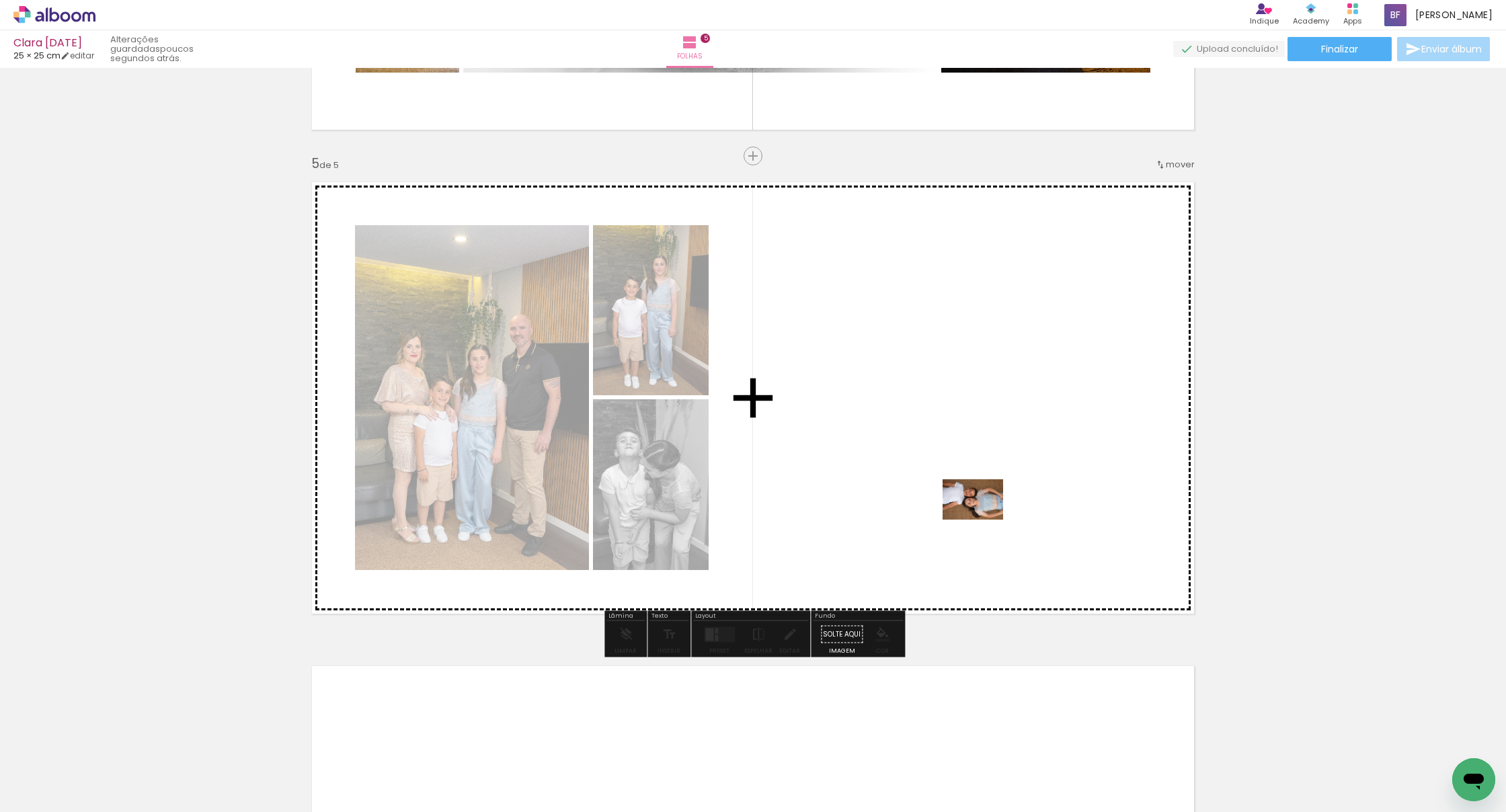
click at [919, 516] on quentale-workspace at bounding box center [753, 406] width 1506 height 812
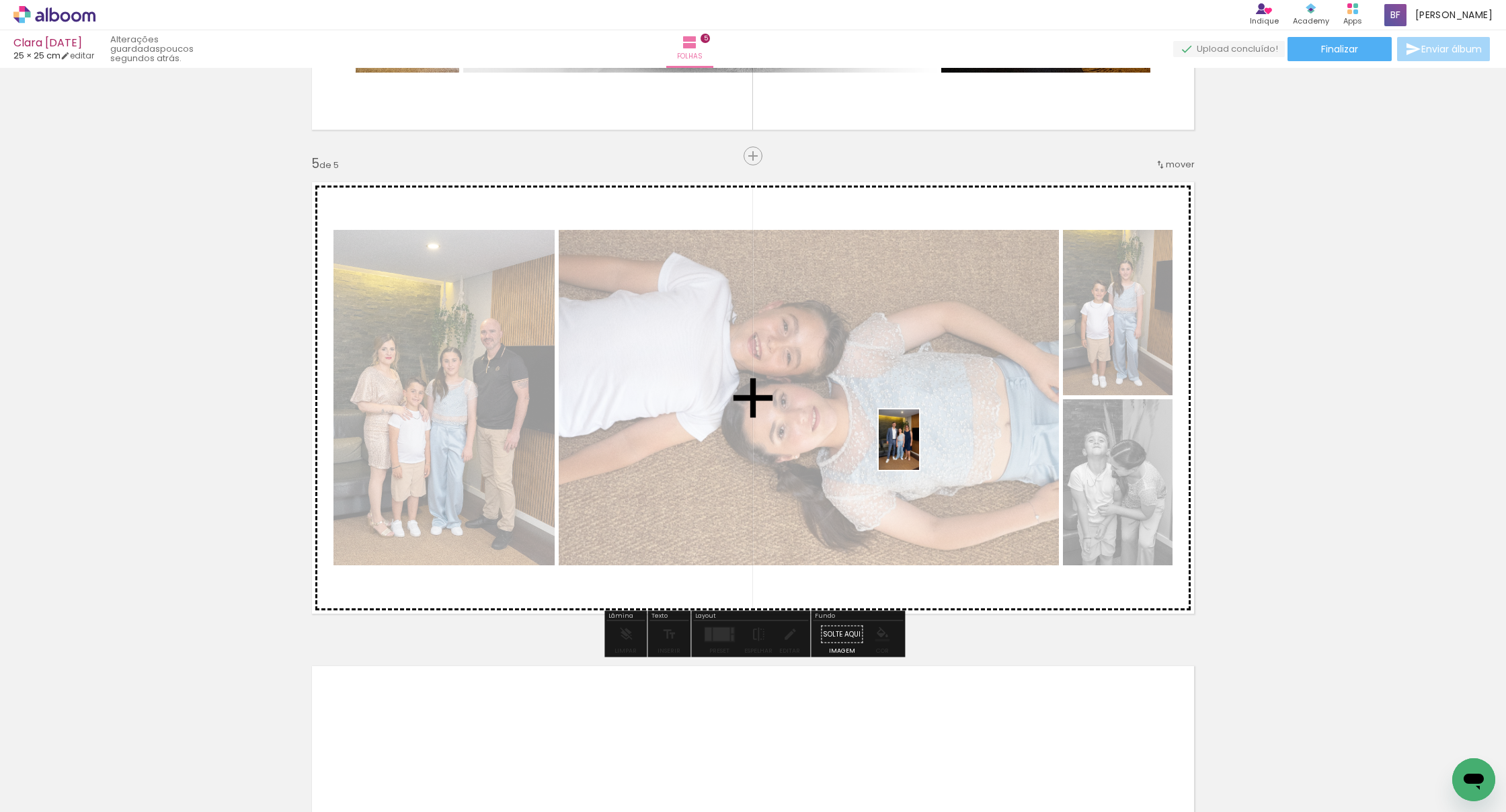
drag, startPoint x: 1214, startPoint y: 774, endPoint x: 919, endPoint y: 450, distance: 438.2
click at [919, 450] on quentale-workspace at bounding box center [753, 406] width 1506 height 812
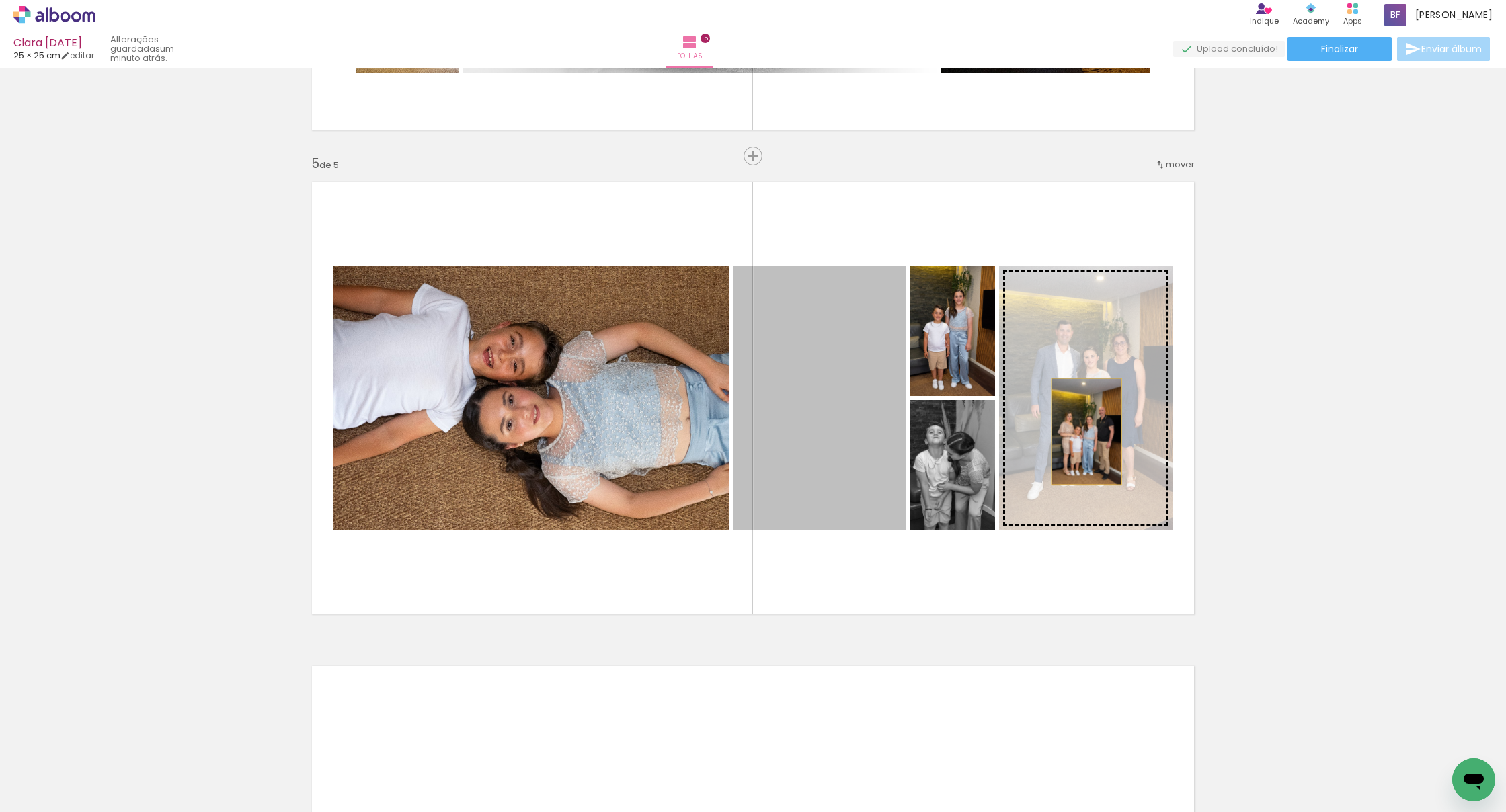
drag, startPoint x: 837, startPoint y: 425, endPoint x: 1085, endPoint y: 433, distance: 248.1
click at [0, 0] on slot at bounding box center [0, 0] width 0 height 0
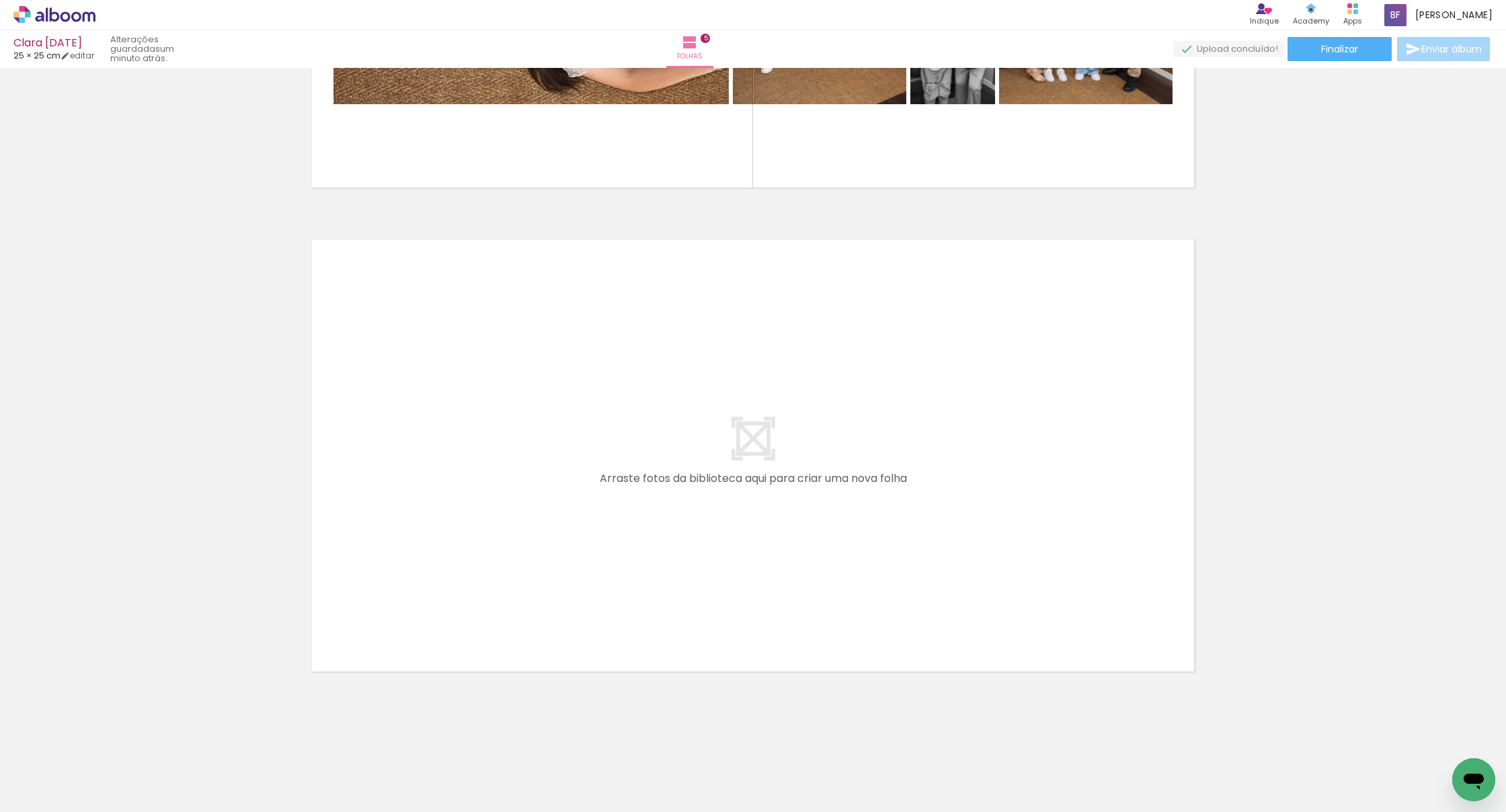
scroll to position [0, 1279]
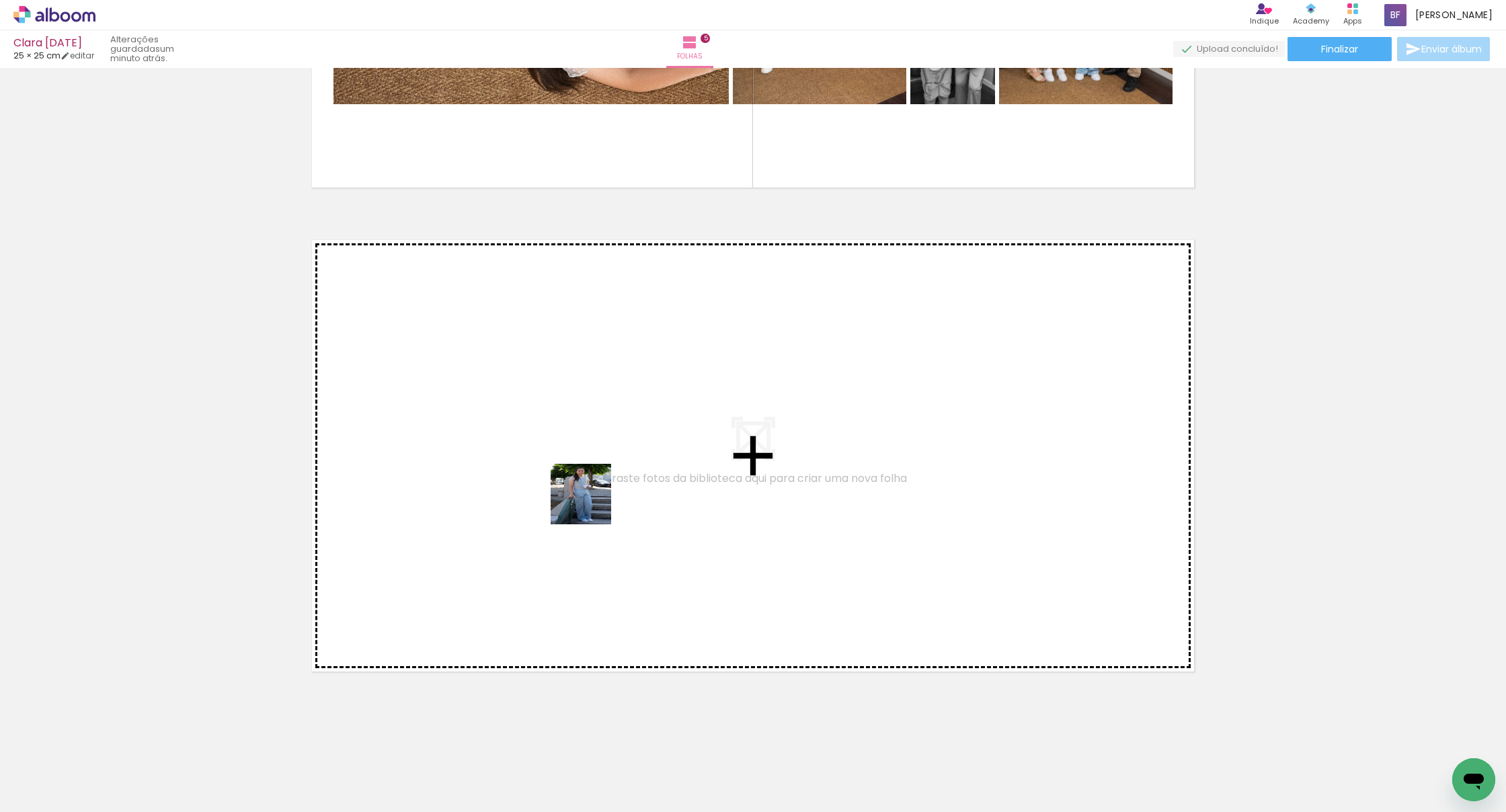
drag, startPoint x: 735, startPoint y: 627, endPoint x: 544, endPoint y: 478, distance: 242.2
click at [544, 478] on quentale-workspace at bounding box center [753, 406] width 1506 height 812
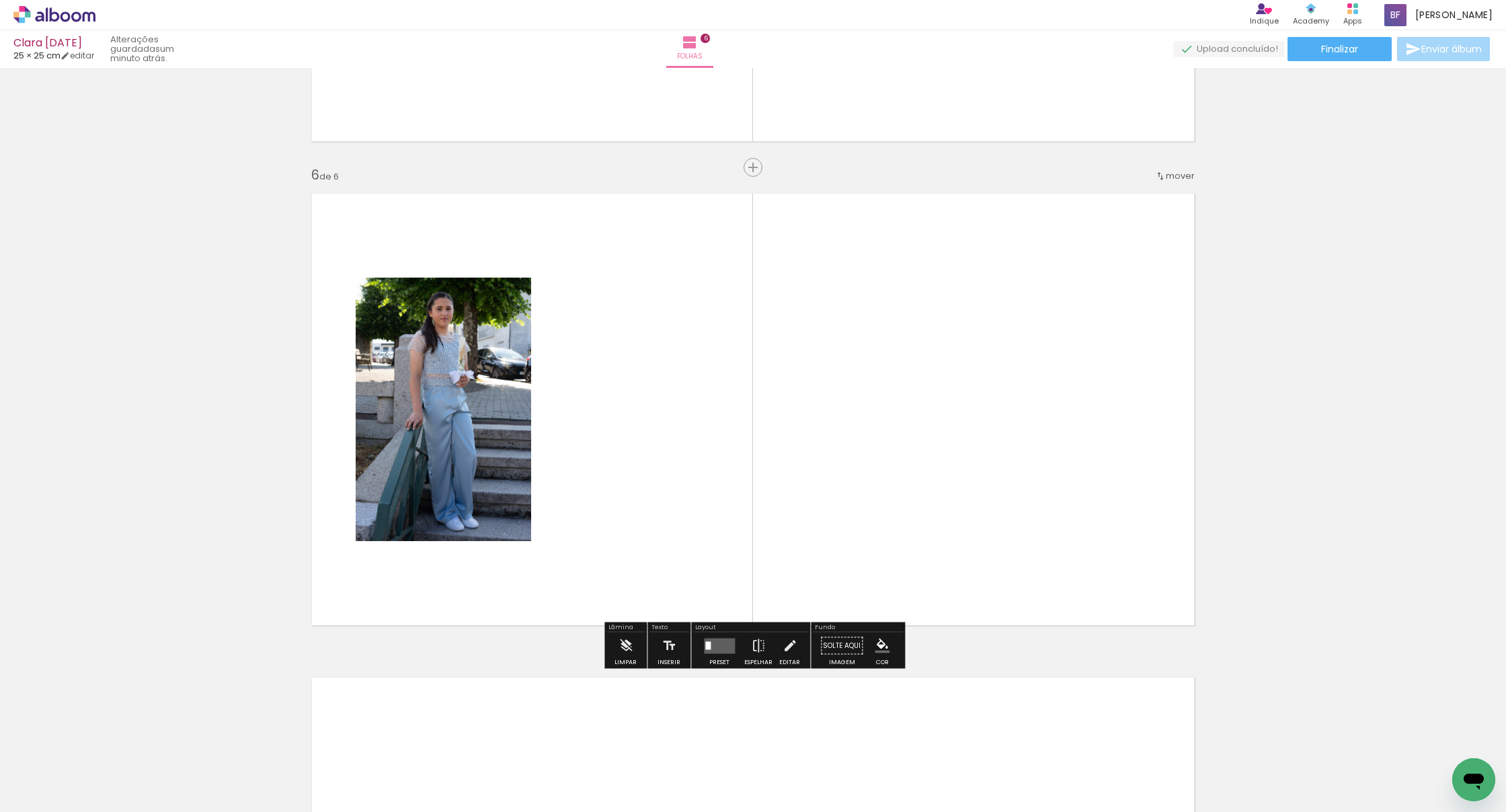
scroll to position [2355, 0]
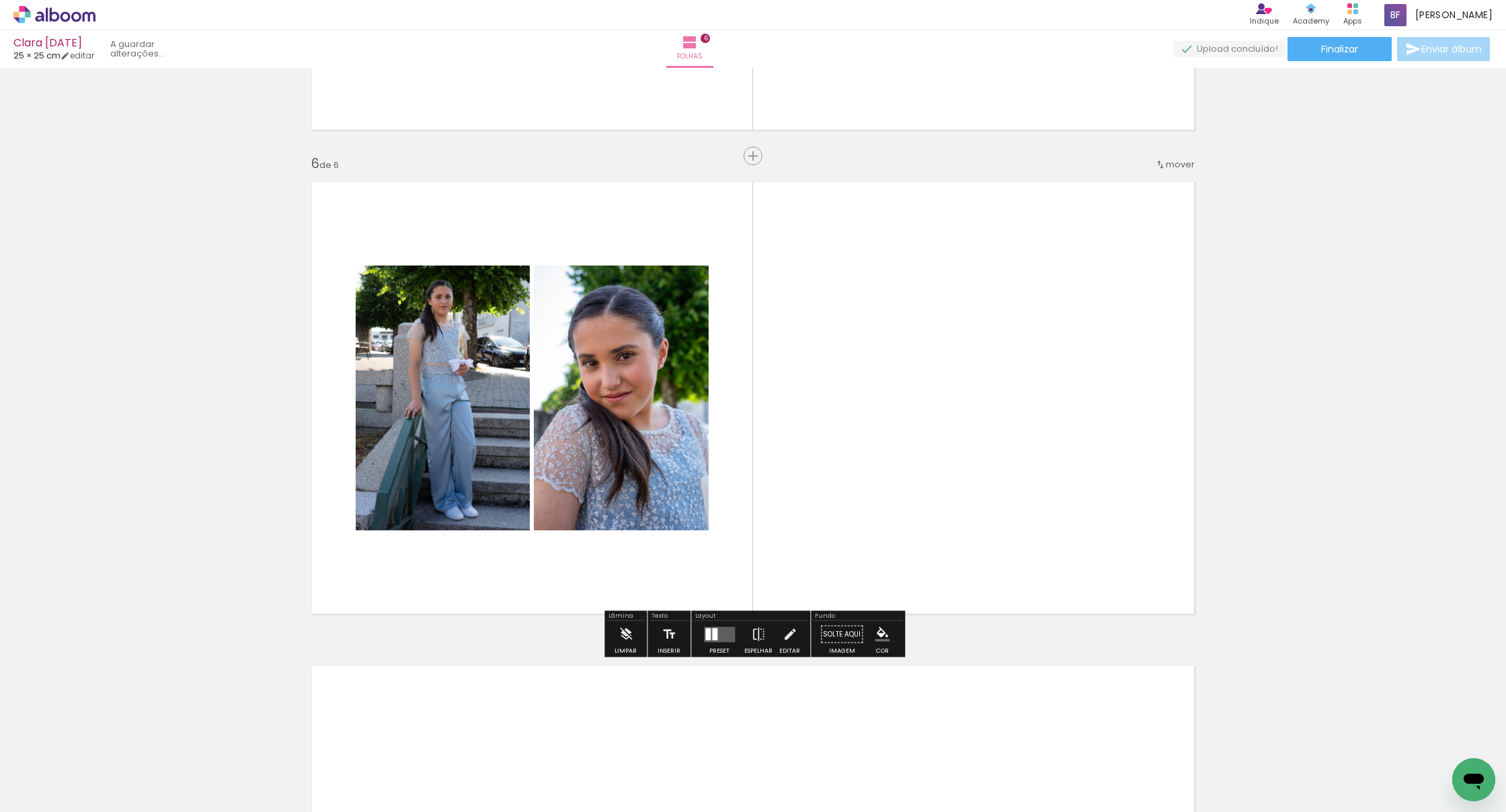
drag, startPoint x: 673, startPoint y: 764, endPoint x: 1004, endPoint y: 456, distance: 452.1
click at [919, 456] on quentale-workspace at bounding box center [753, 406] width 1506 height 812
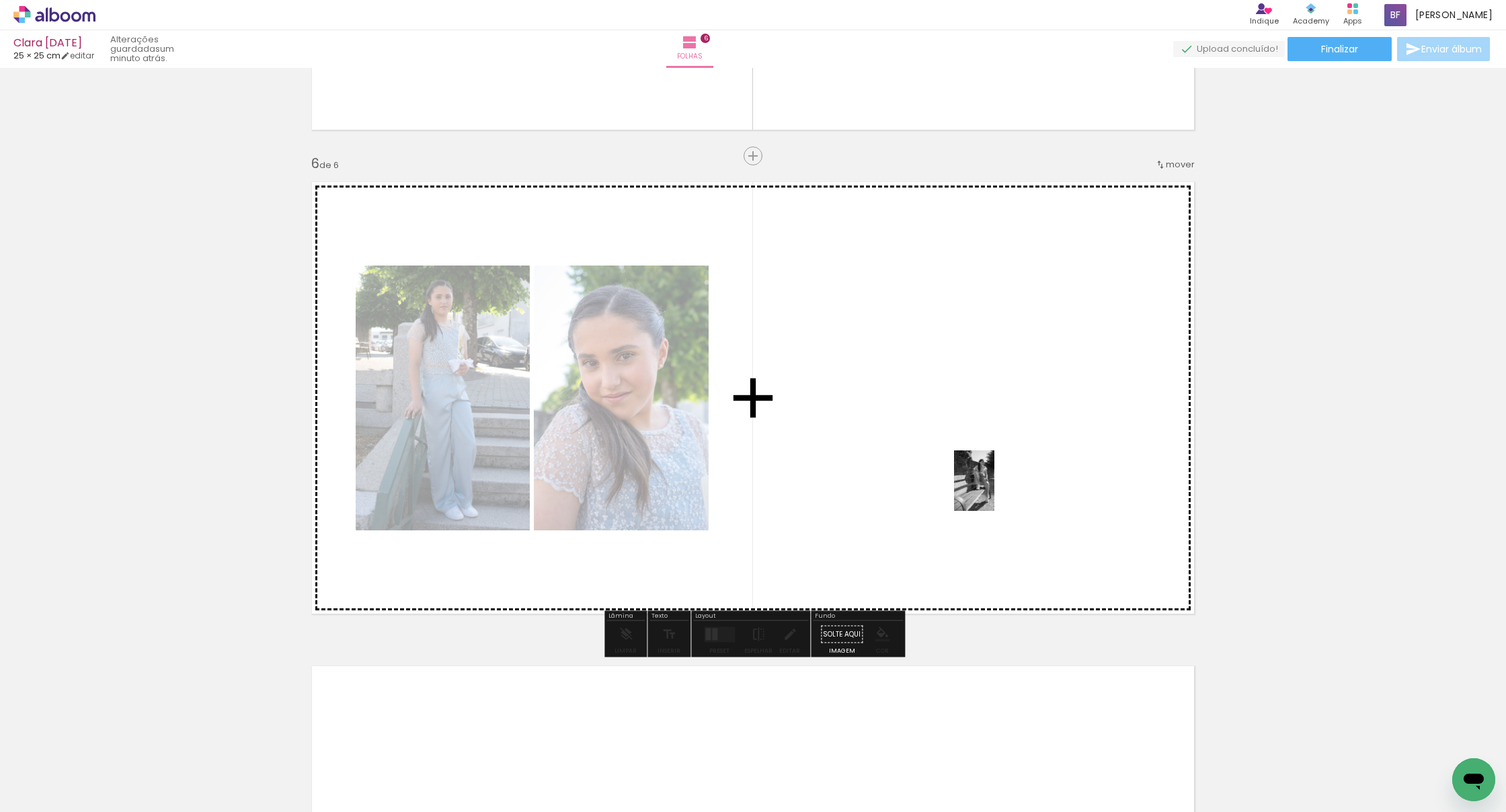
drag, startPoint x: 976, startPoint y: 703, endPoint x: 994, endPoint y: 491, distance: 212.8
click at [919, 491] on quentale-workspace at bounding box center [753, 406] width 1506 height 812
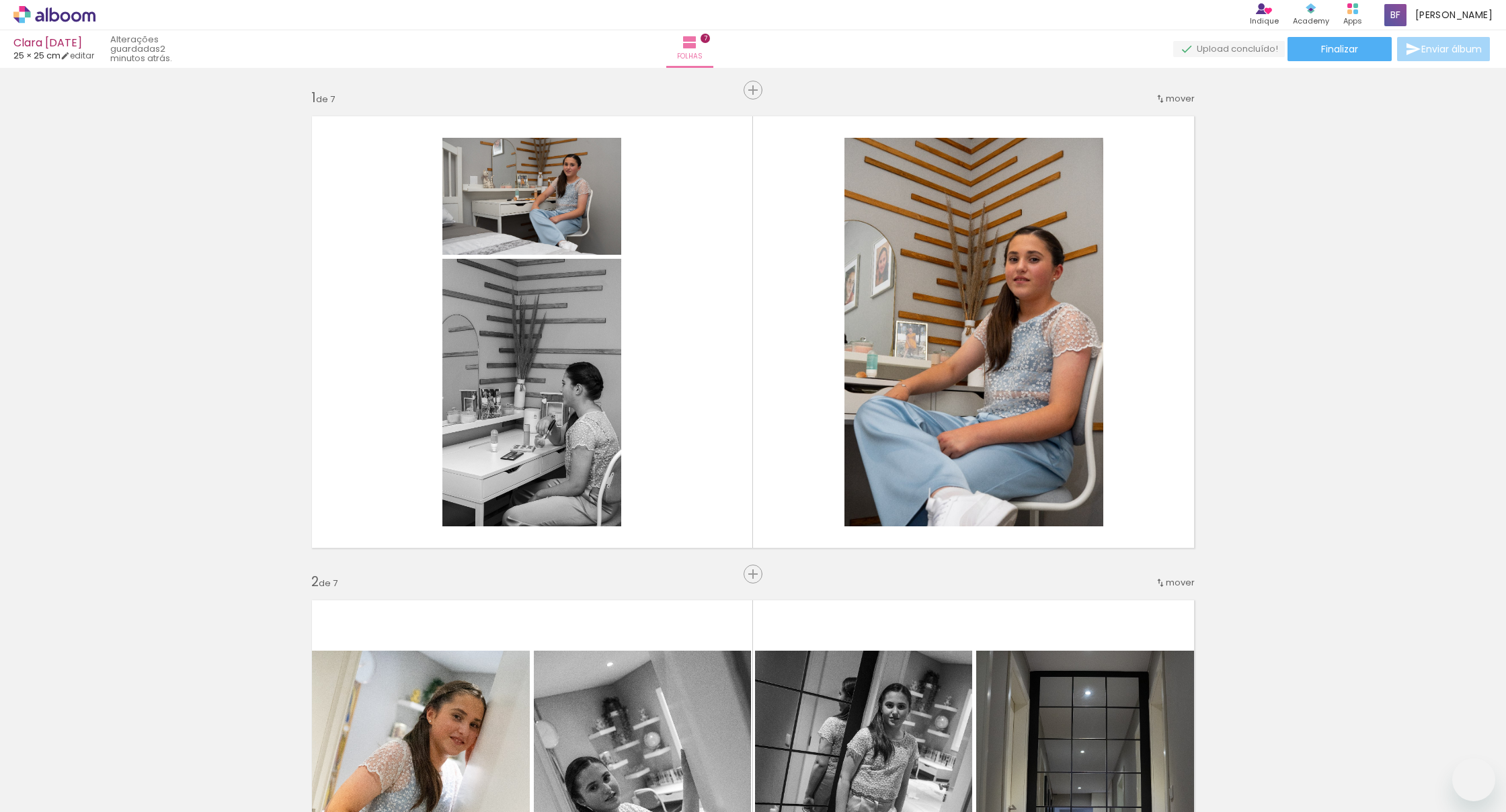
click at [666, 501] on quentale-workspace at bounding box center [753, 406] width 1506 height 812
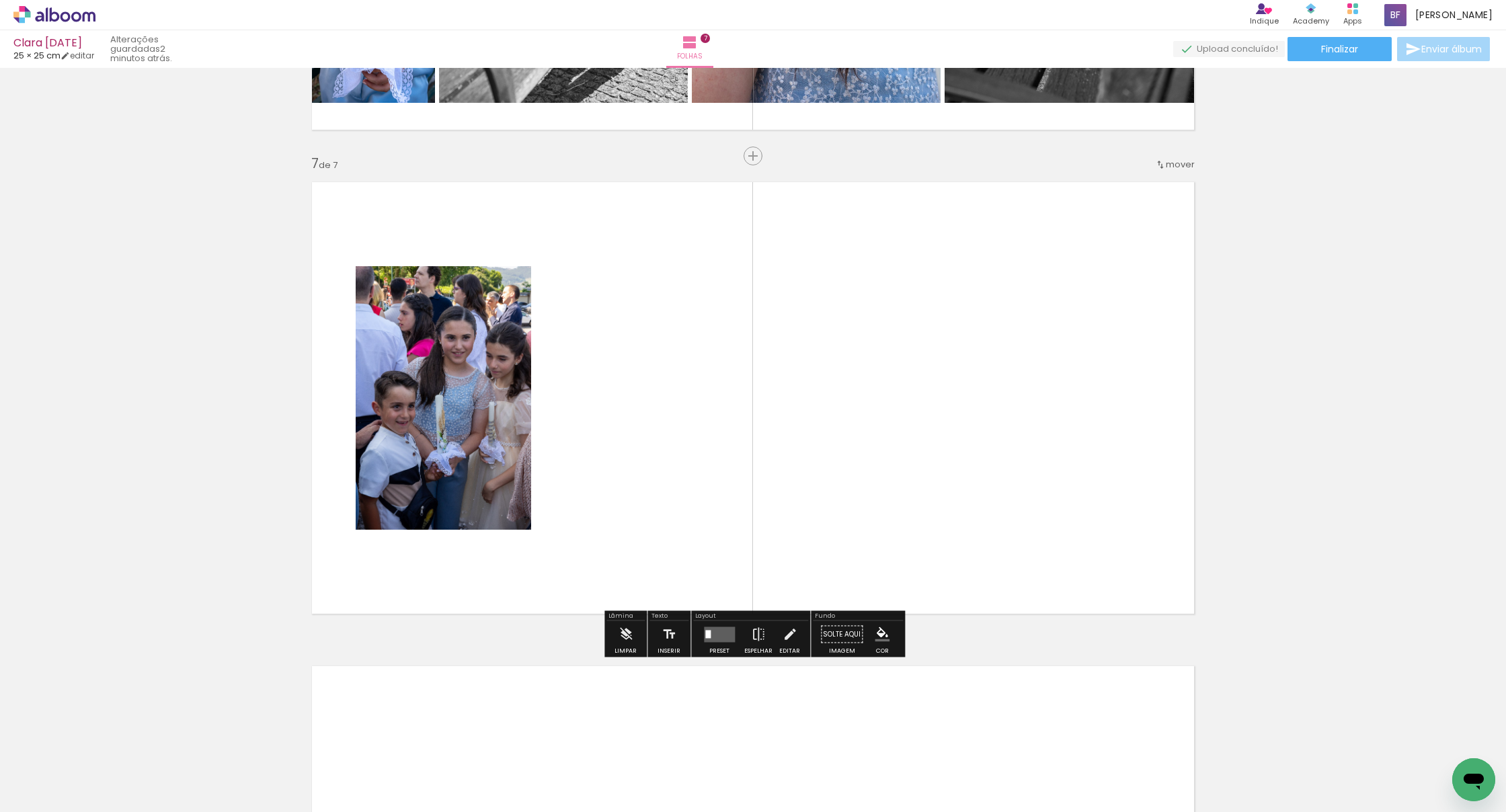
scroll to position [0, 1762]
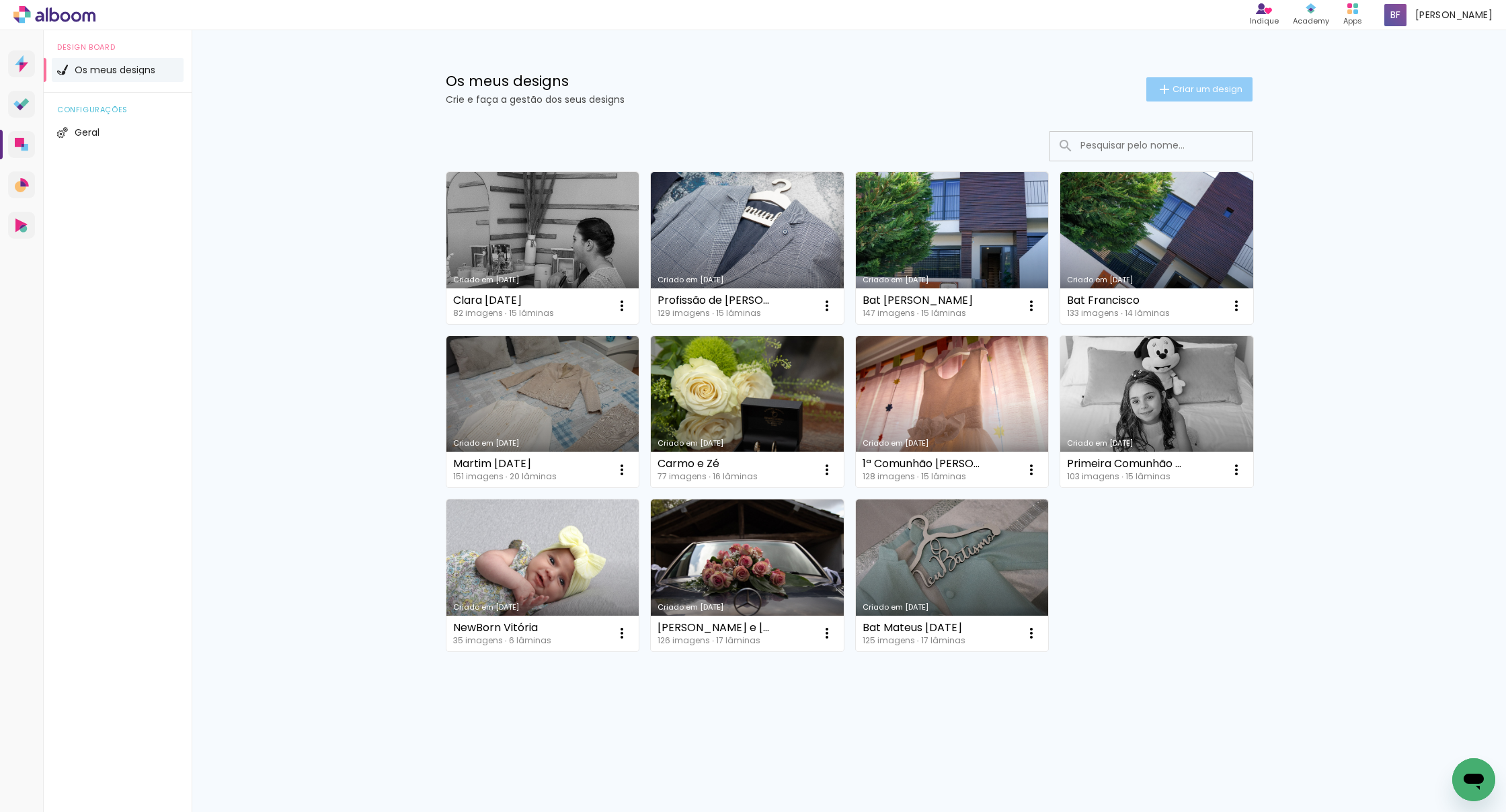
click at [1187, 91] on span "Criar um design" at bounding box center [1207, 89] width 70 height 8
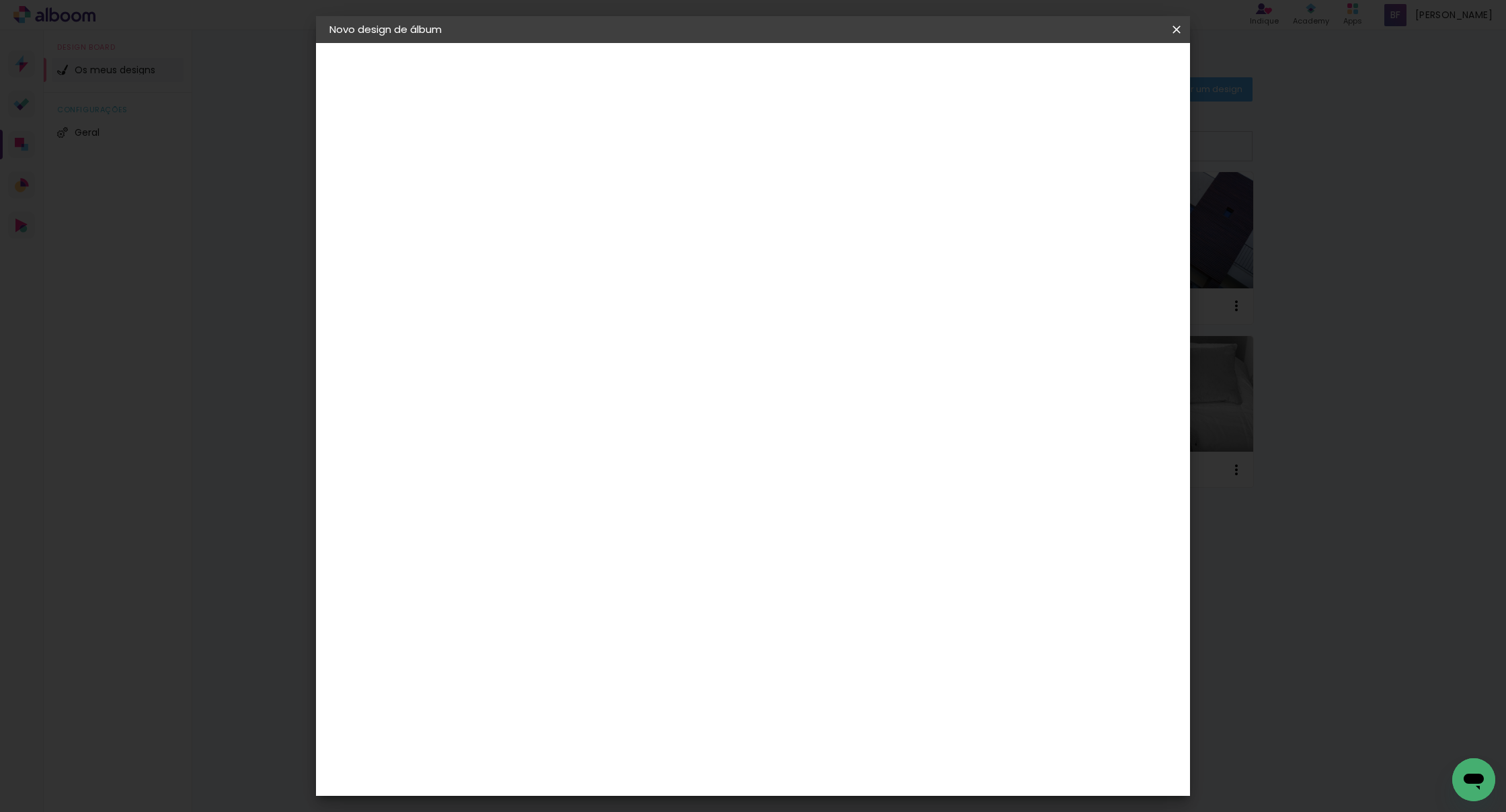
click at [549, 189] on input at bounding box center [549, 181] width 0 height 21
type input "Com Margarida [DATE]"
type paper-input "Com Margarida 15-6-2025"
click at [0, 0] on slot "Avançar" at bounding box center [0, 0] width 0 height 0
click at [746, 199] on paper-item "Tamanho Livre" at bounding box center [695, 207] width 102 height 35
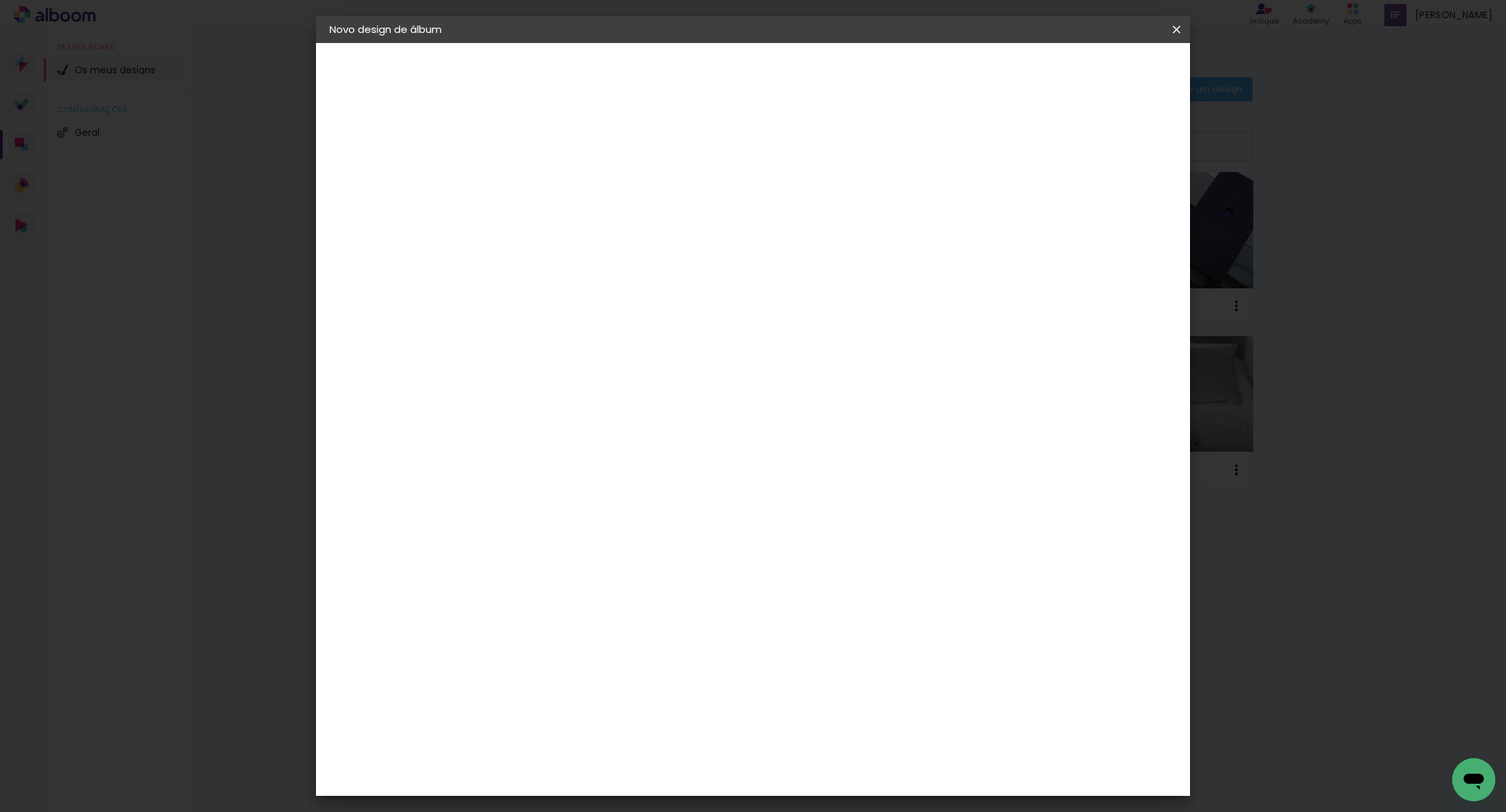
click at [0, 0] on slot "Tamanho Livre" at bounding box center [0, 0] width 0 height 0
click at [0, 0] on slot "Avançar" at bounding box center [0, 0] width 0 height 0
drag, startPoint x: 849, startPoint y: 564, endPoint x: 801, endPoint y: 563, distance: 48.0
click at [801, 564] on div "cm" at bounding box center [840, 566] width 538 height 47
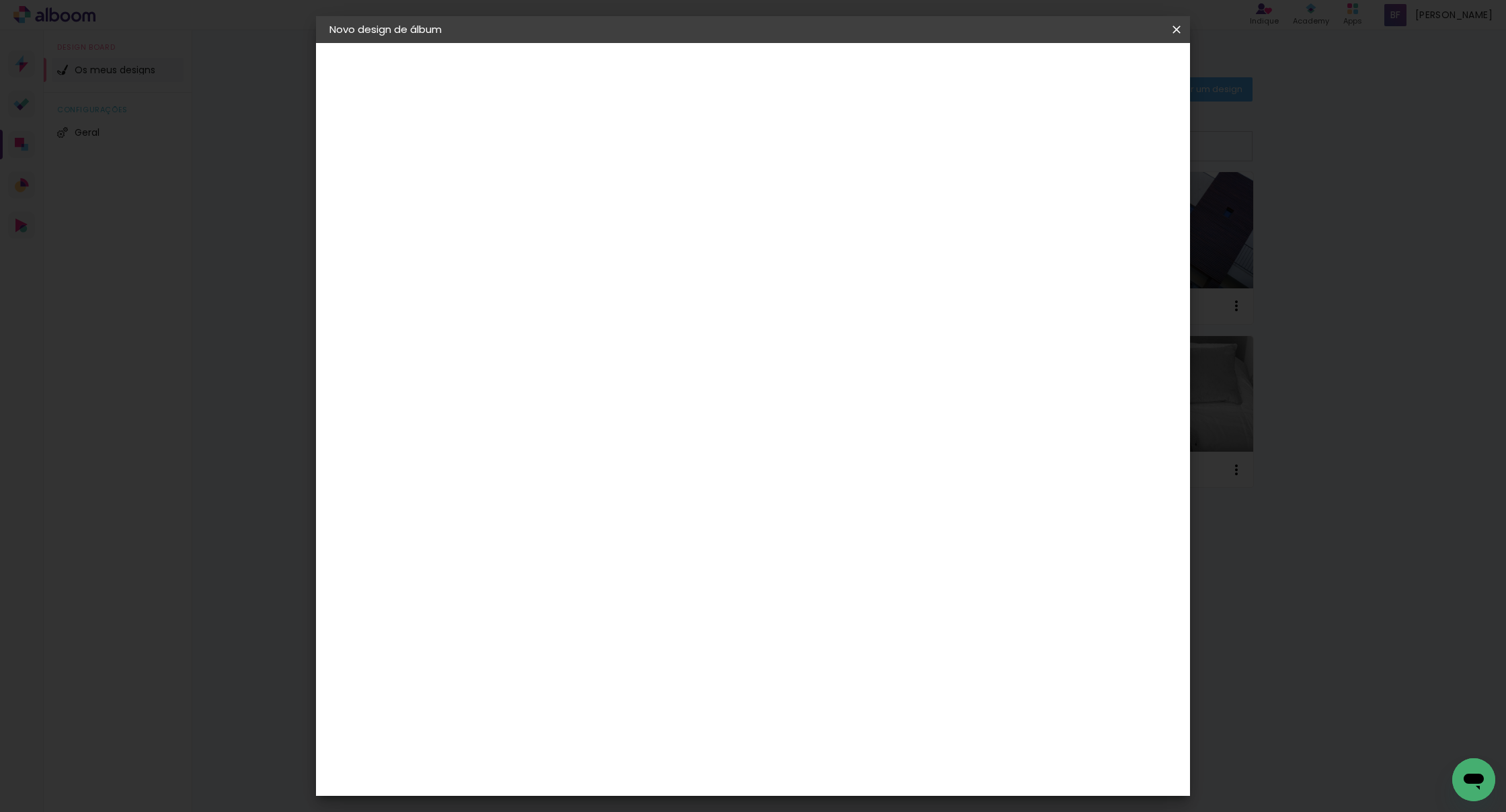
type input "50"
type paper-input "50"
click at [525, 412] on div "cm" at bounding box center [532, 411] width 16 height 20
drag, startPoint x: 509, startPoint y: 412, endPoint x: 502, endPoint y: 412, distance: 7.0
click at [502, 412] on div "30" at bounding box center [515, 411] width 51 height 20
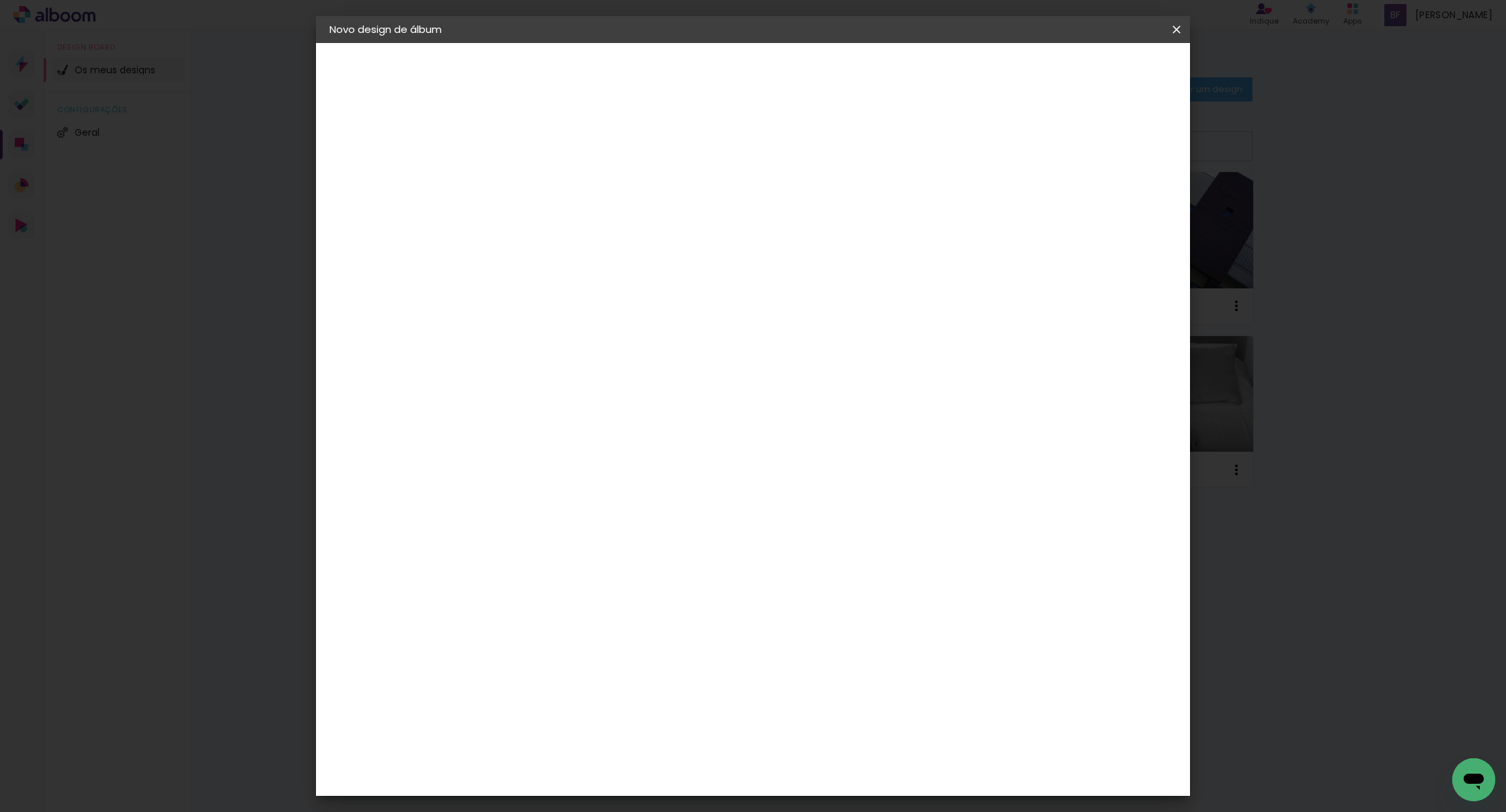
drag, startPoint x: 519, startPoint y: 413, endPoint x: 507, endPoint y: 413, distance: 12.0
click at [507, 413] on input "30" at bounding box center [507, 411] width 35 height 20
type input "25"
type paper-input "25"
click at [1103, 74] on span "Iniciar design" at bounding box center [1071, 71] width 61 height 9
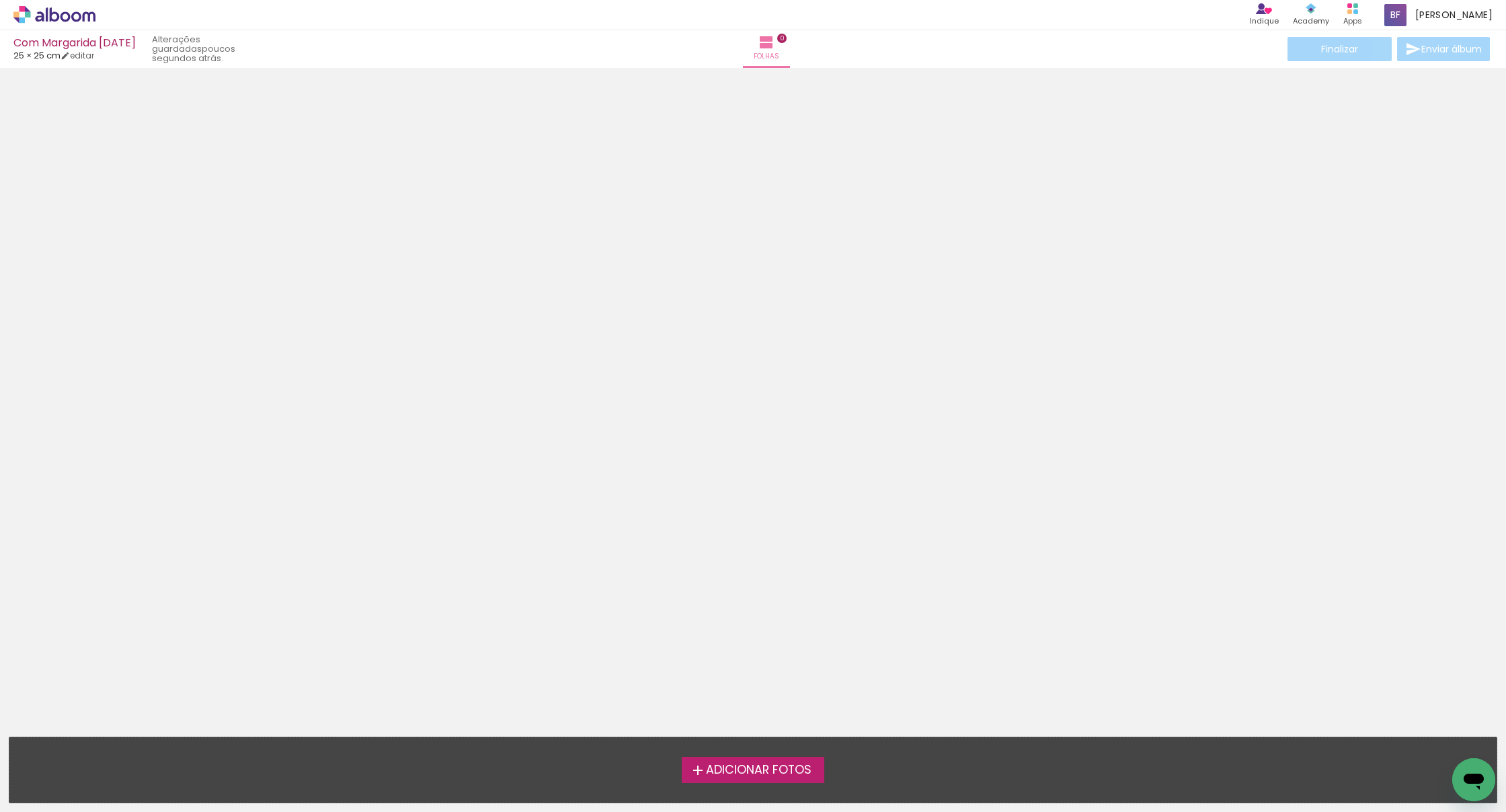
click at [740, 771] on span "Adicionar Fotos" at bounding box center [759, 770] width 105 height 12
click at [0, 0] on input "file" at bounding box center [0, 0] width 0 height 0
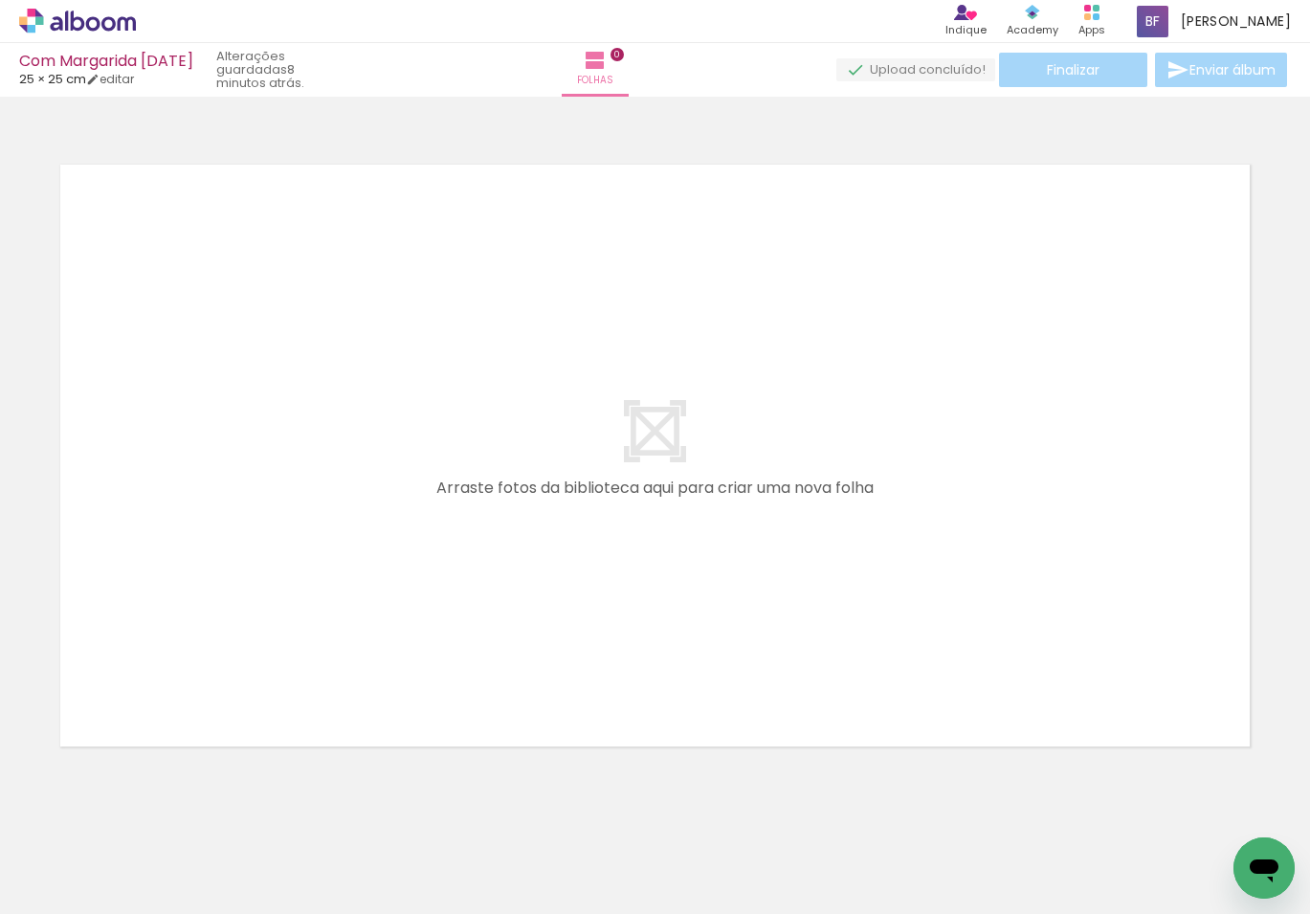
click at [76, 21] on icon at bounding box center [77, 21] width 117 height 25
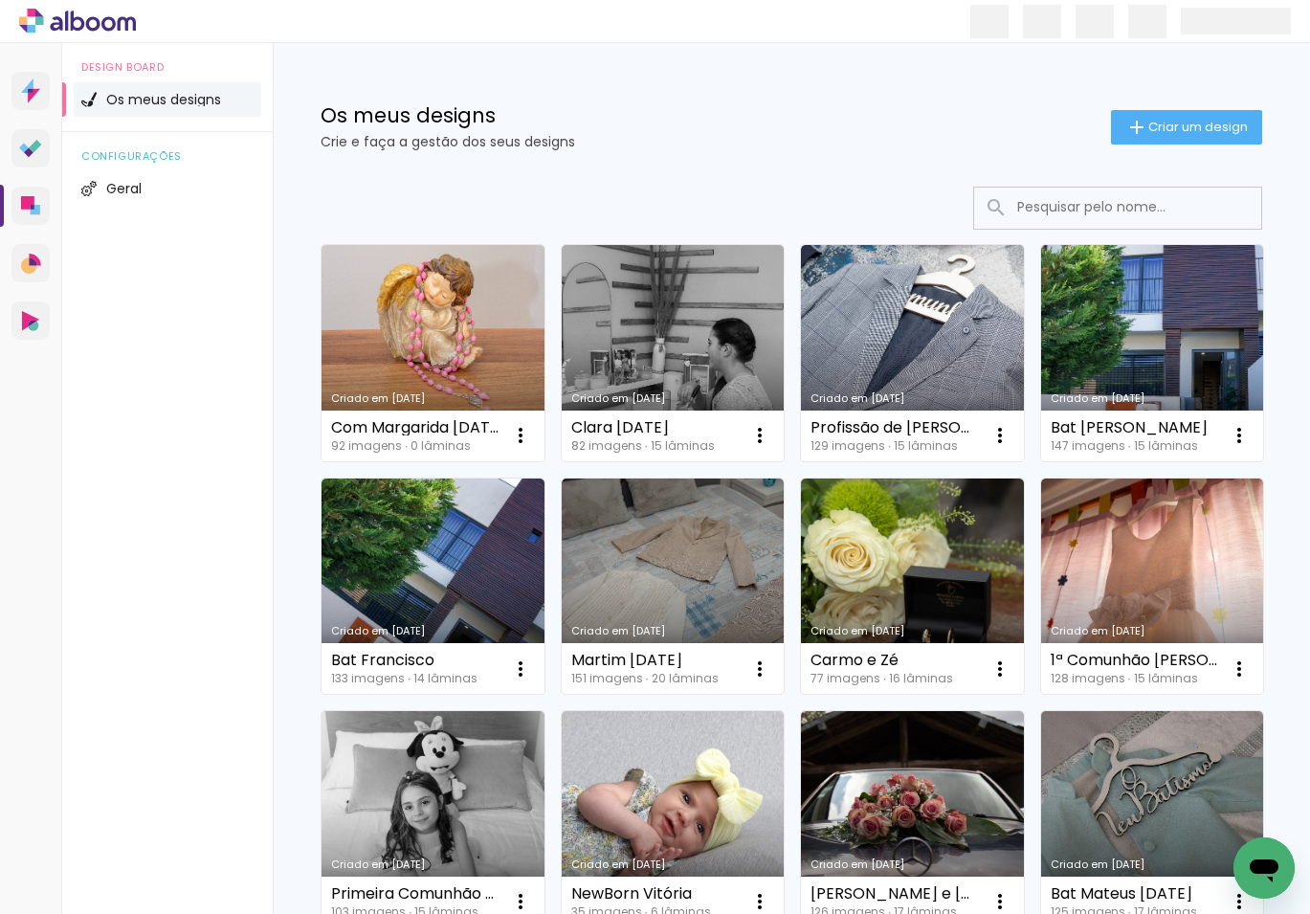
click at [447, 339] on link "Criado em [DATE]" at bounding box center [433, 353] width 223 height 216
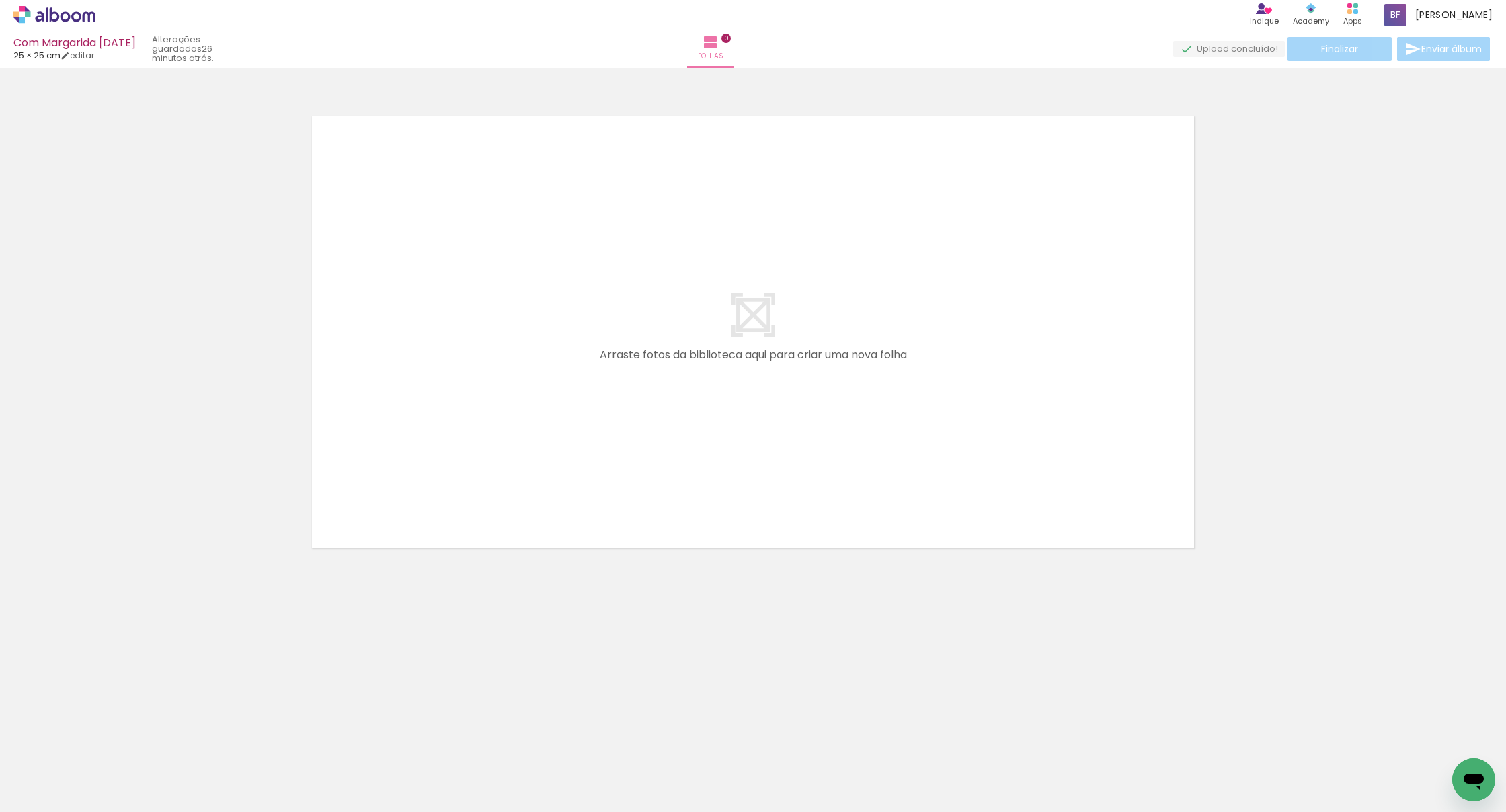
click at [532, 440] on quentale-workspace at bounding box center [753, 406] width 1506 height 812
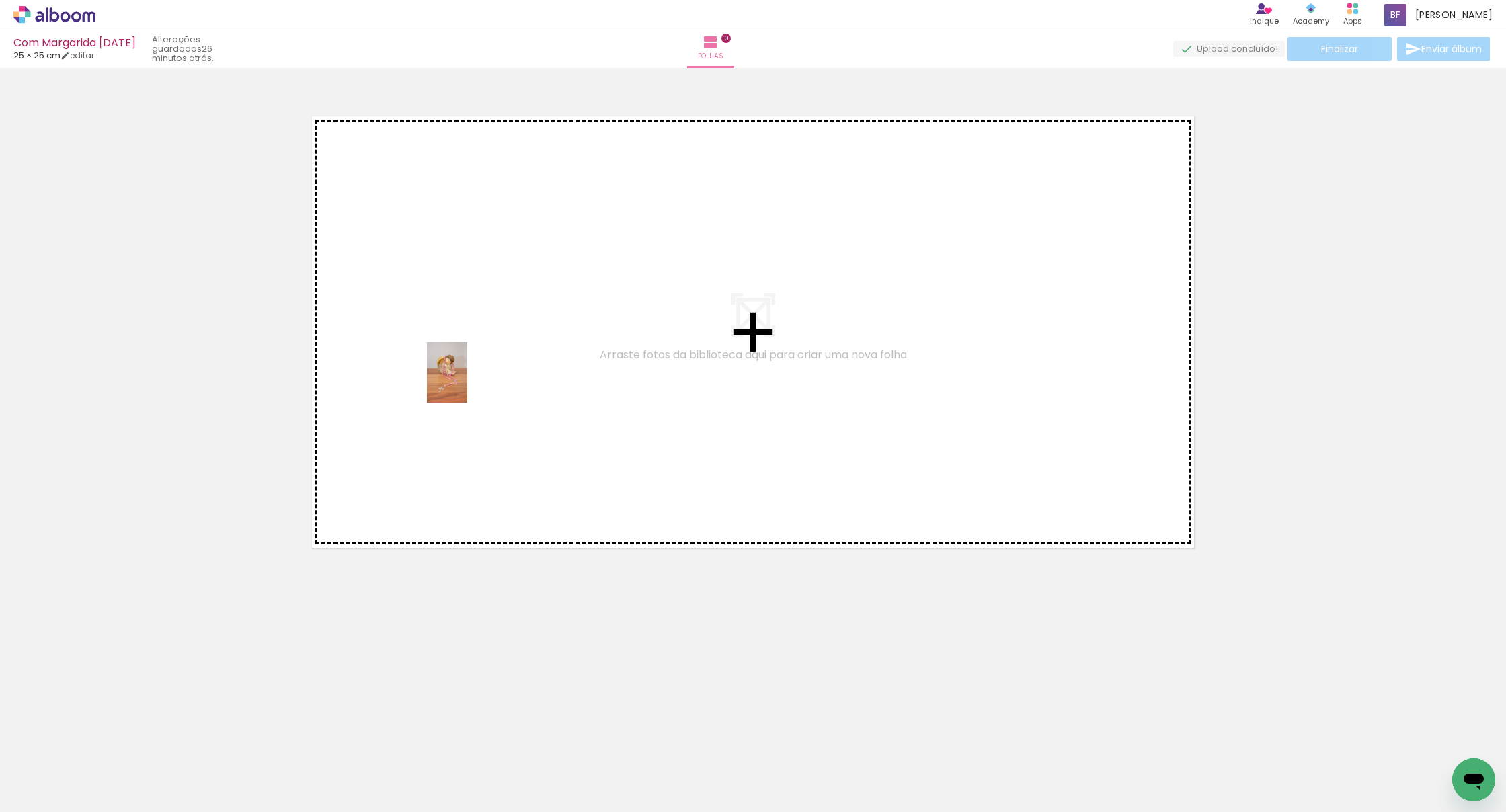
drag, startPoint x: 313, startPoint y: 535, endPoint x: 467, endPoint y: 383, distance: 216.4
click at [467, 383] on quentale-workspace at bounding box center [753, 406] width 1506 height 812
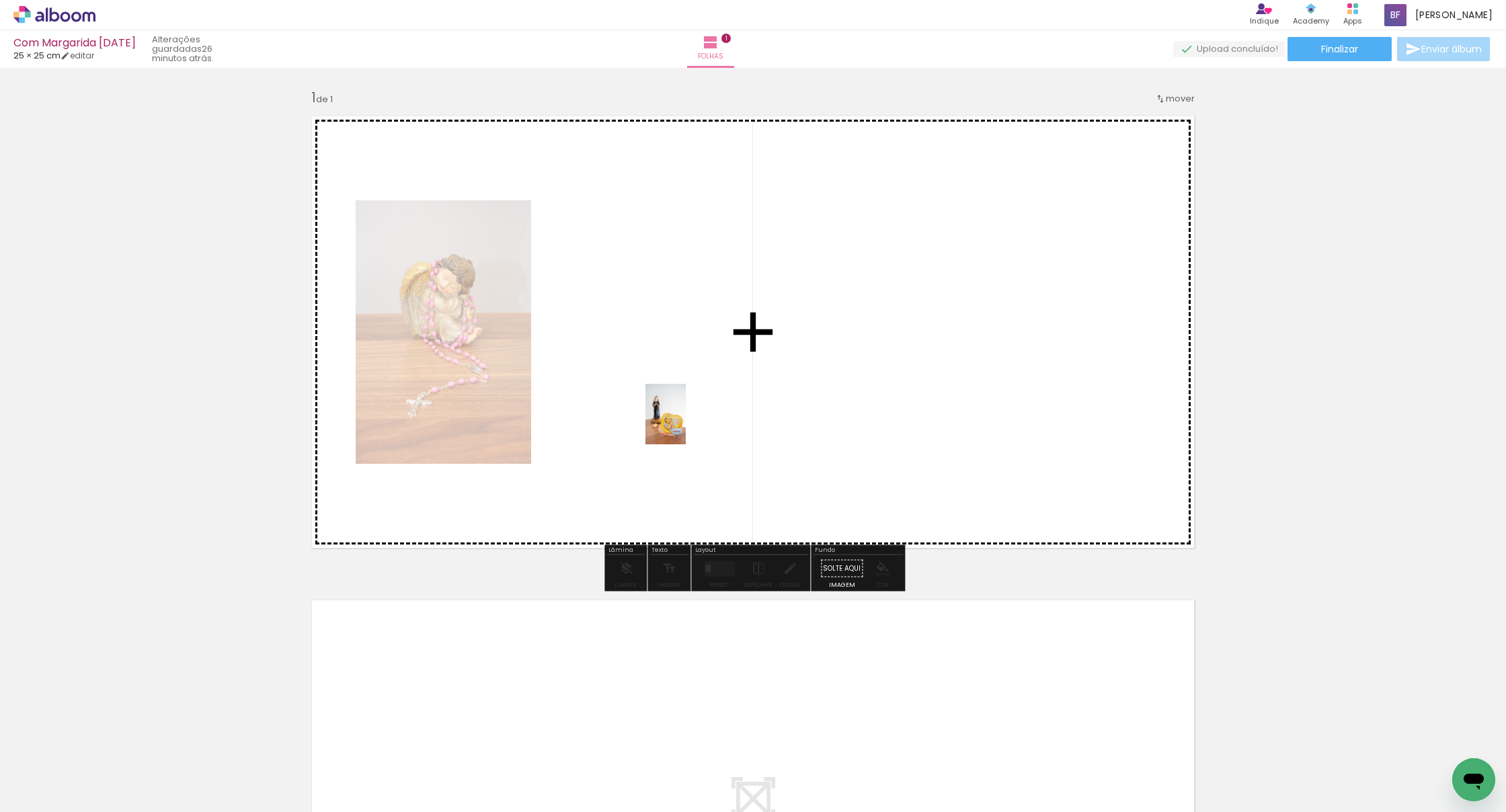
drag, startPoint x: 384, startPoint y: 627, endPoint x: 686, endPoint y: 424, distance: 363.9
click at [686, 424] on quentale-workspace at bounding box center [753, 406] width 1506 height 812
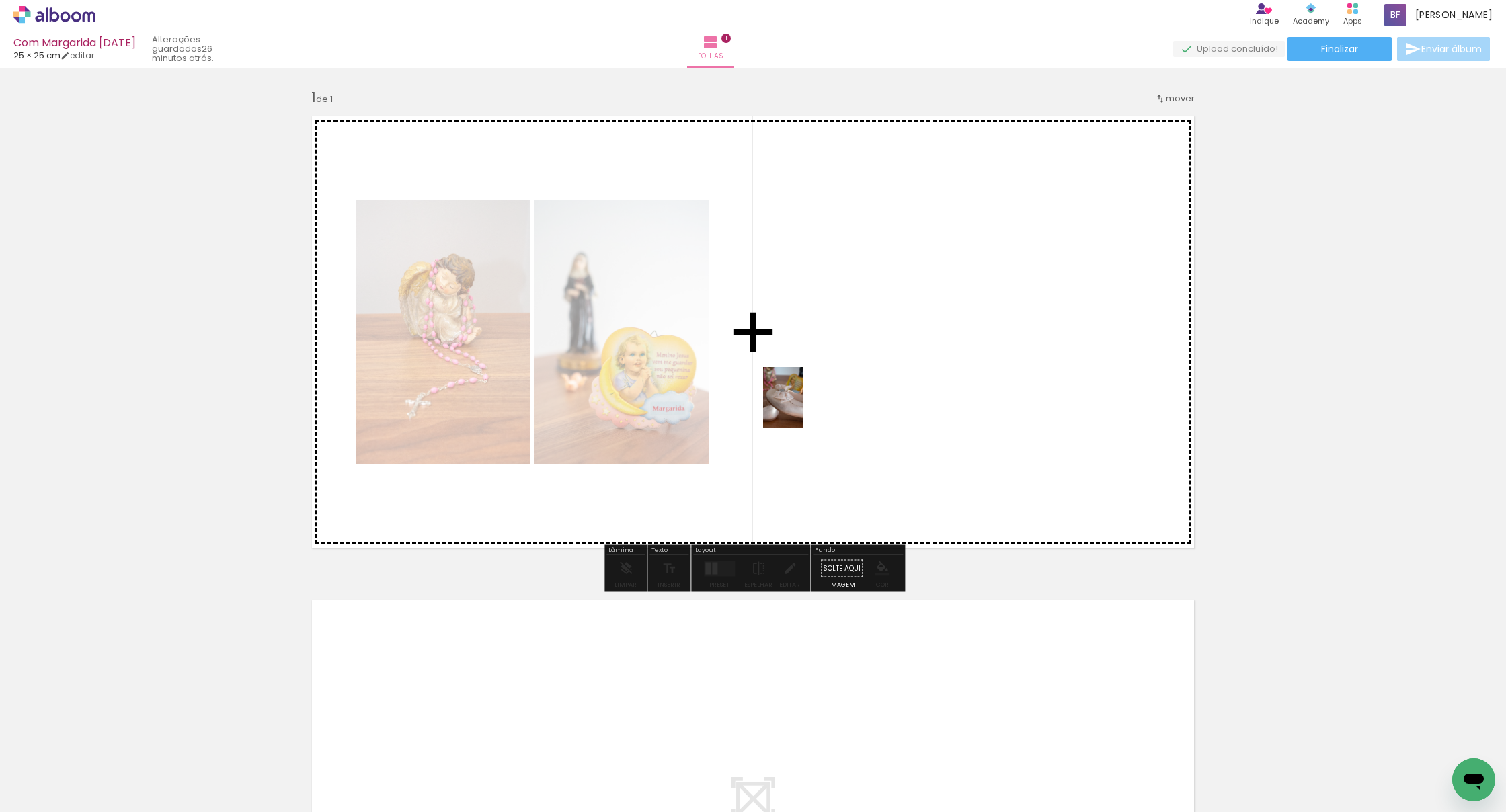
drag, startPoint x: 298, startPoint y: 775, endPoint x: 815, endPoint y: 399, distance: 639.3
click at [815, 399] on quentale-workspace at bounding box center [753, 406] width 1506 height 812
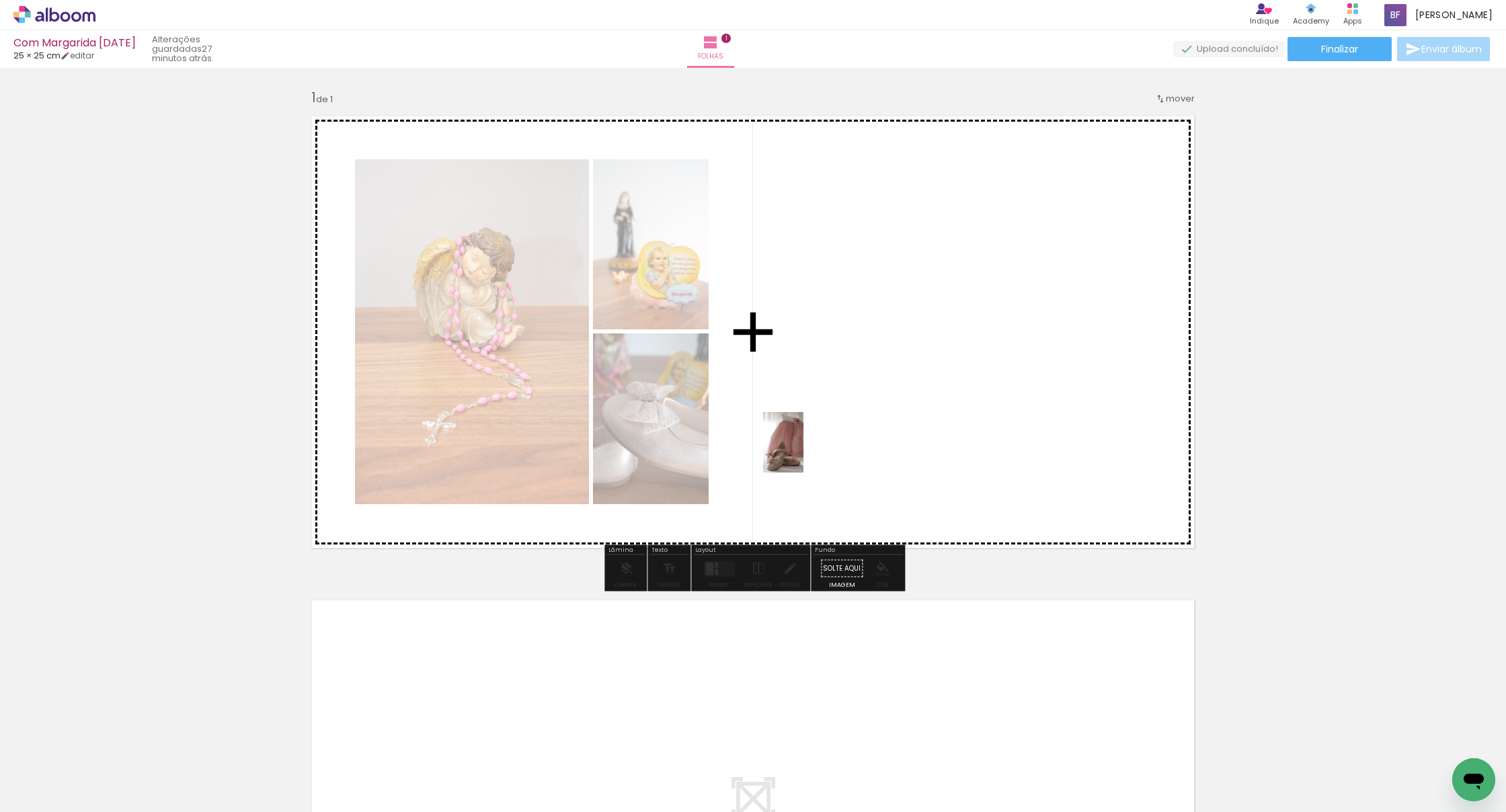
drag, startPoint x: 368, startPoint y: 775, endPoint x: 854, endPoint y: 421, distance: 601.3
click at [854, 421] on quentale-workspace at bounding box center [753, 406] width 1506 height 812
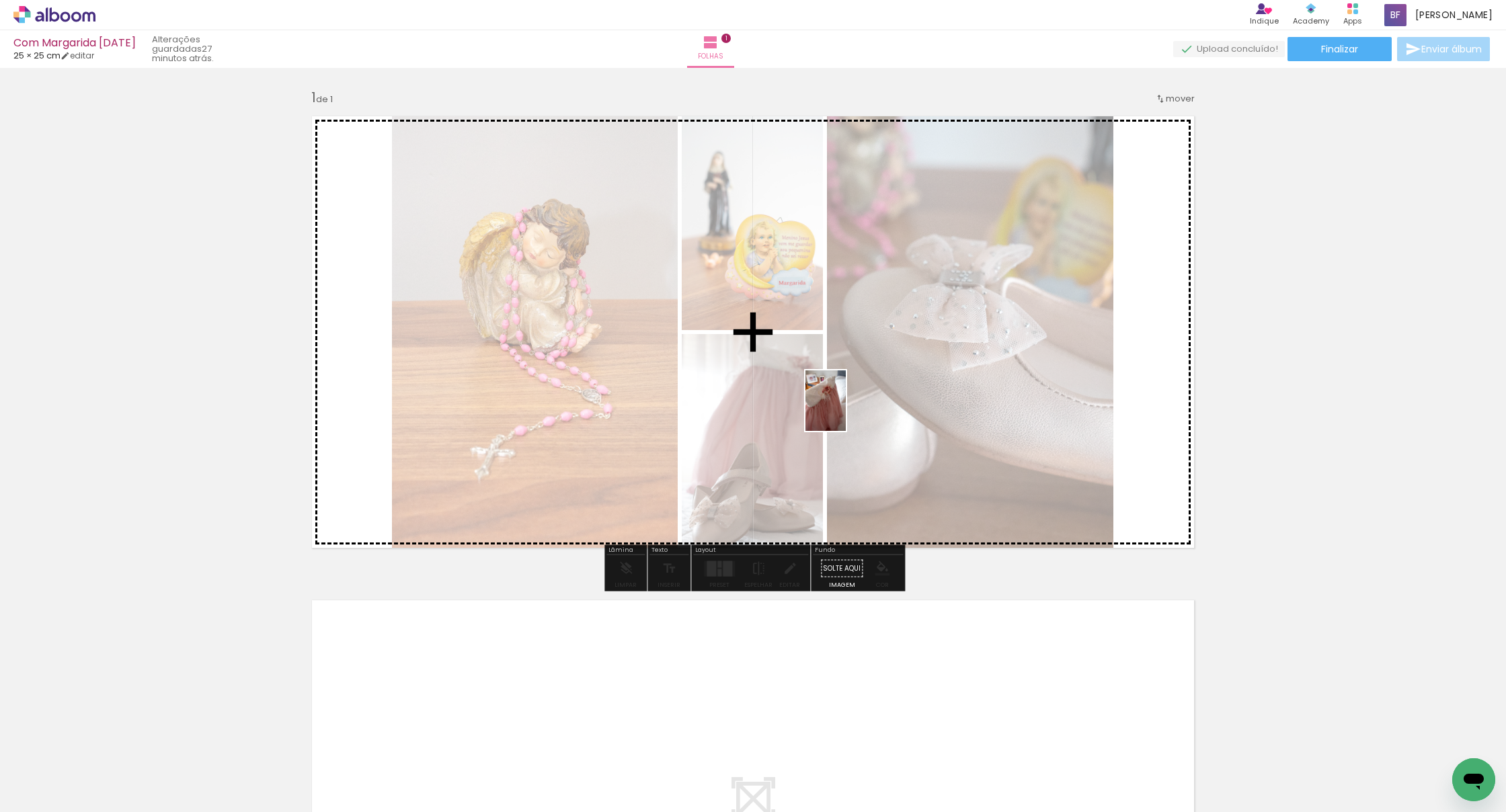
click at [846, 408] on quentale-workspace at bounding box center [753, 406] width 1506 height 812
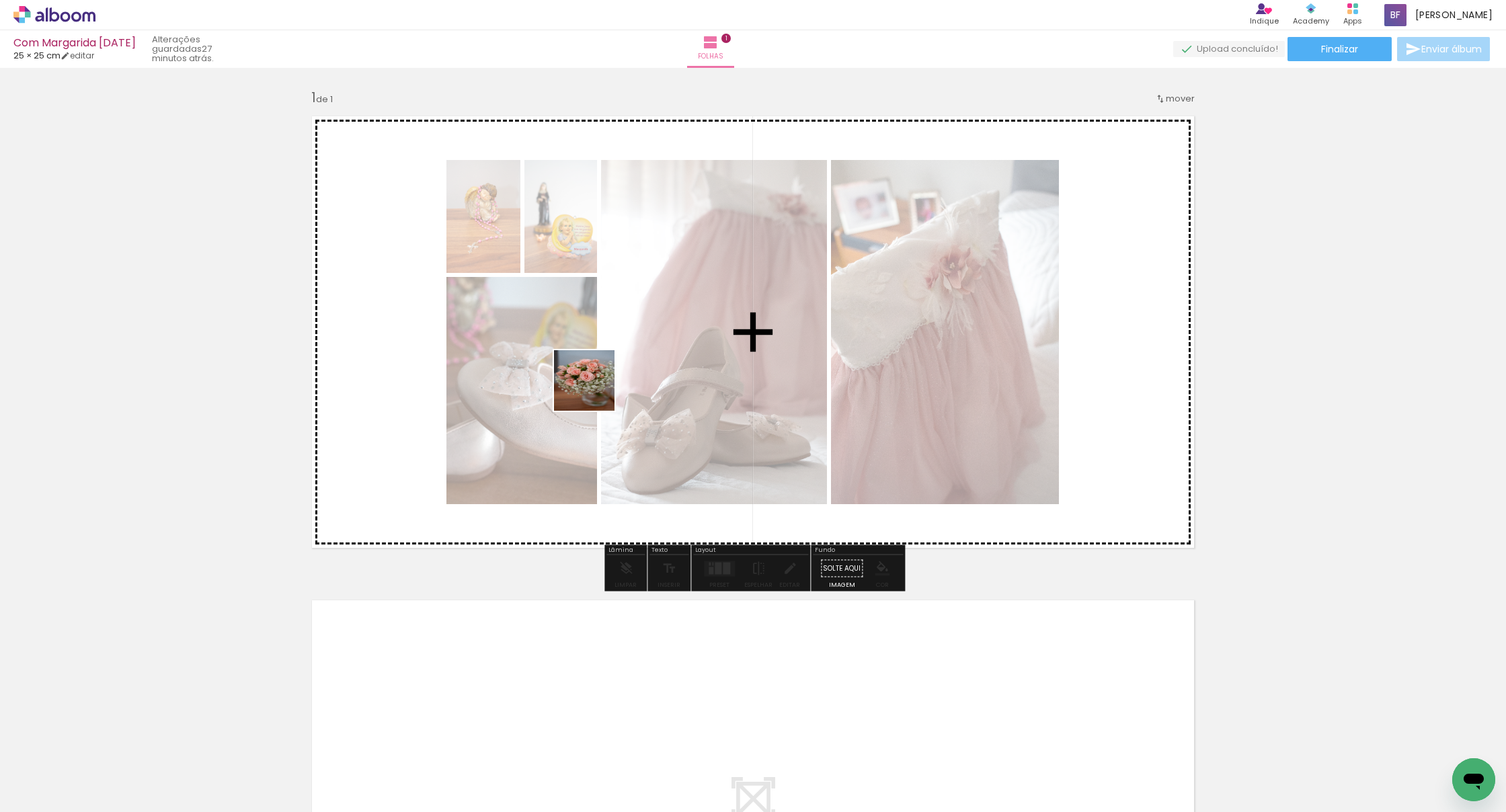
drag, startPoint x: 509, startPoint y: 757, endPoint x: 595, endPoint y: 388, distance: 378.9
click at [595, 388] on quentale-workspace at bounding box center [753, 406] width 1506 height 812
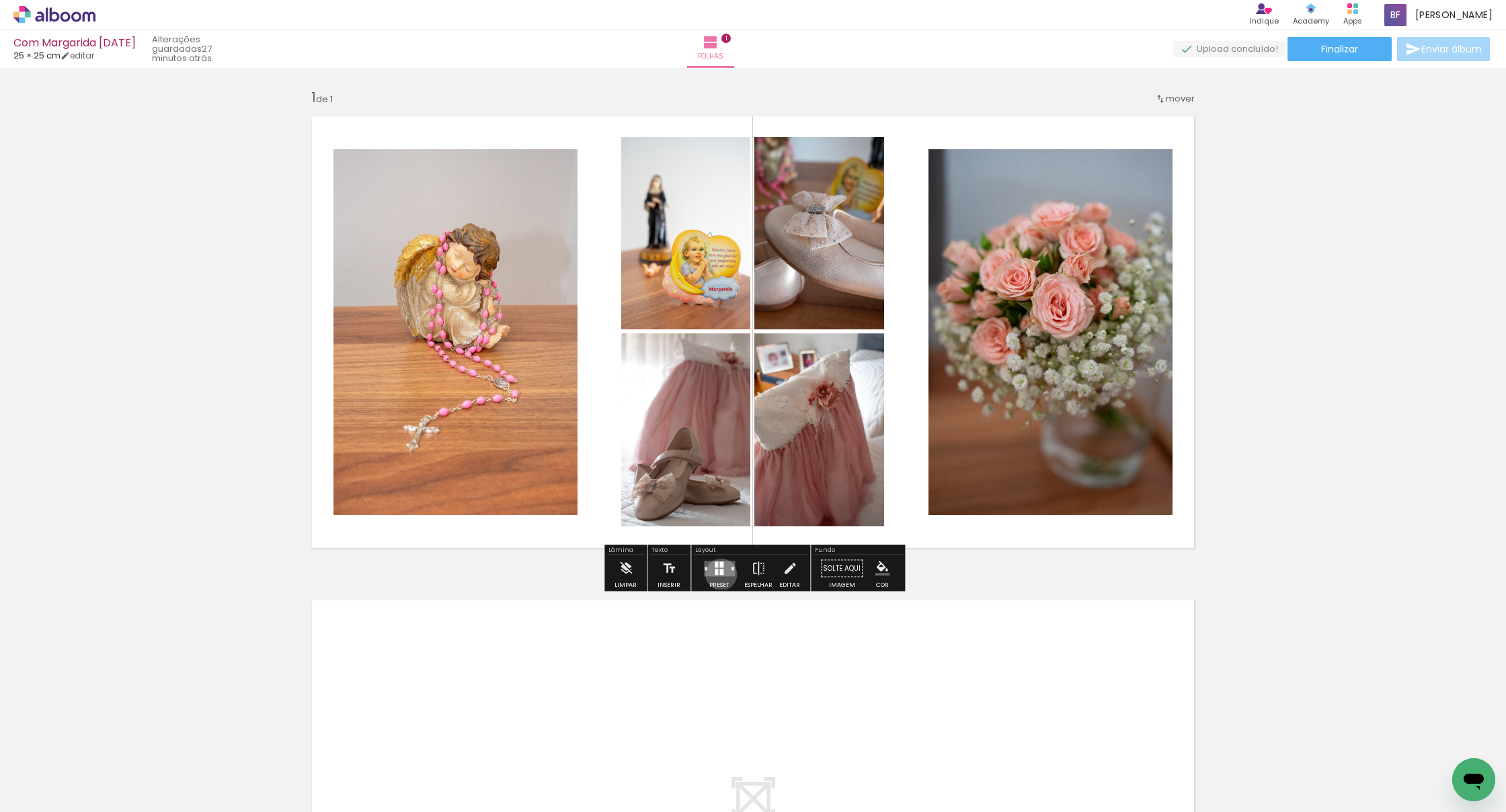
click at [719, 573] on div at bounding box center [721, 572] width 4 height 6
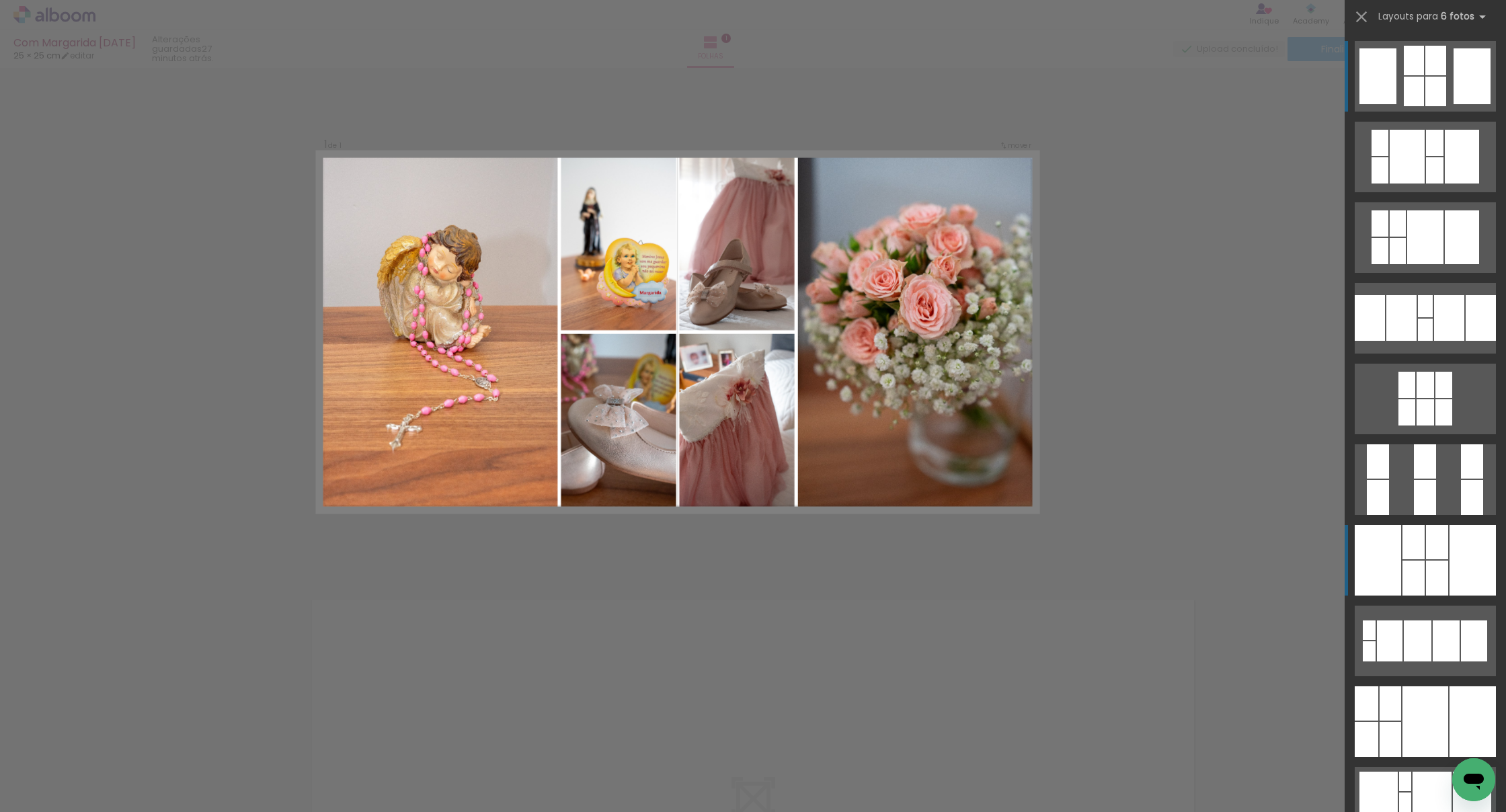
click at [919, 515] on div at bounding box center [1425, 497] width 22 height 35
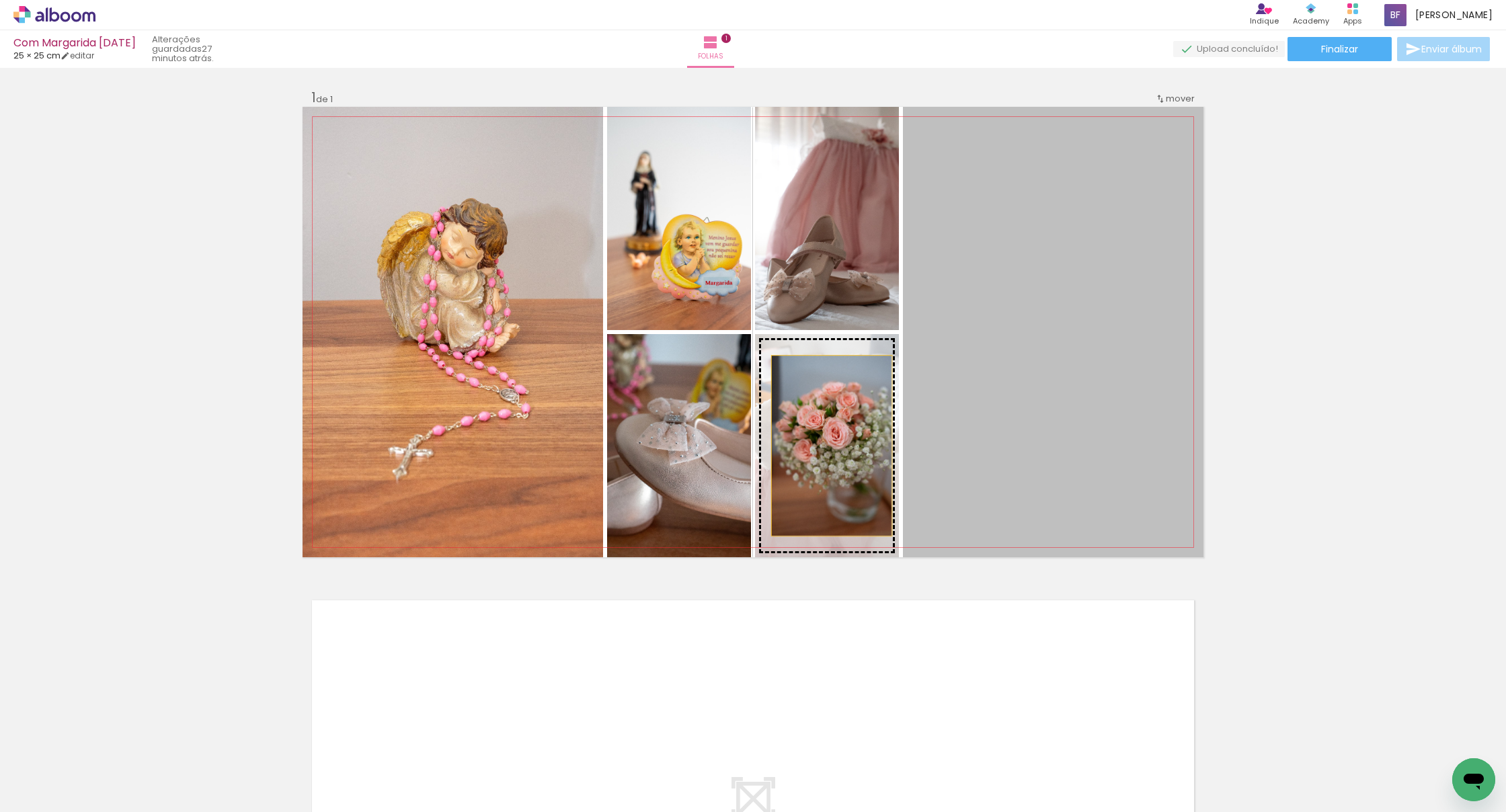
drag, startPoint x: 1108, startPoint y: 348, endPoint x: 831, endPoint y: 445, distance: 293.5
click at [0, 0] on slot at bounding box center [0, 0] width 0 height 0
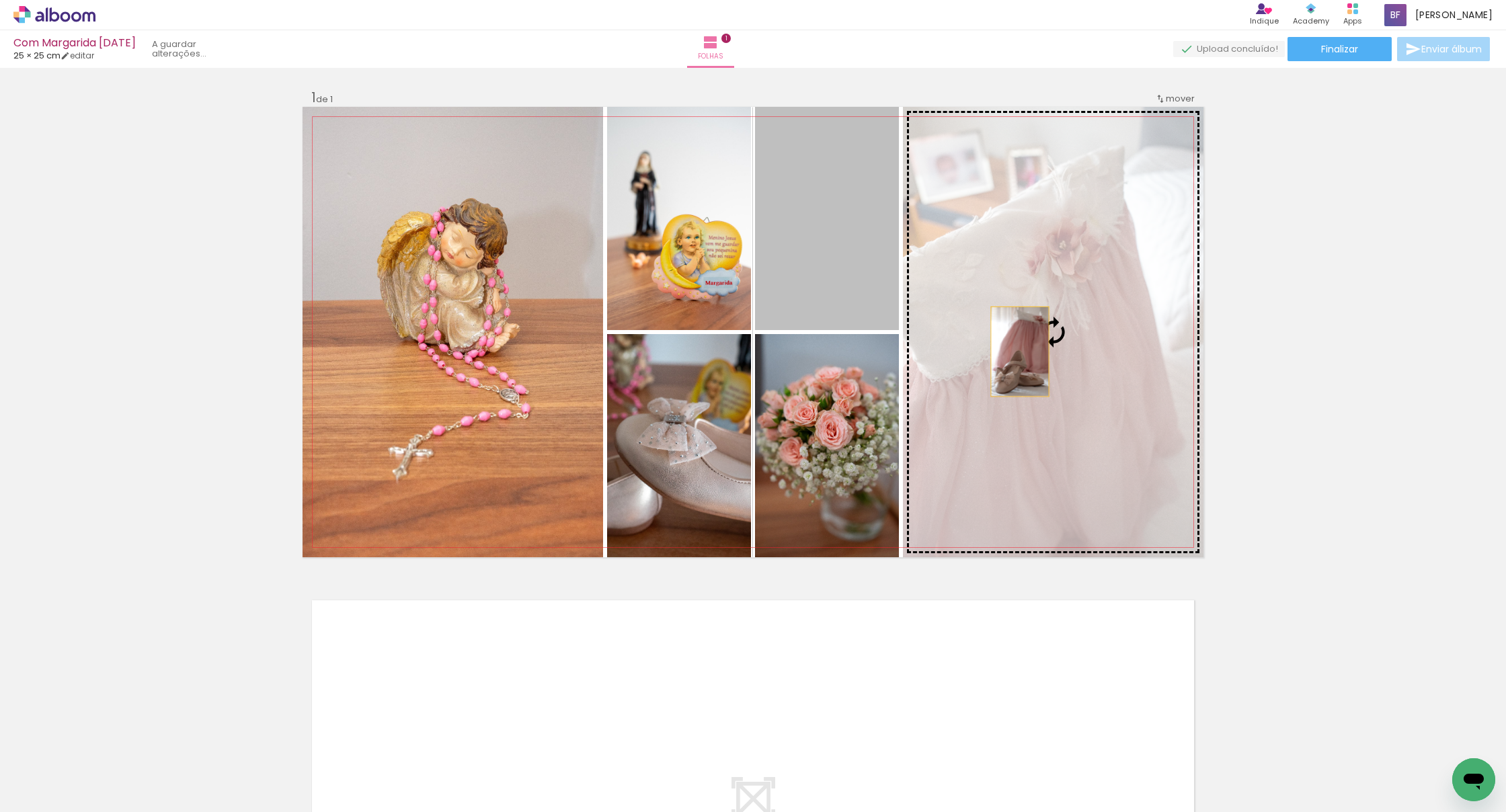
drag, startPoint x: 823, startPoint y: 263, endPoint x: 952, endPoint y: 255, distance: 129.2
click at [0, 0] on slot at bounding box center [0, 0] width 0 height 0
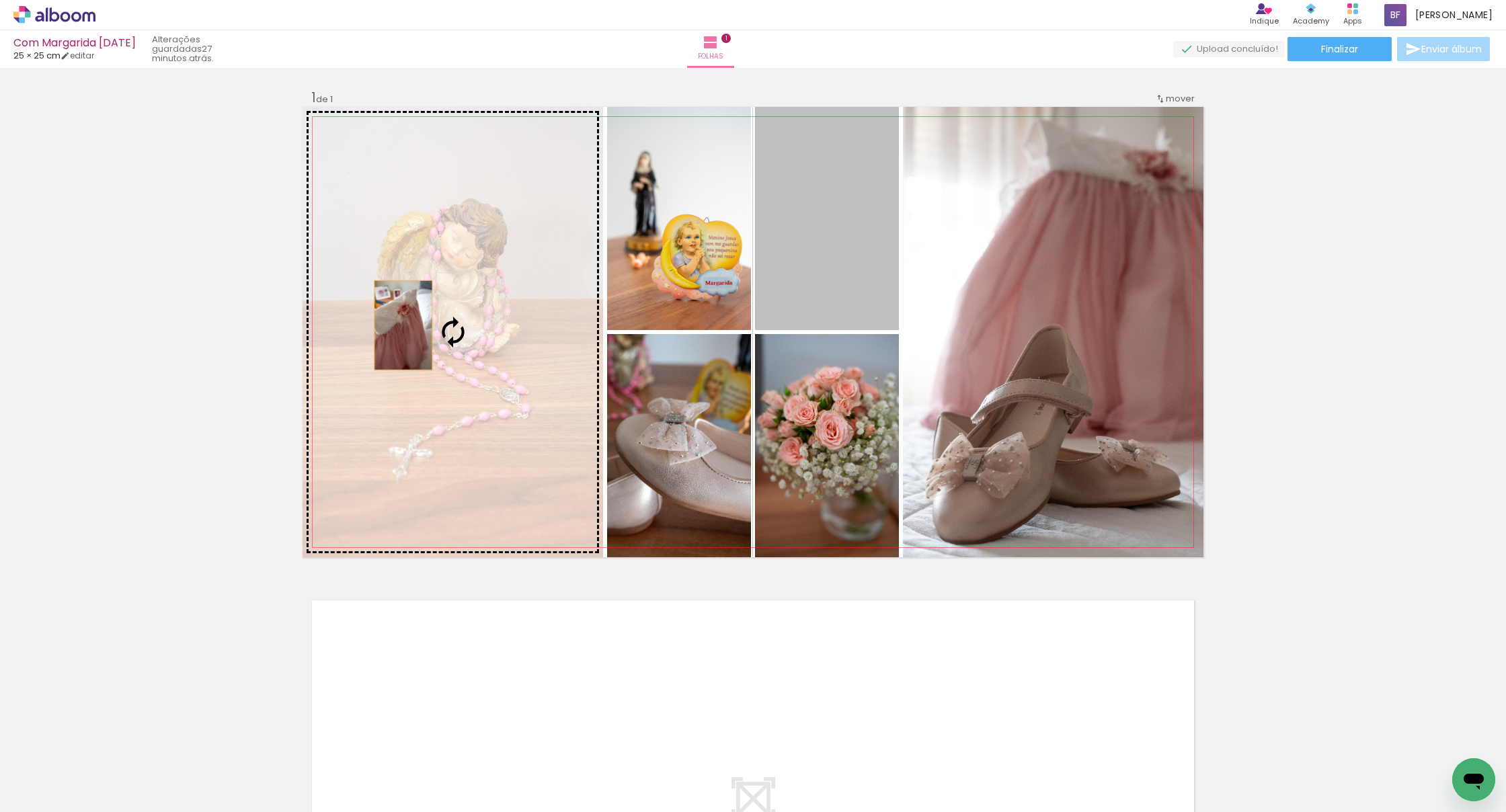
drag, startPoint x: 829, startPoint y: 219, endPoint x: 400, endPoint y: 327, distance: 442.4
click at [0, 0] on slot at bounding box center [0, 0] width 0 height 0
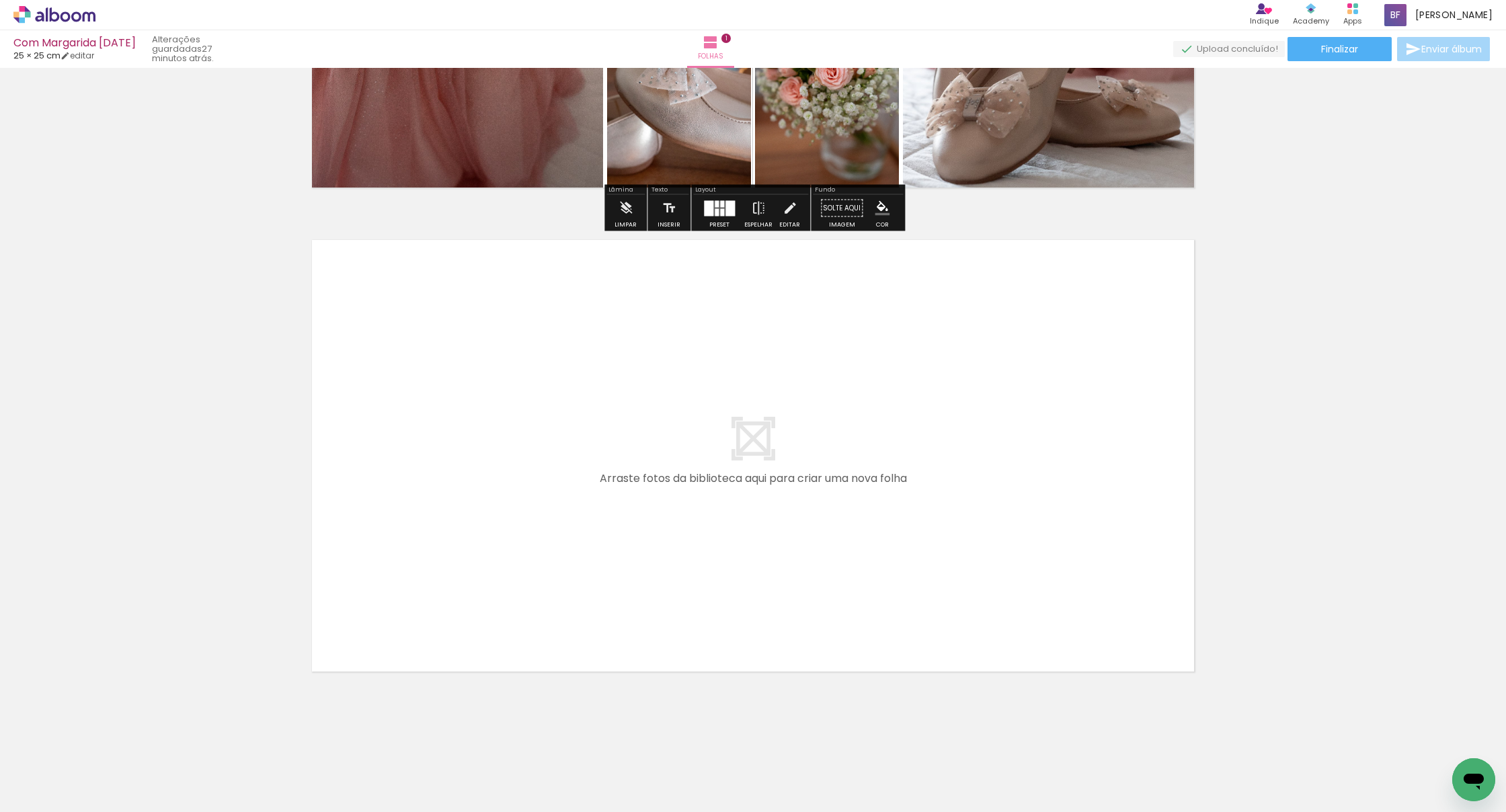
scroll to position [360, 0]
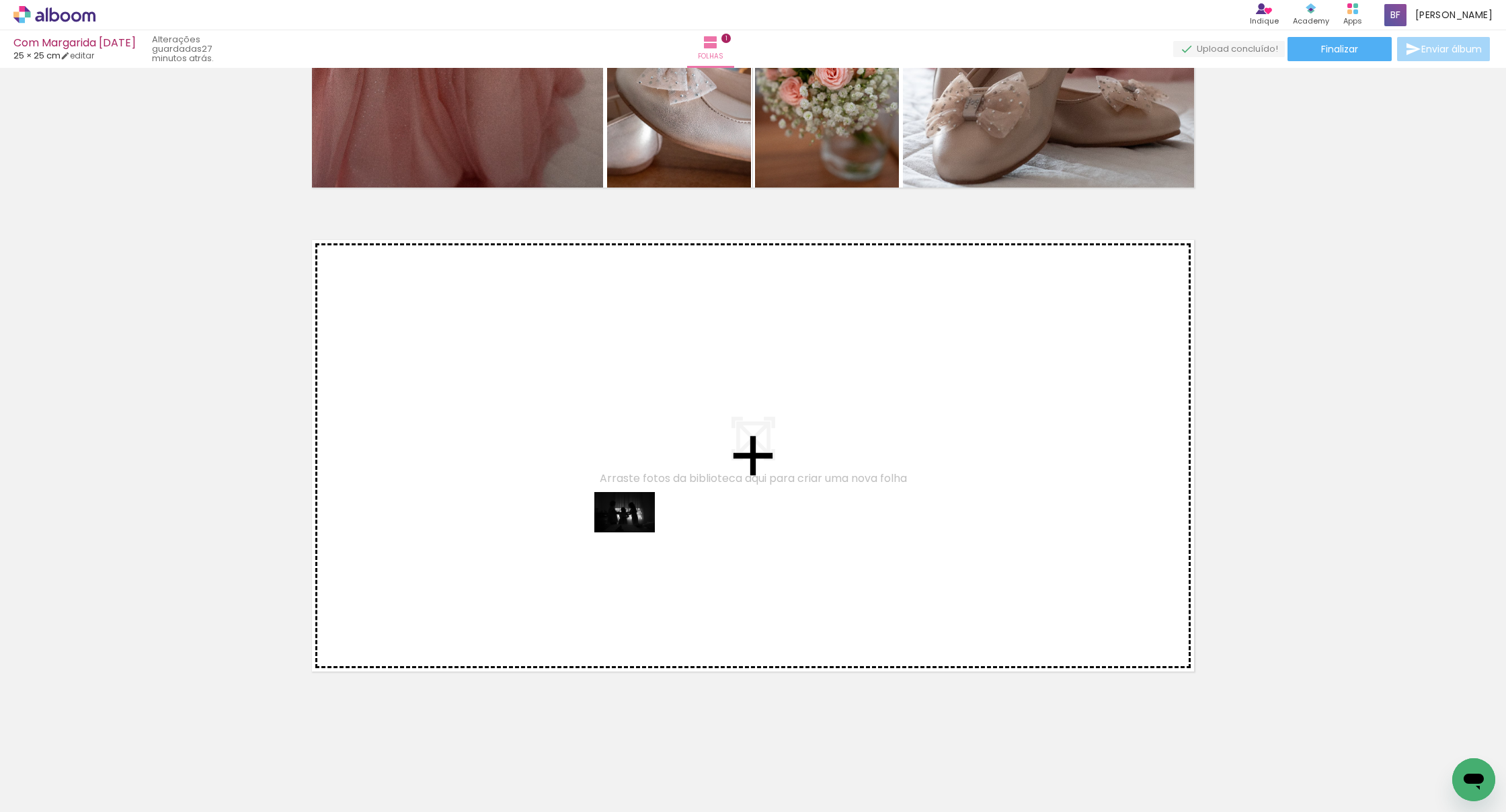
drag, startPoint x: 669, startPoint y: 765, endPoint x: 634, endPoint y: 532, distance: 235.6
click at [634, 532] on quentale-workspace at bounding box center [753, 406] width 1506 height 812
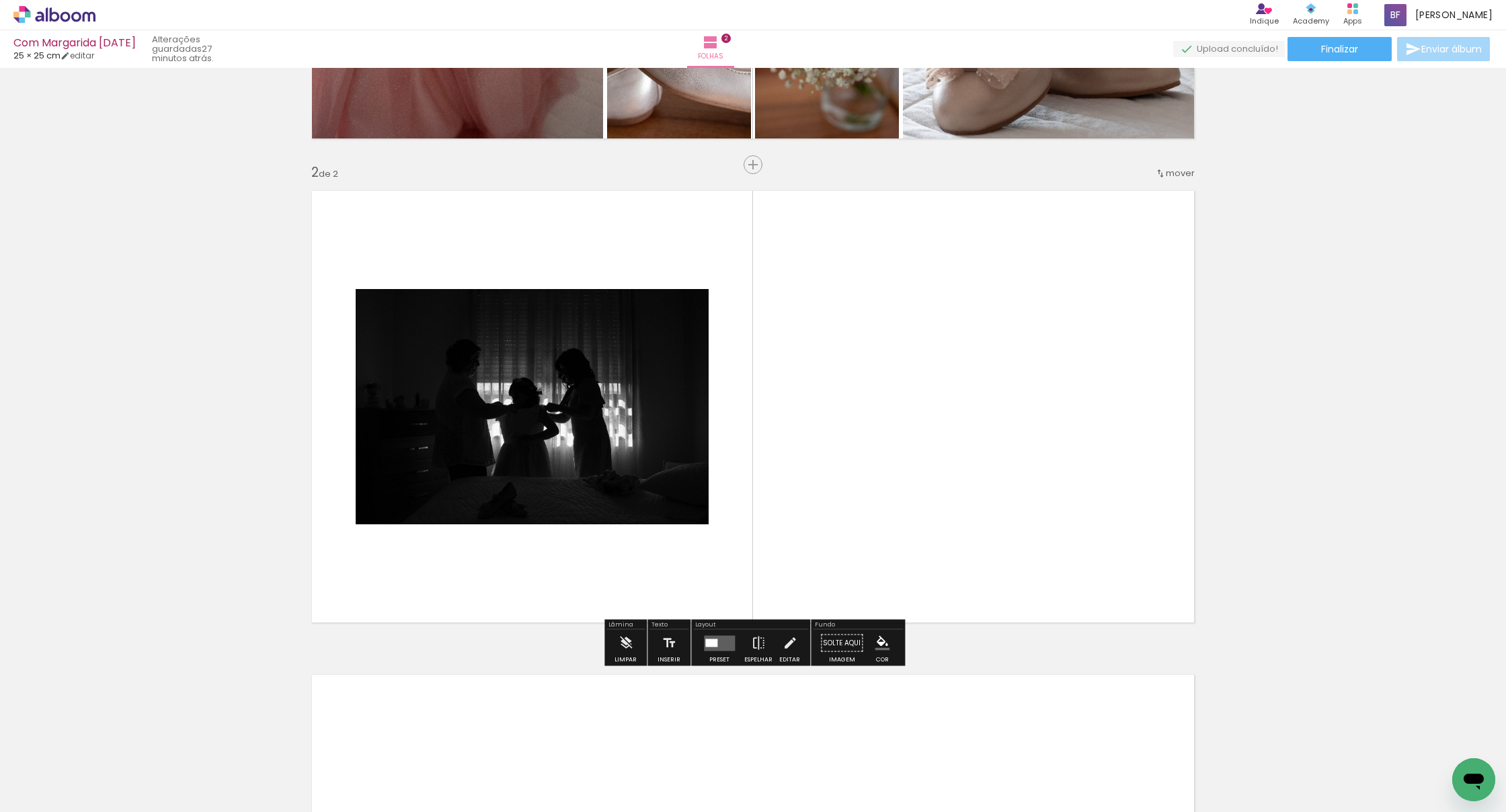
scroll to position [418, 0]
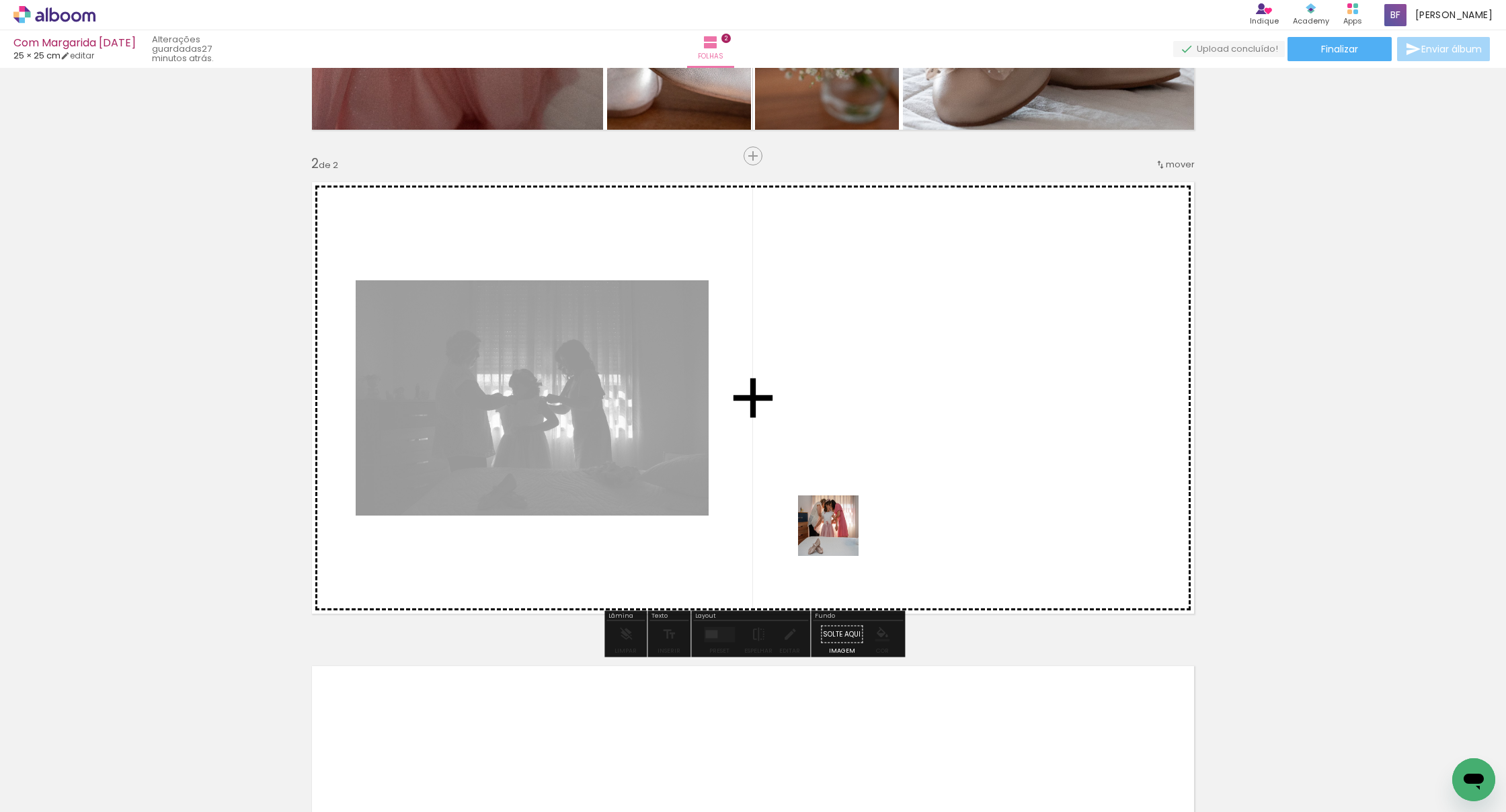
drag, startPoint x: 743, startPoint y: 768, endPoint x: 863, endPoint y: 480, distance: 312.0
click at [863, 480] on quentale-workspace at bounding box center [753, 406] width 1506 height 812
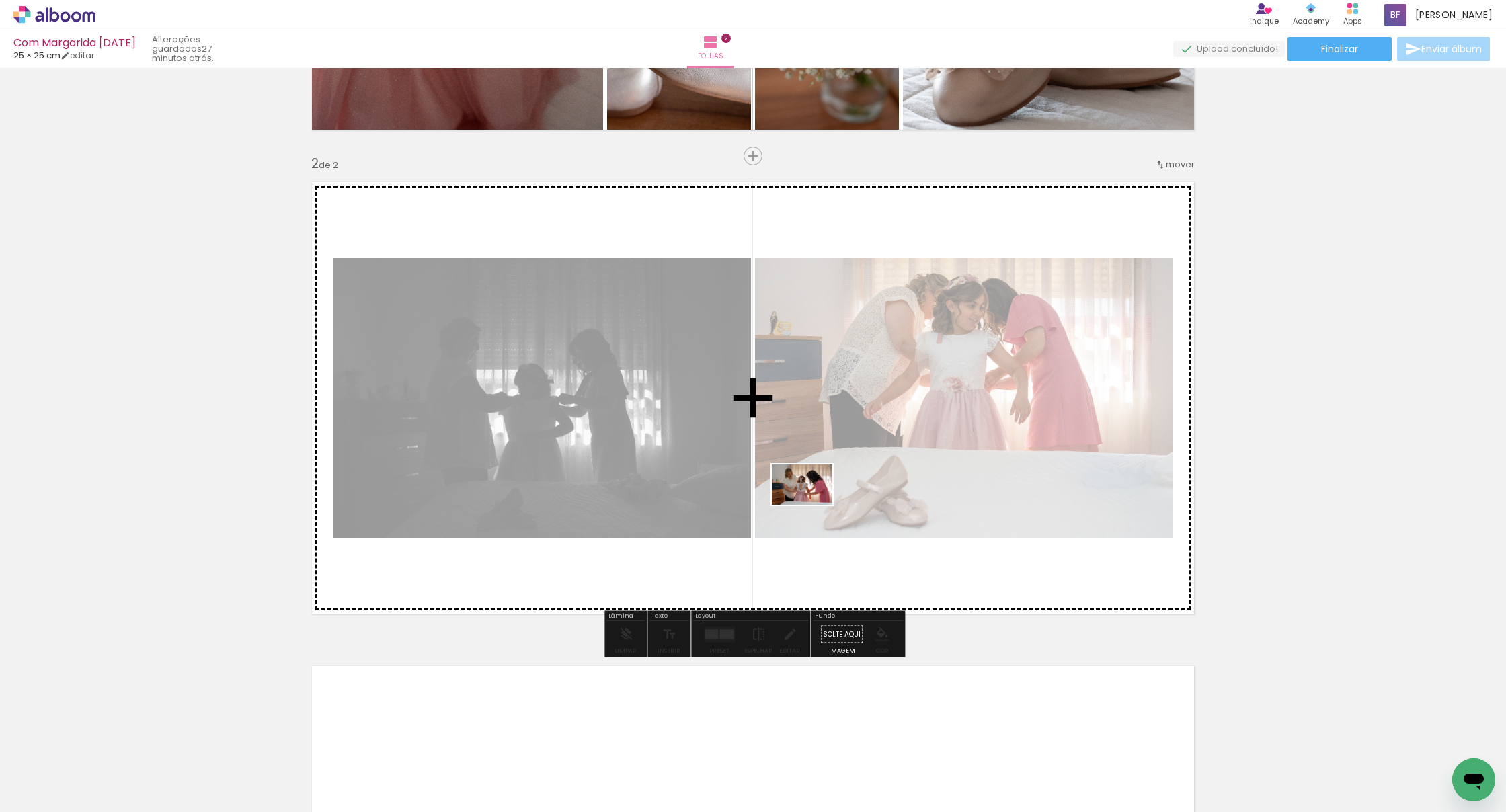
drag, startPoint x: 827, startPoint y: 757, endPoint x: 812, endPoint y: 504, distance: 253.4
click at [811, 504] on quentale-workspace at bounding box center [753, 406] width 1506 height 812
